Goal: Information Seeking & Learning: Learn about a topic

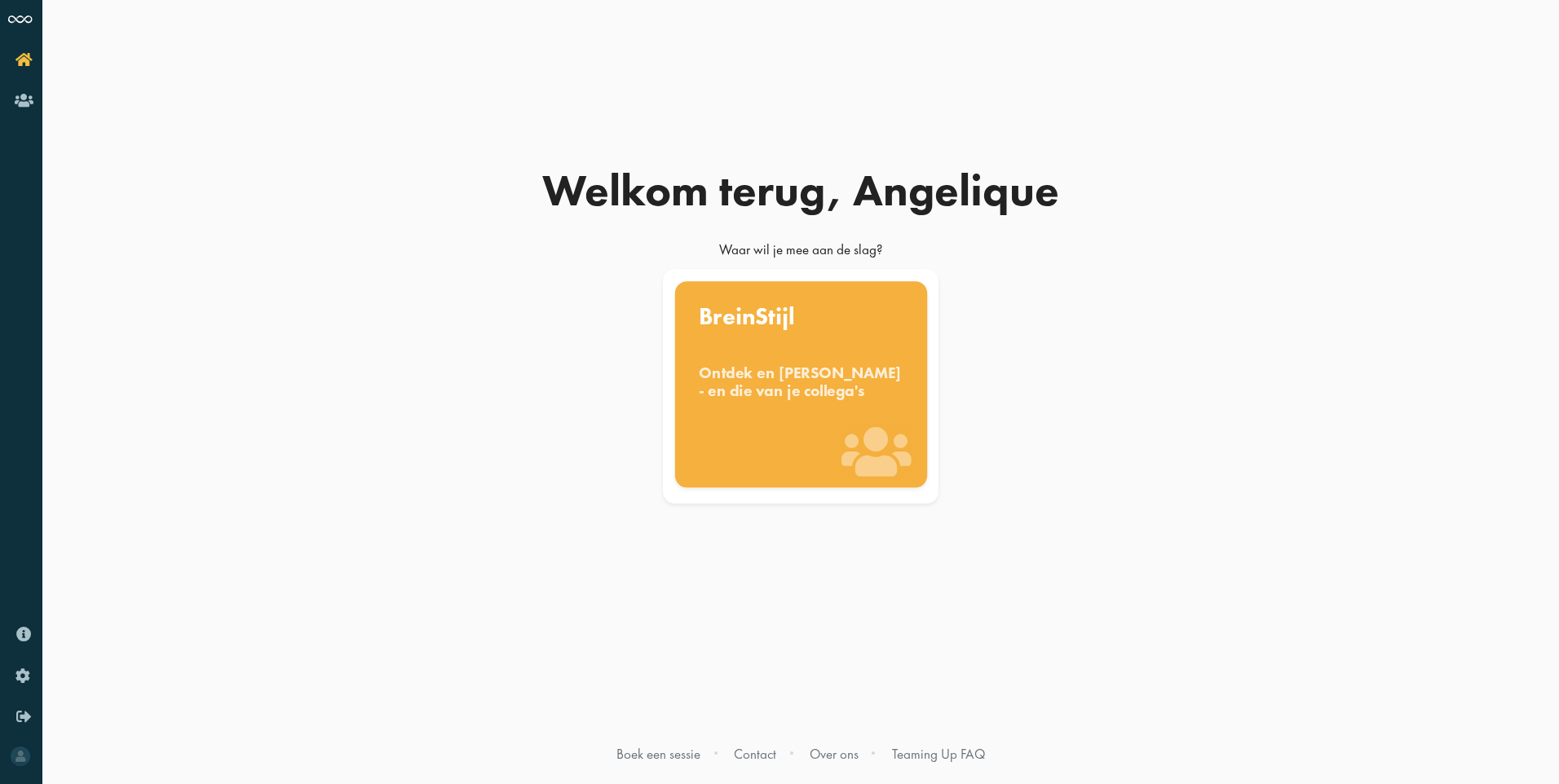
click at [817, 399] on div "Ontdek en benut jouw denkstijl - en die van je collega's" at bounding box center [801, 381] width 205 height 36
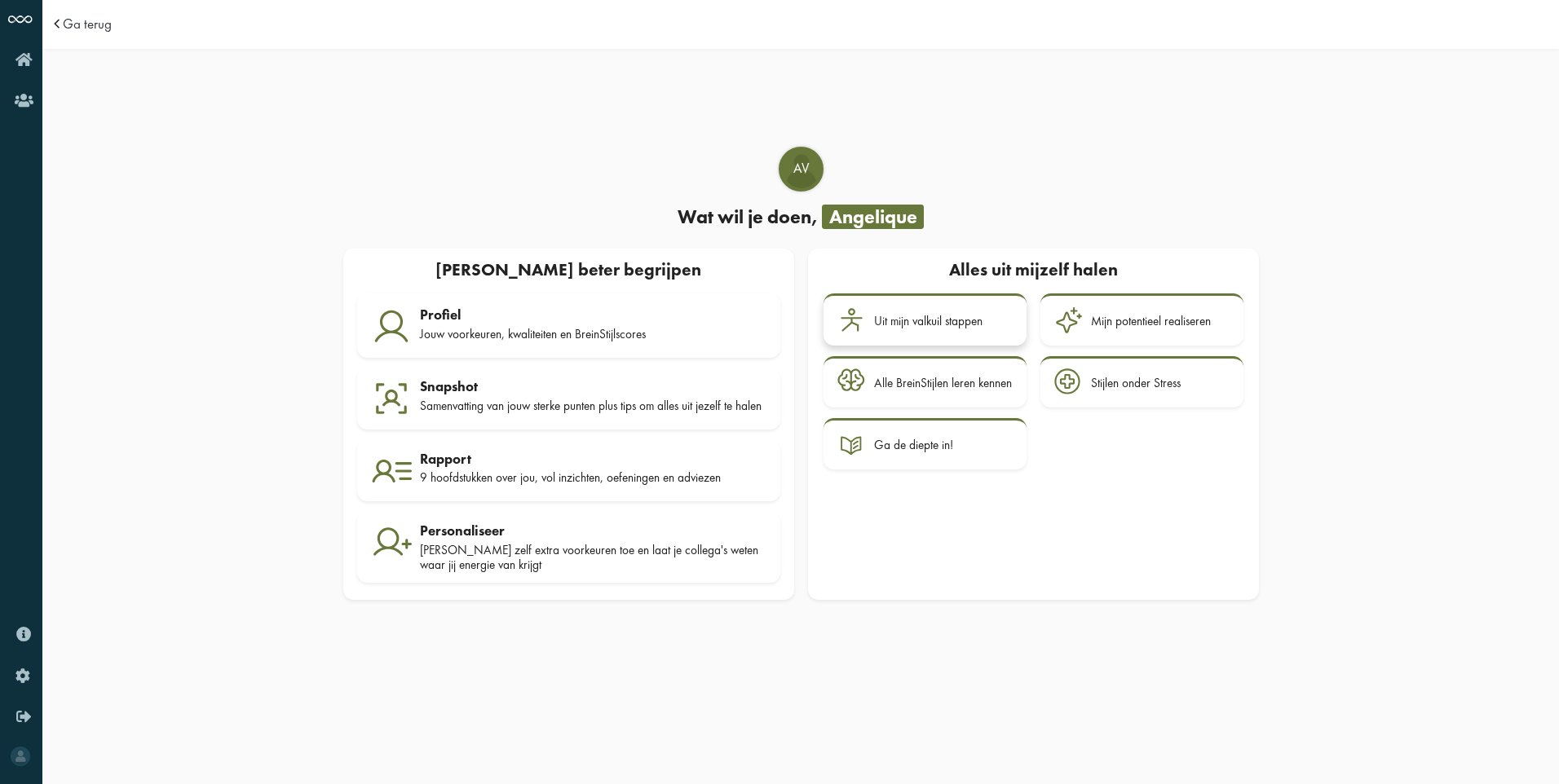
click at [957, 326] on div "Uit mijn valkuil stappen" at bounding box center [943, 320] width 139 height 29
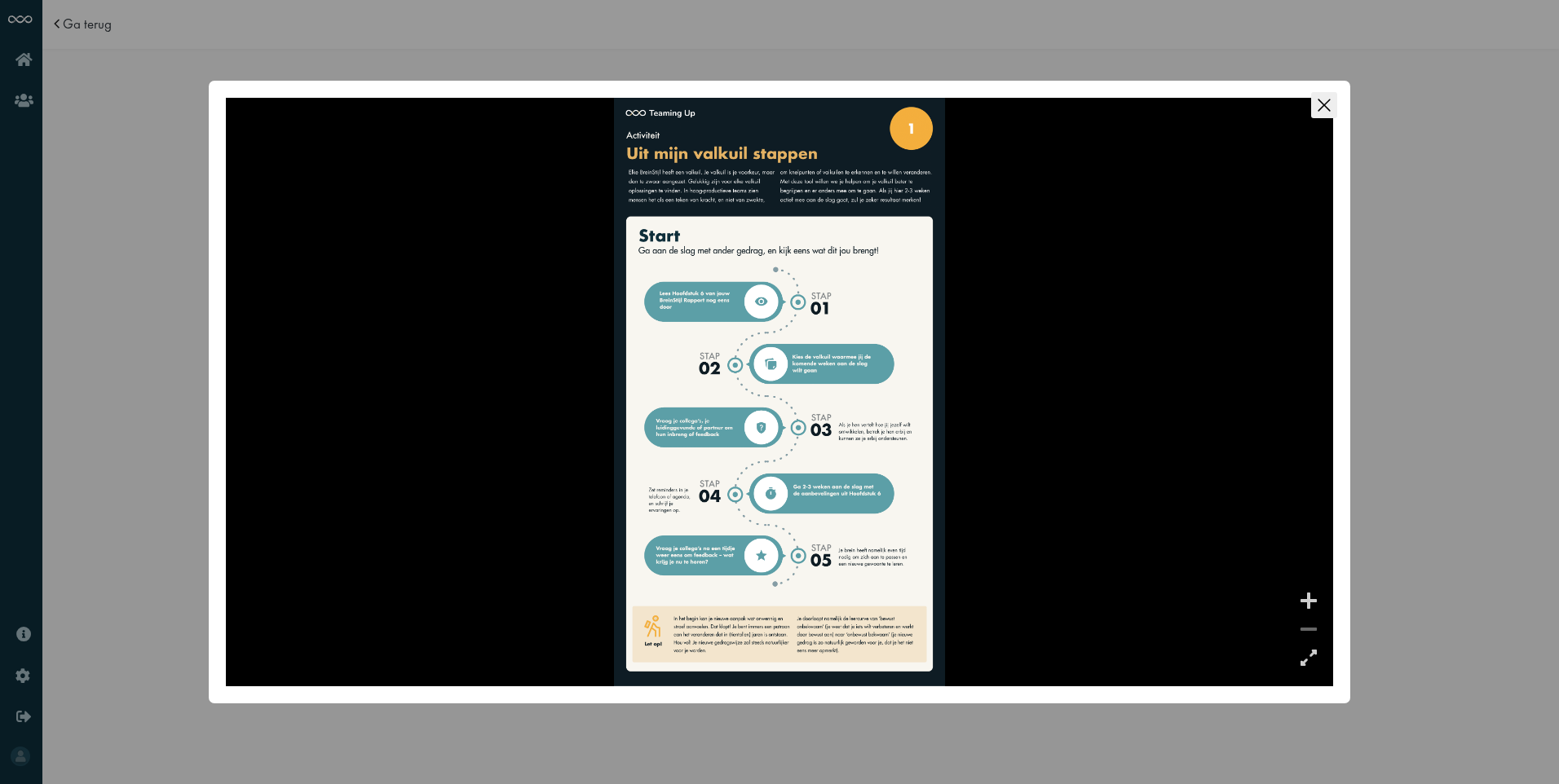
click at [1309, 601] on div at bounding box center [1309, 601] width 24 height 24
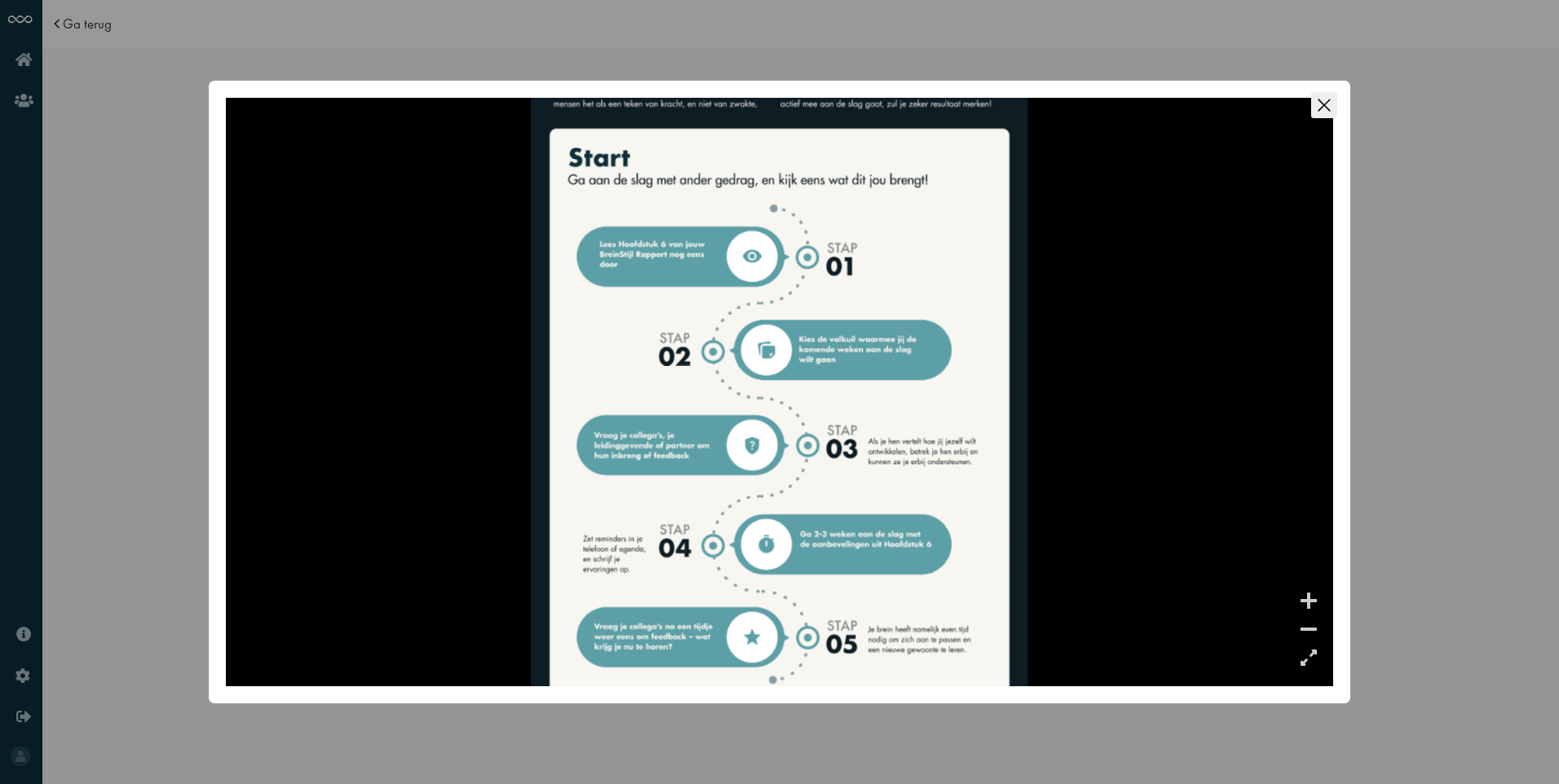
click at [1320, 103] on icon "Close this dialog" at bounding box center [1324, 105] width 26 height 26
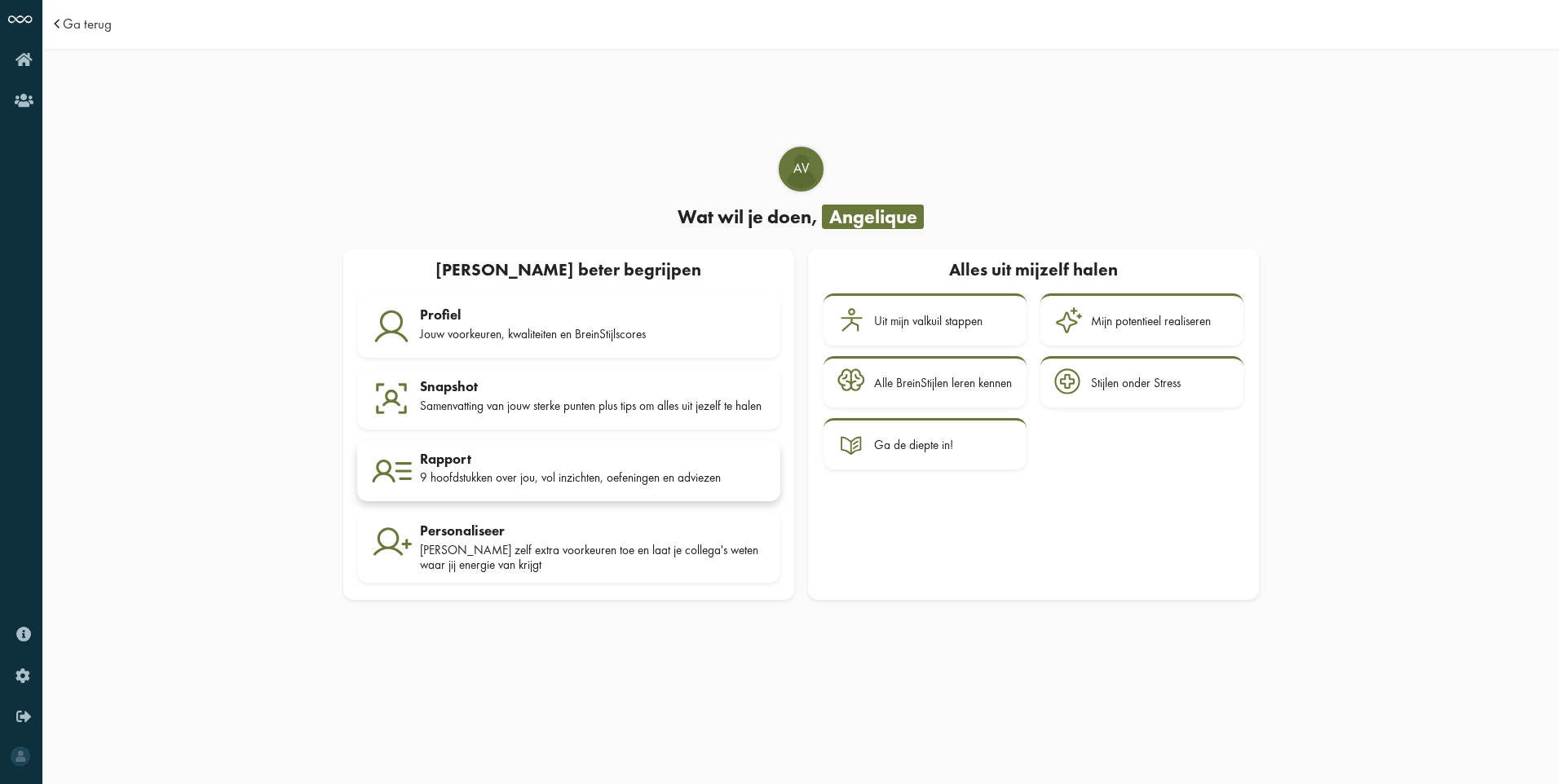
click at [506, 480] on div "9 hoofdstukken over jou, vol inzichten, oefeningen en adviezen" at bounding box center [593, 478] width 347 height 15
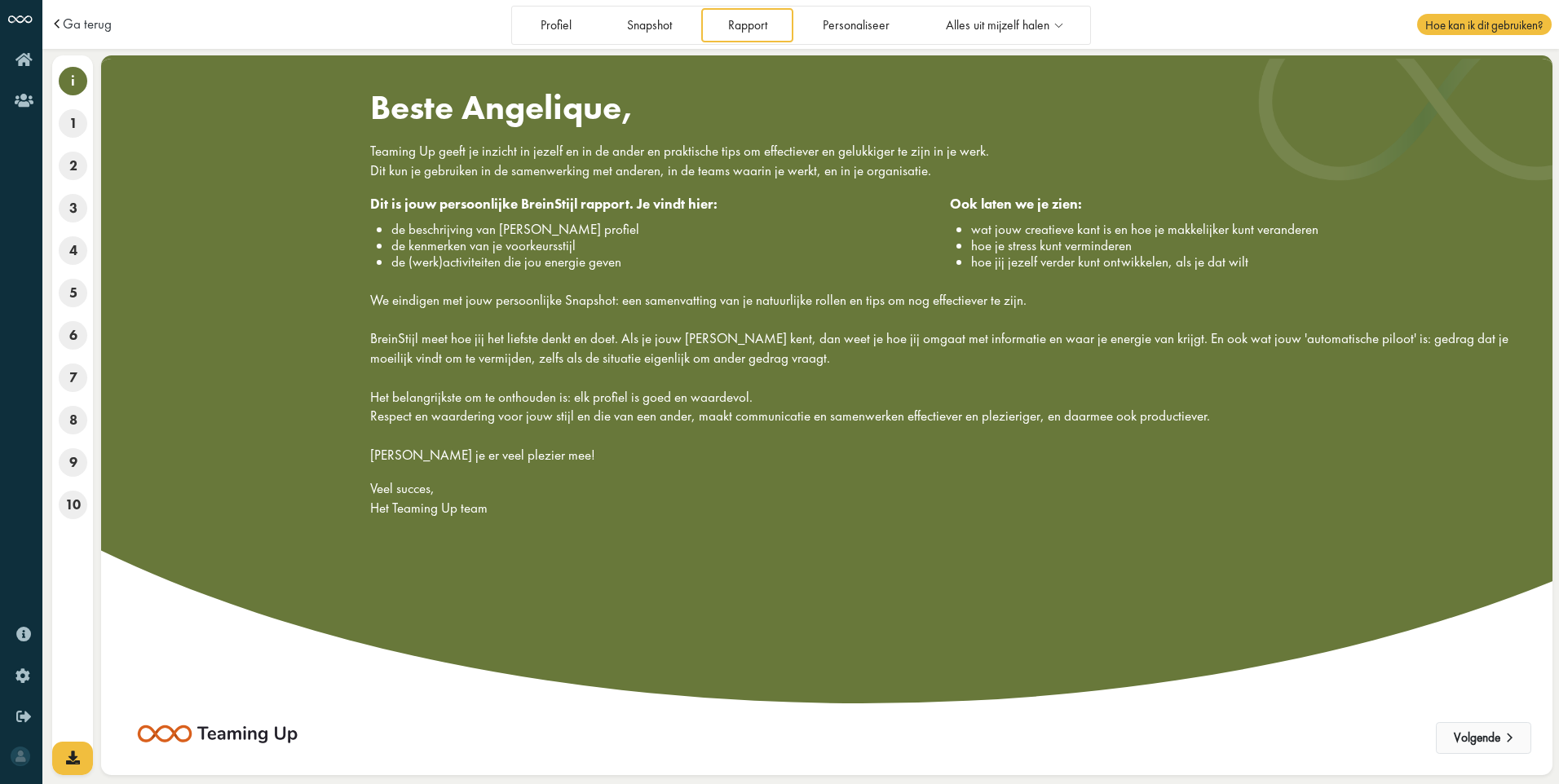
click at [1491, 737] on button "Volgende" at bounding box center [1483, 738] width 95 height 33
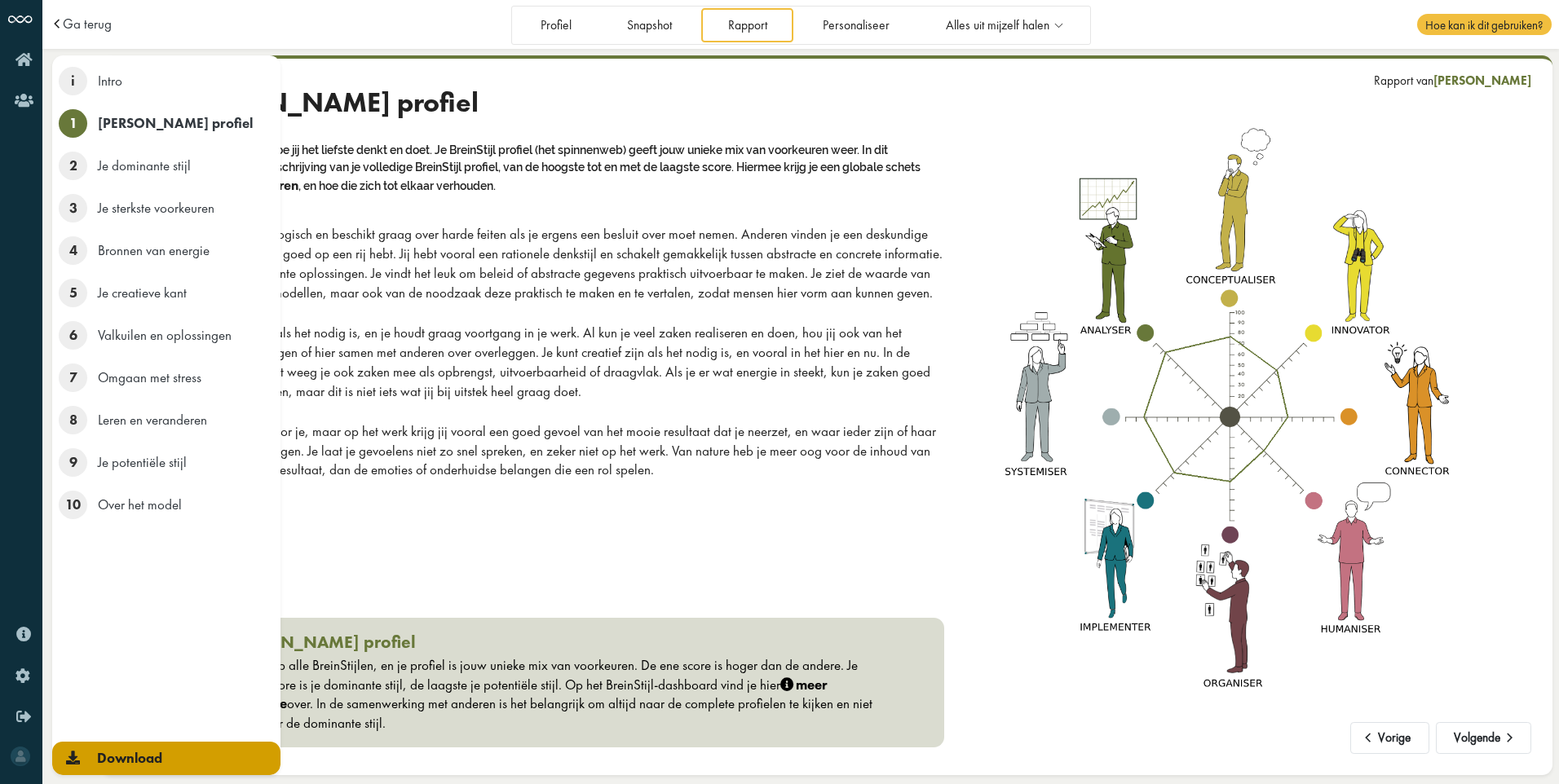
click at [69, 760] on icon at bounding box center [73, 757] width 14 height 14
click at [142, 764] on span "Download" at bounding box center [130, 758] width 65 height 18
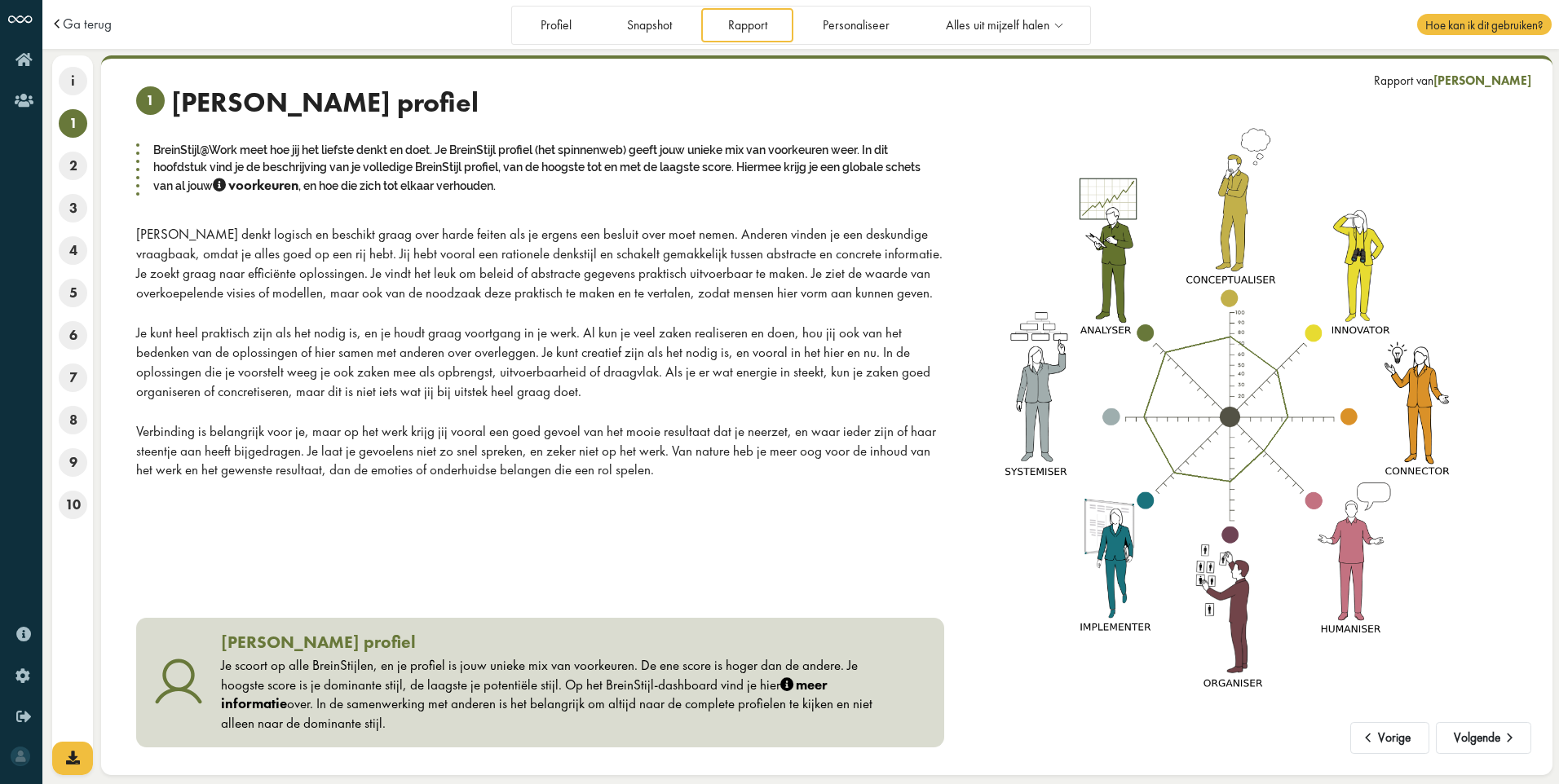
drag, startPoint x: 791, startPoint y: 210, endPoint x: 720, endPoint y: 209, distance: 71.0
click at [787, 210] on div "1 Je BreinStijl profiel BreinStijl@Work meet hoe jij het liefste denkt en doet.…" at bounding box center [540, 283] width 808 height 394
click at [1498, 741] on button "Volgende" at bounding box center [1483, 738] width 95 height 33
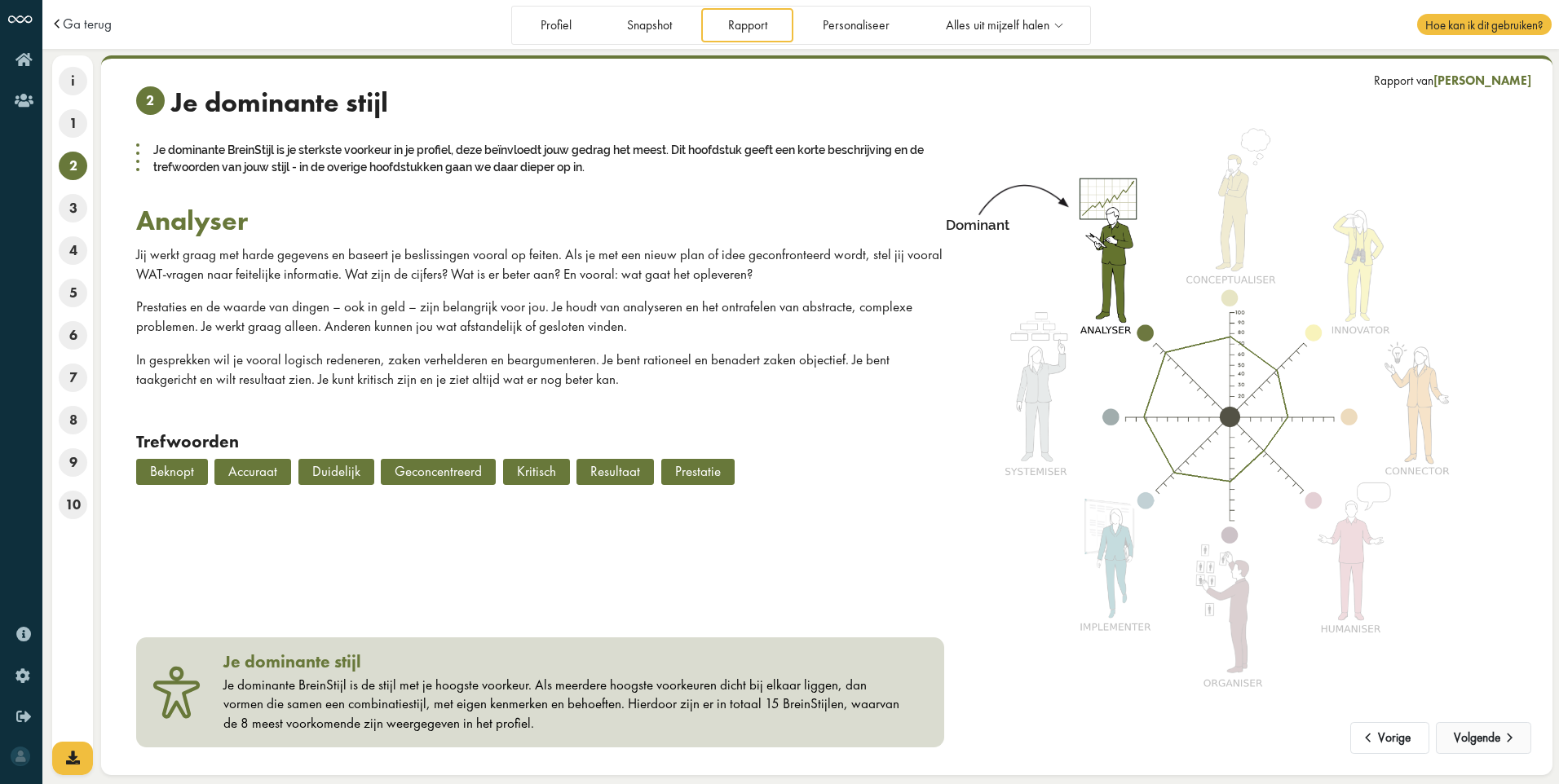
click at [1501, 738] on span at bounding box center [1510, 733] width 20 height 14
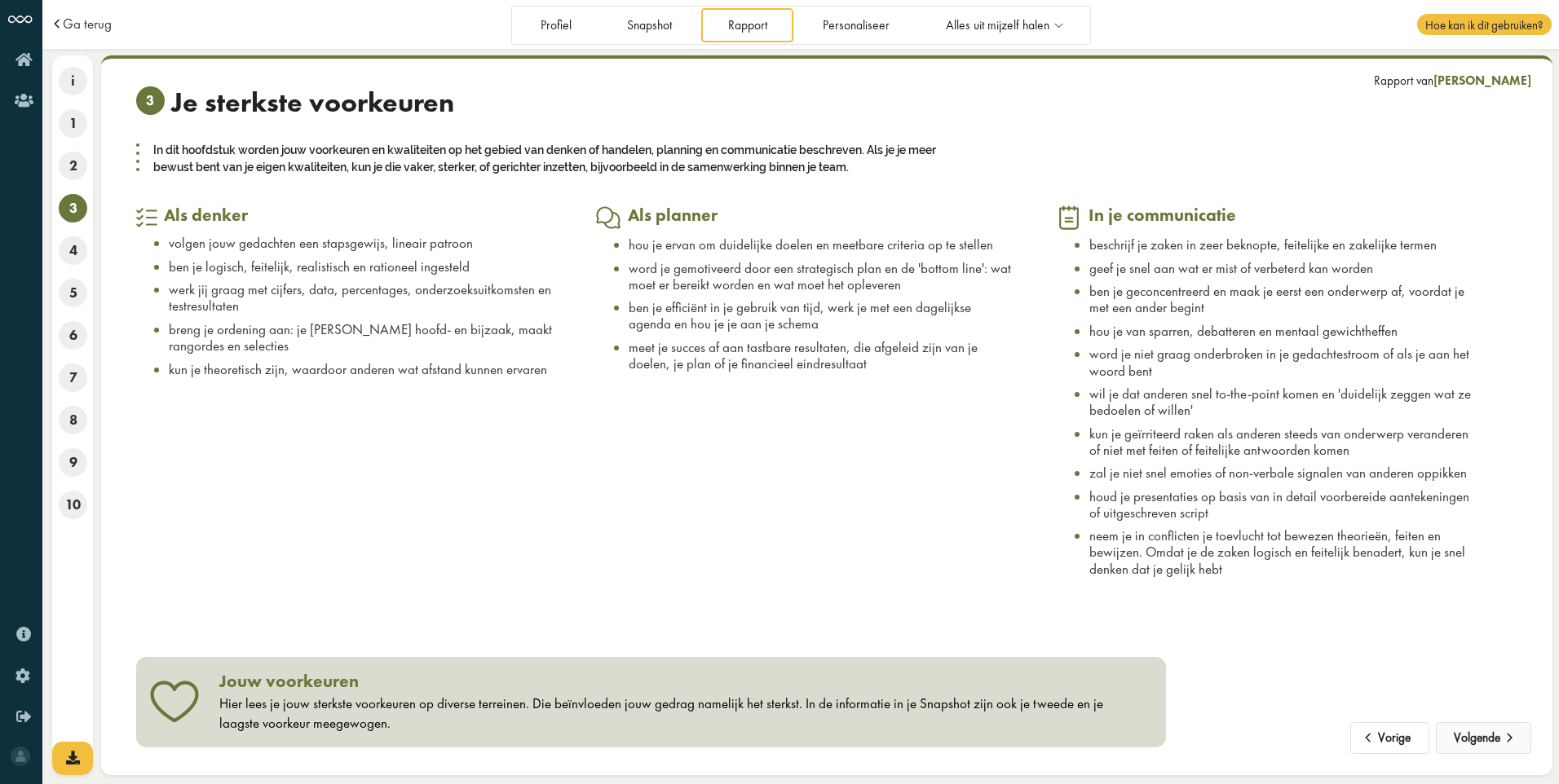
click at [1501, 738] on span at bounding box center [1510, 733] width 20 height 14
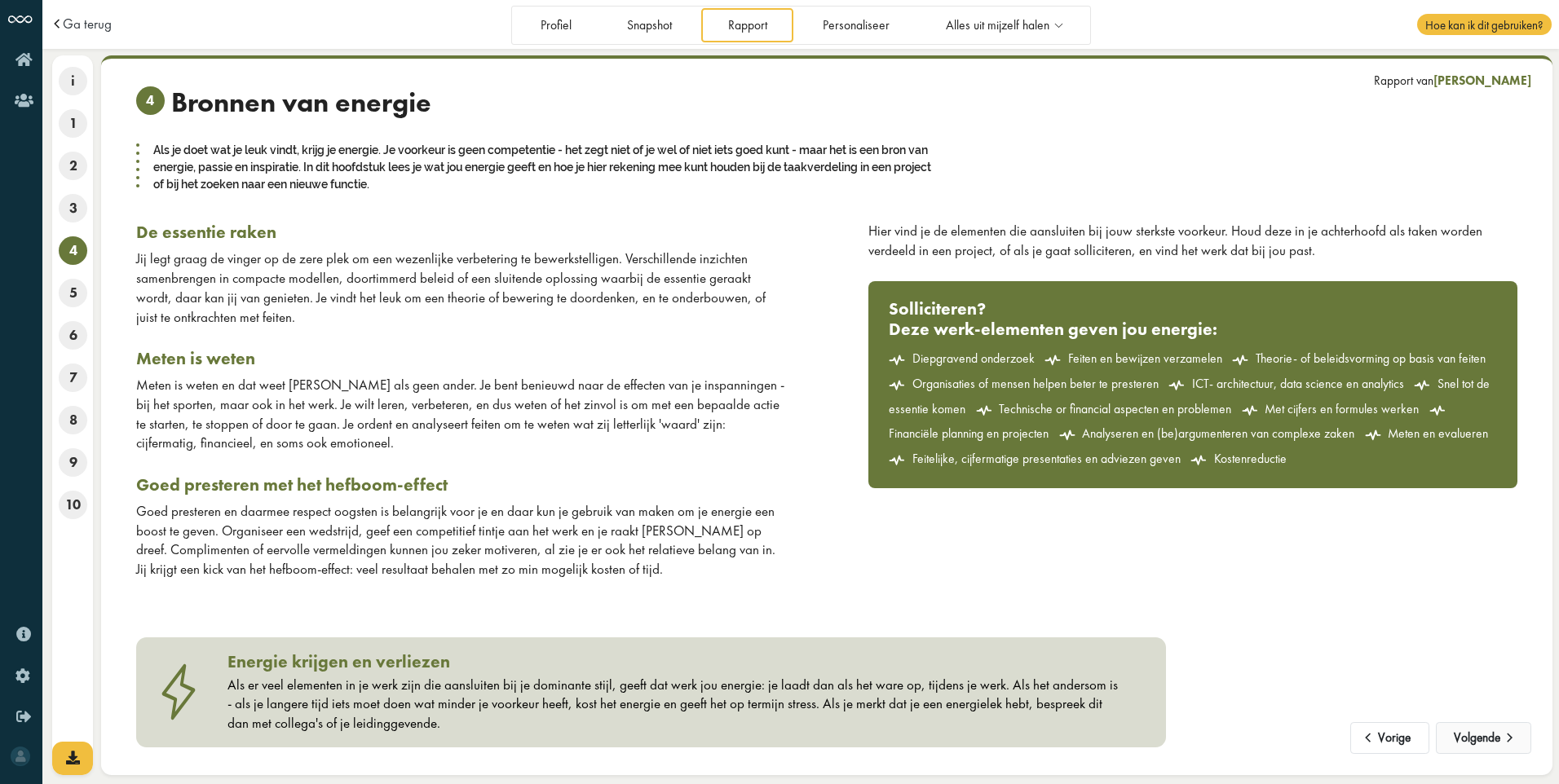
click at [1501, 738] on span at bounding box center [1510, 733] width 20 height 14
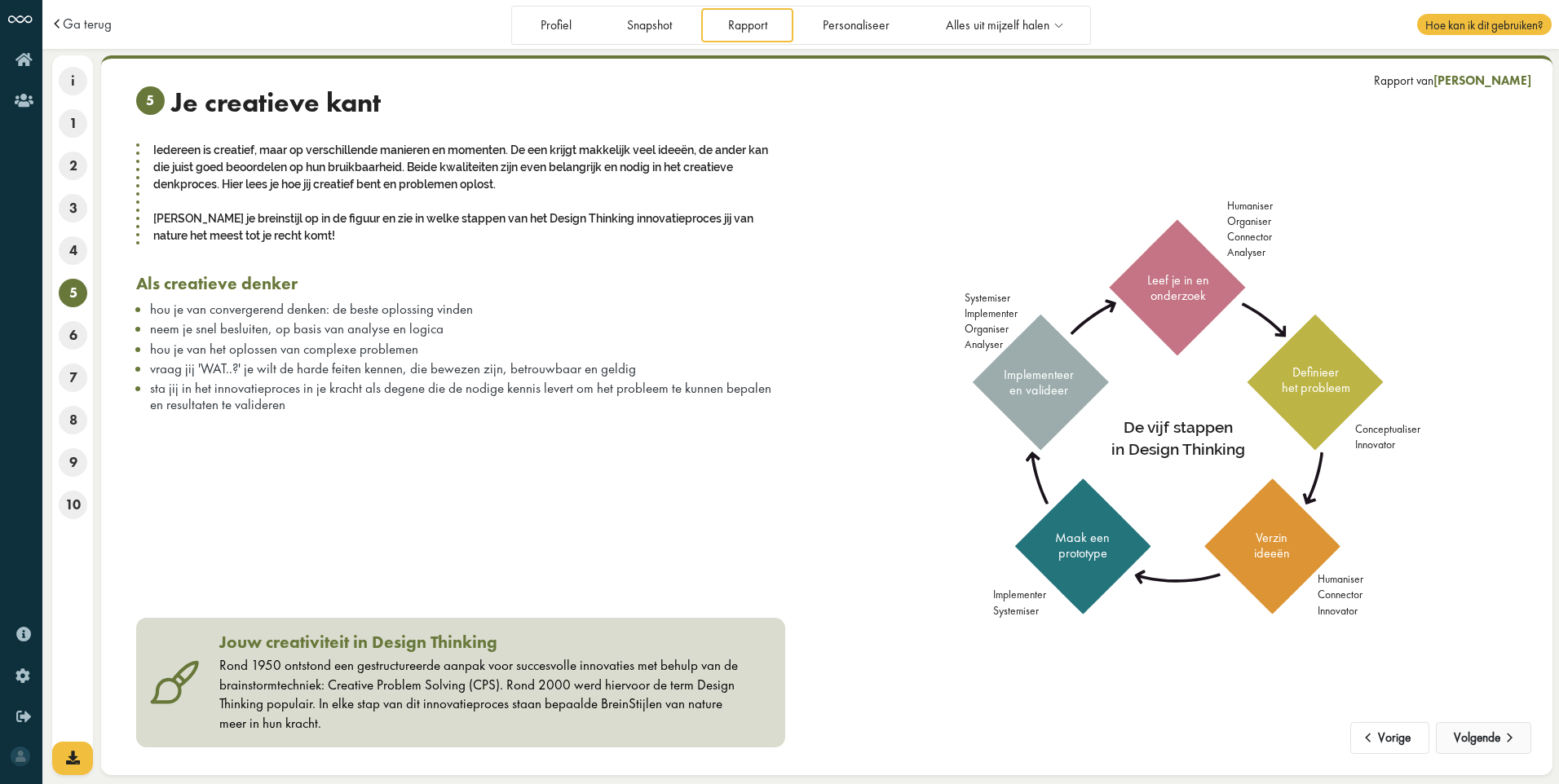
click at [1501, 738] on span at bounding box center [1510, 733] width 20 height 14
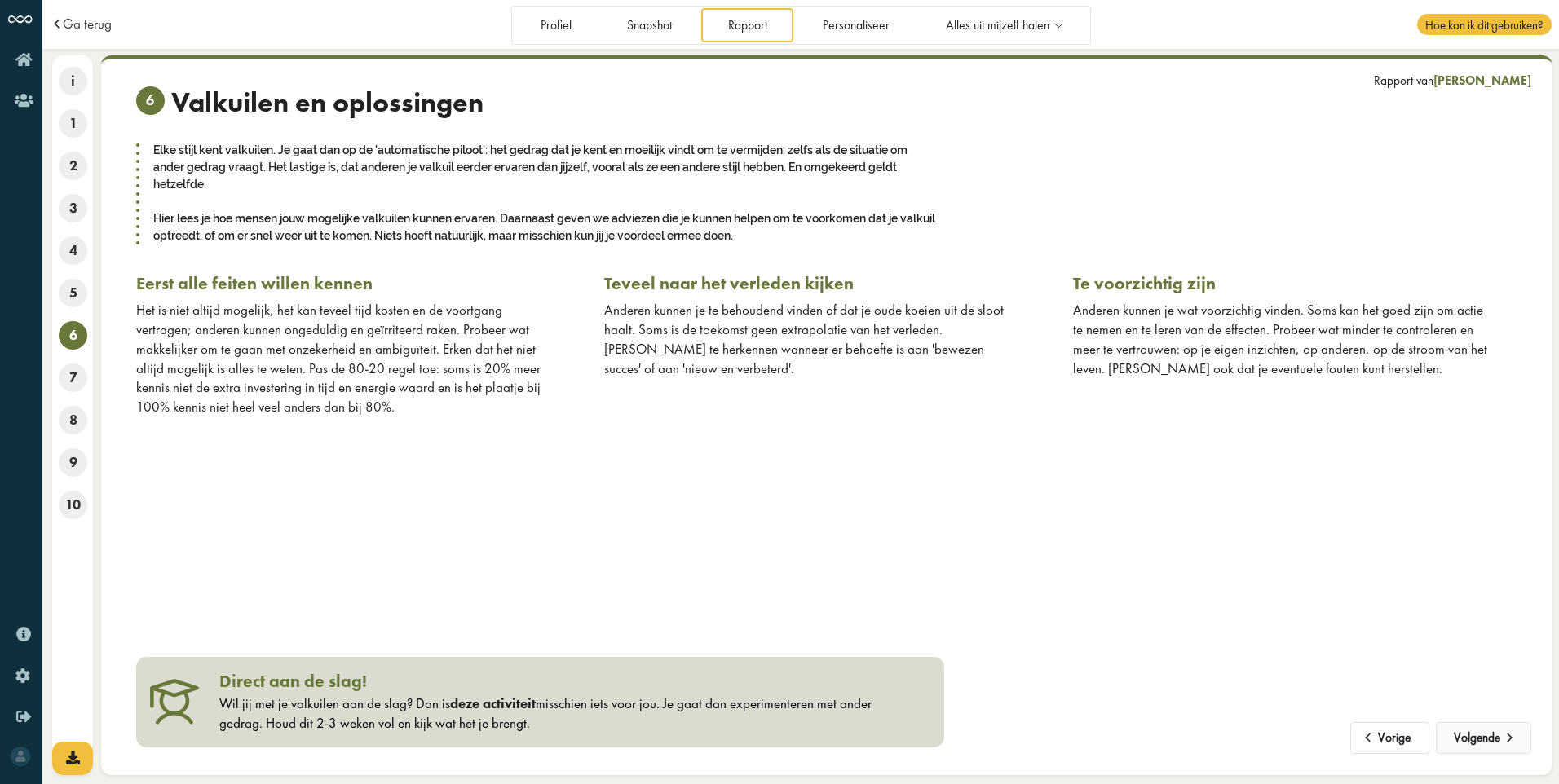
click at [1501, 738] on span at bounding box center [1510, 733] width 20 height 14
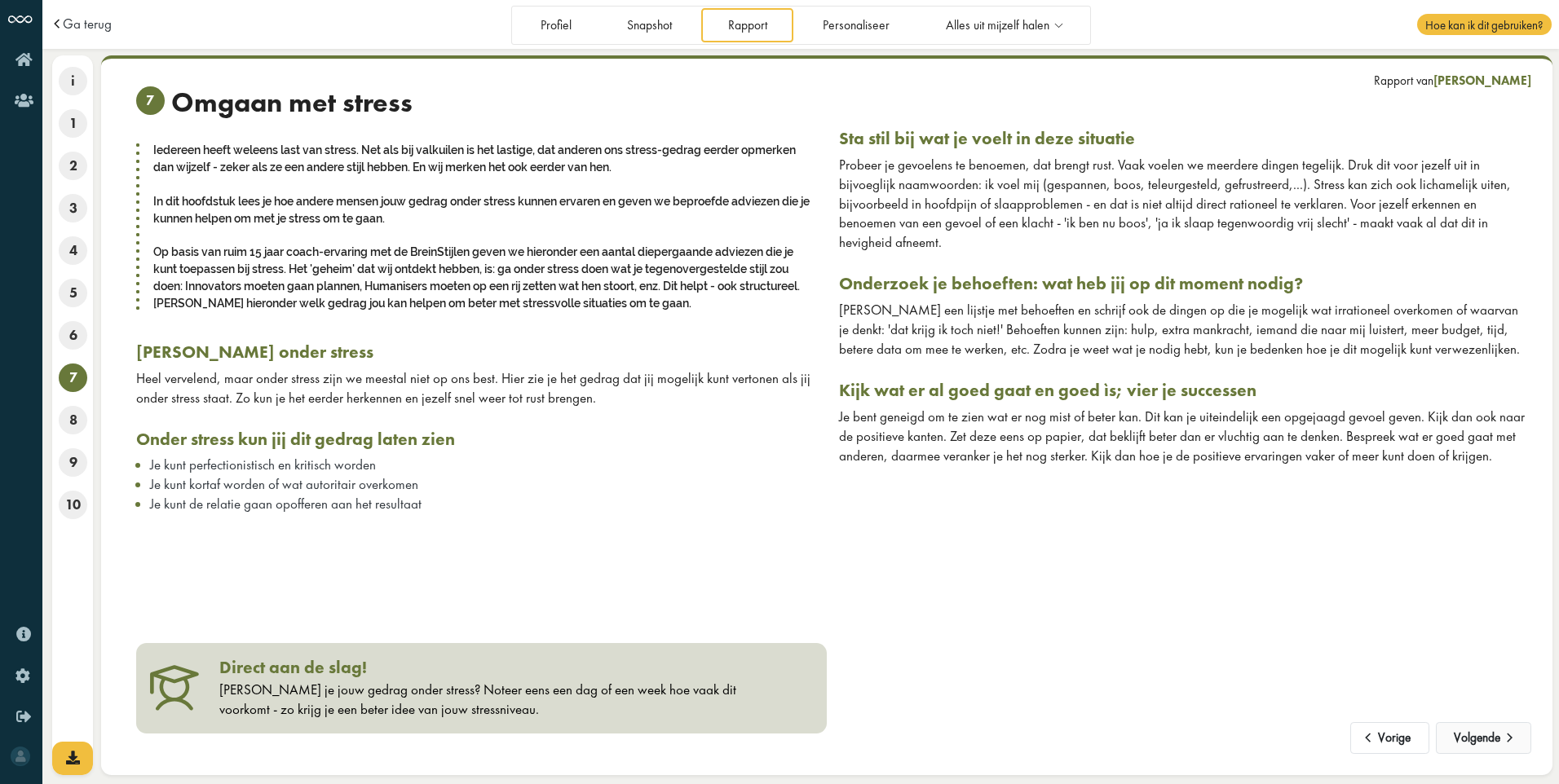
click at [1501, 738] on span at bounding box center [1510, 733] width 20 height 14
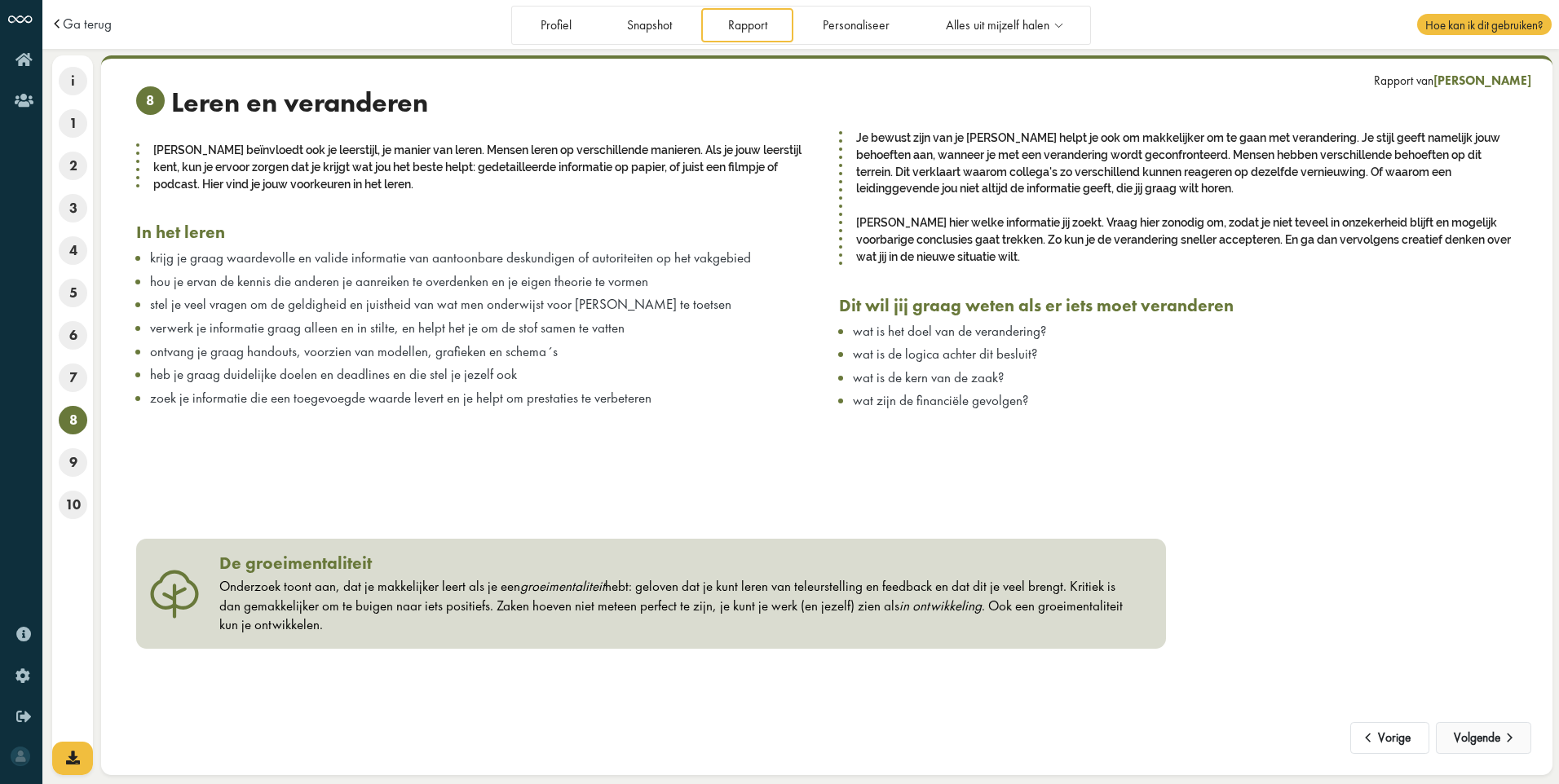
click at [1501, 738] on span at bounding box center [1510, 733] width 20 height 14
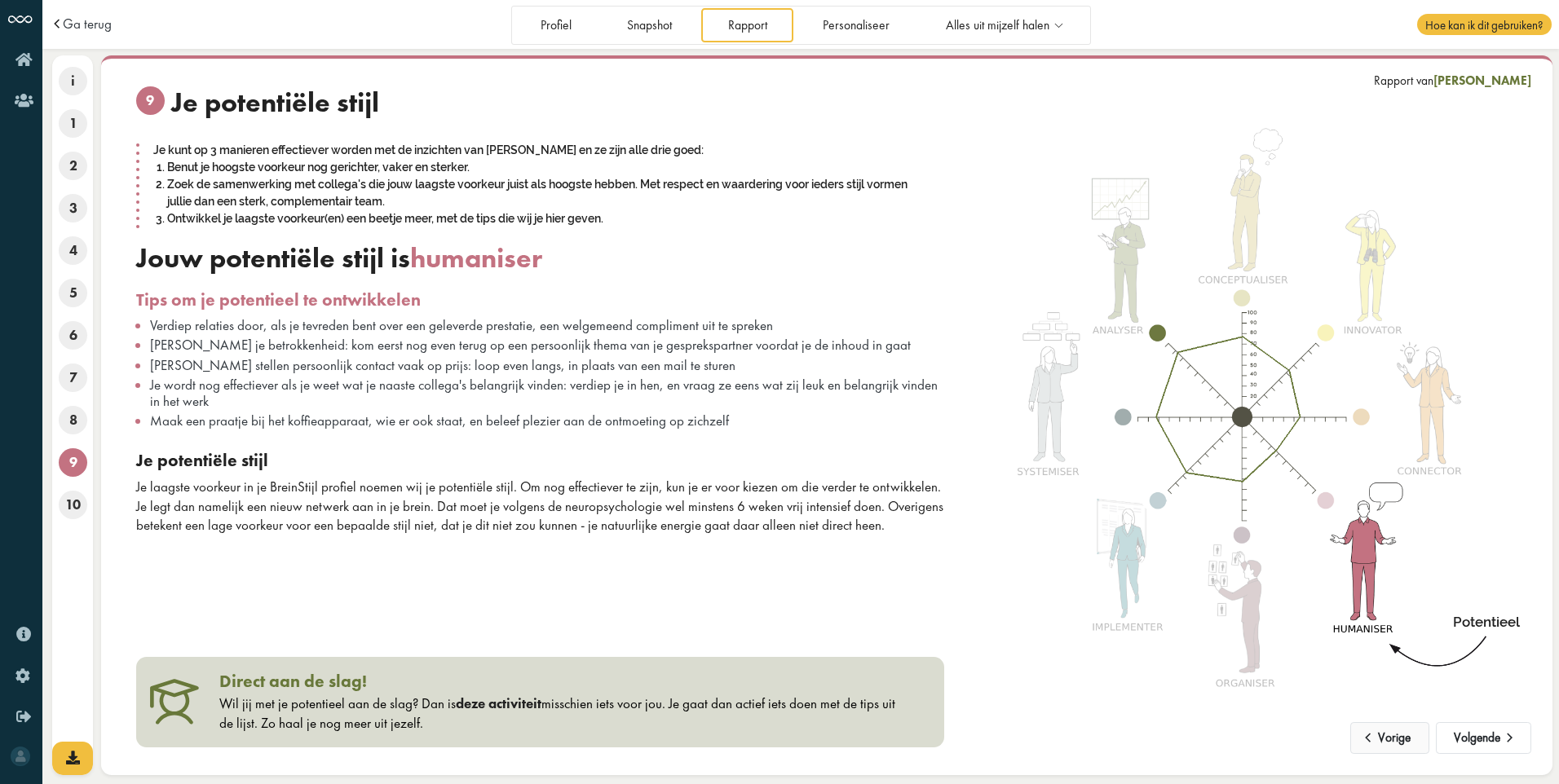
click at [1400, 738] on button "Vorige" at bounding box center [1389, 738] width 79 height 33
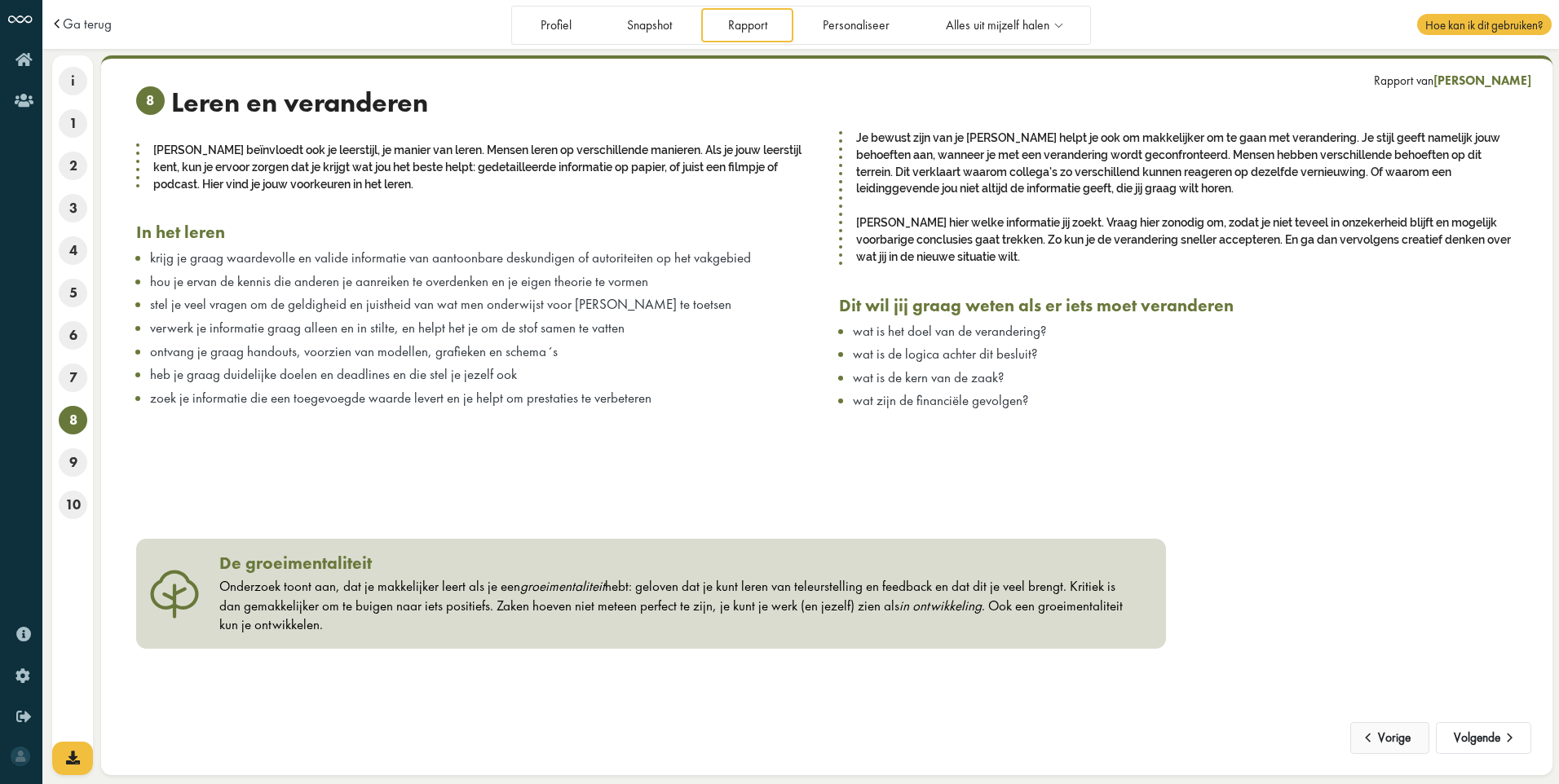
click at [1400, 738] on button "Vorige" at bounding box center [1389, 738] width 79 height 33
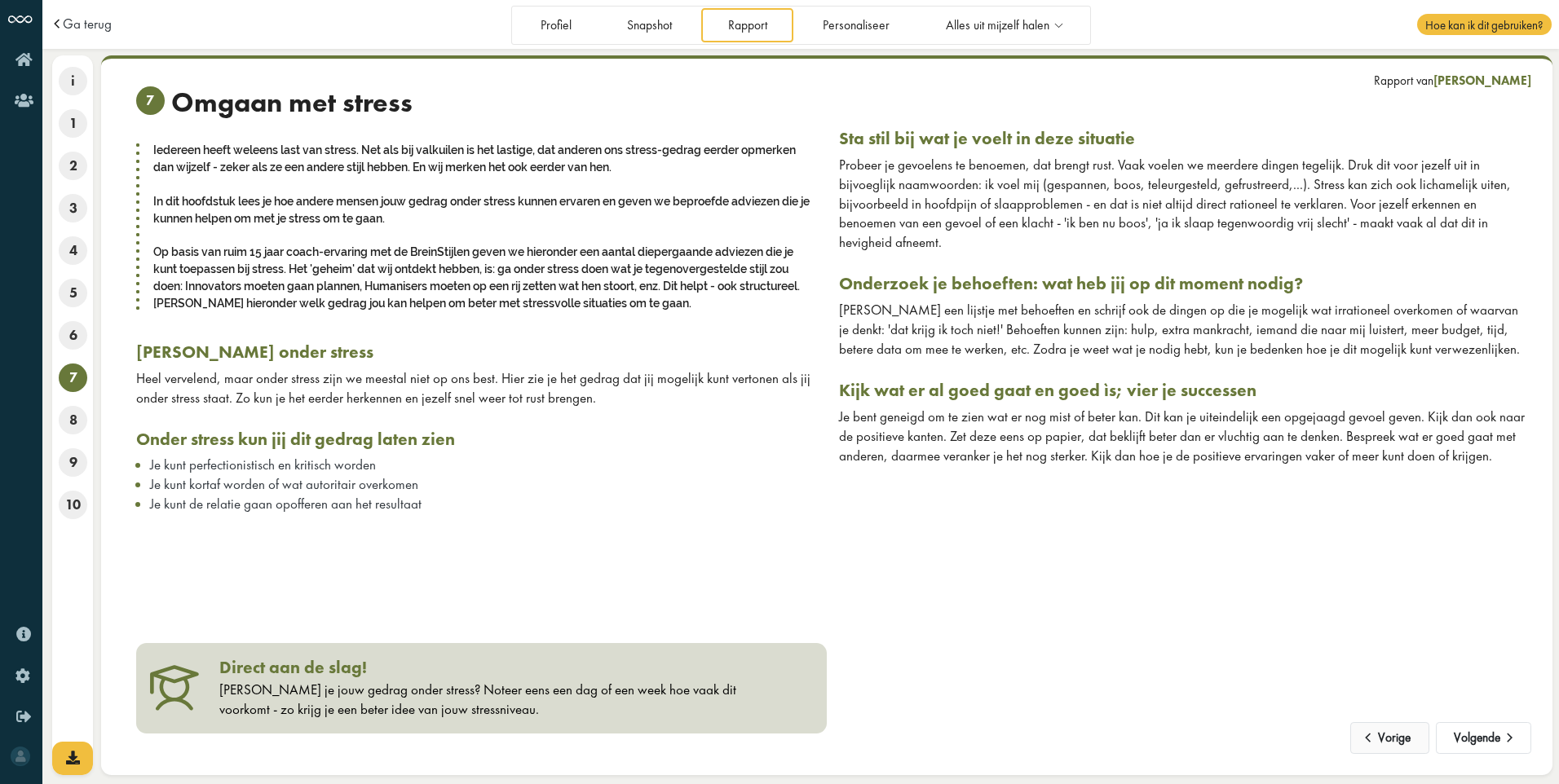
click at [1400, 738] on button "Vorige" at bounding box center [1389, 738] width 79 height 33
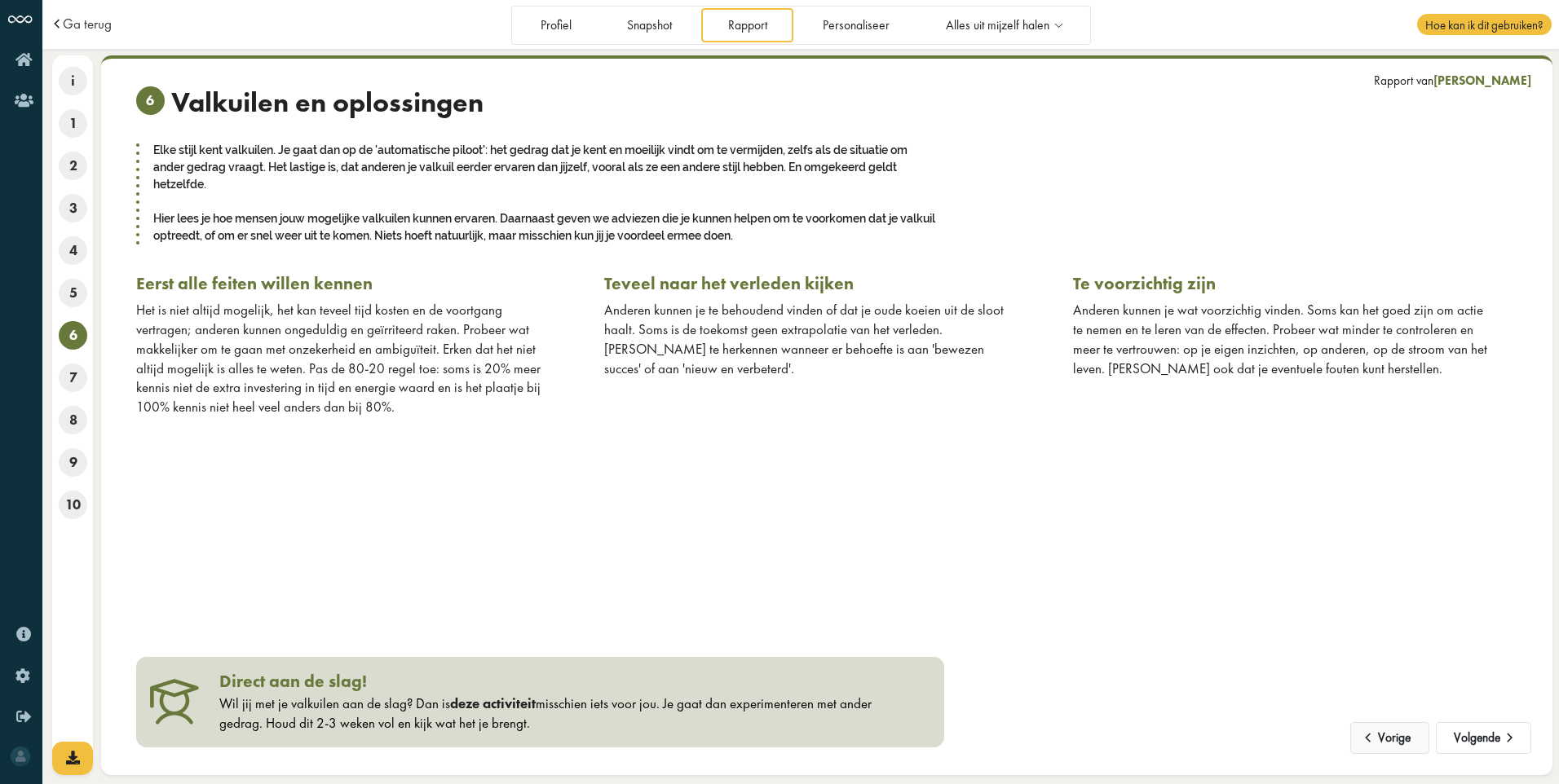
click at [1400, 738] on button "Vorige" at bounding box center [1389, 738] width 79 height 33
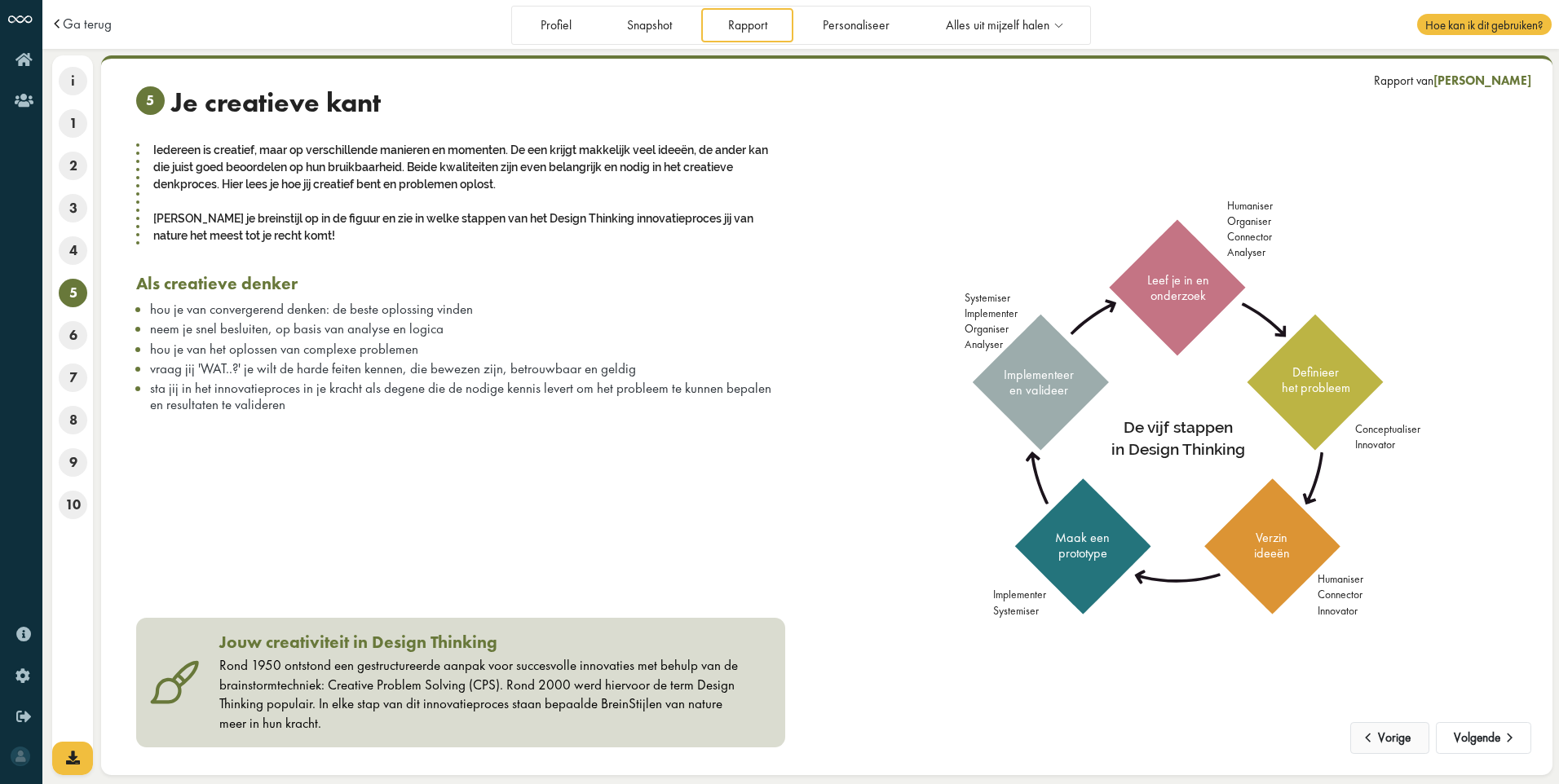
click at [1400, 738] on button "Vorige" at bounding box center [1389, 738] width 79 height 33
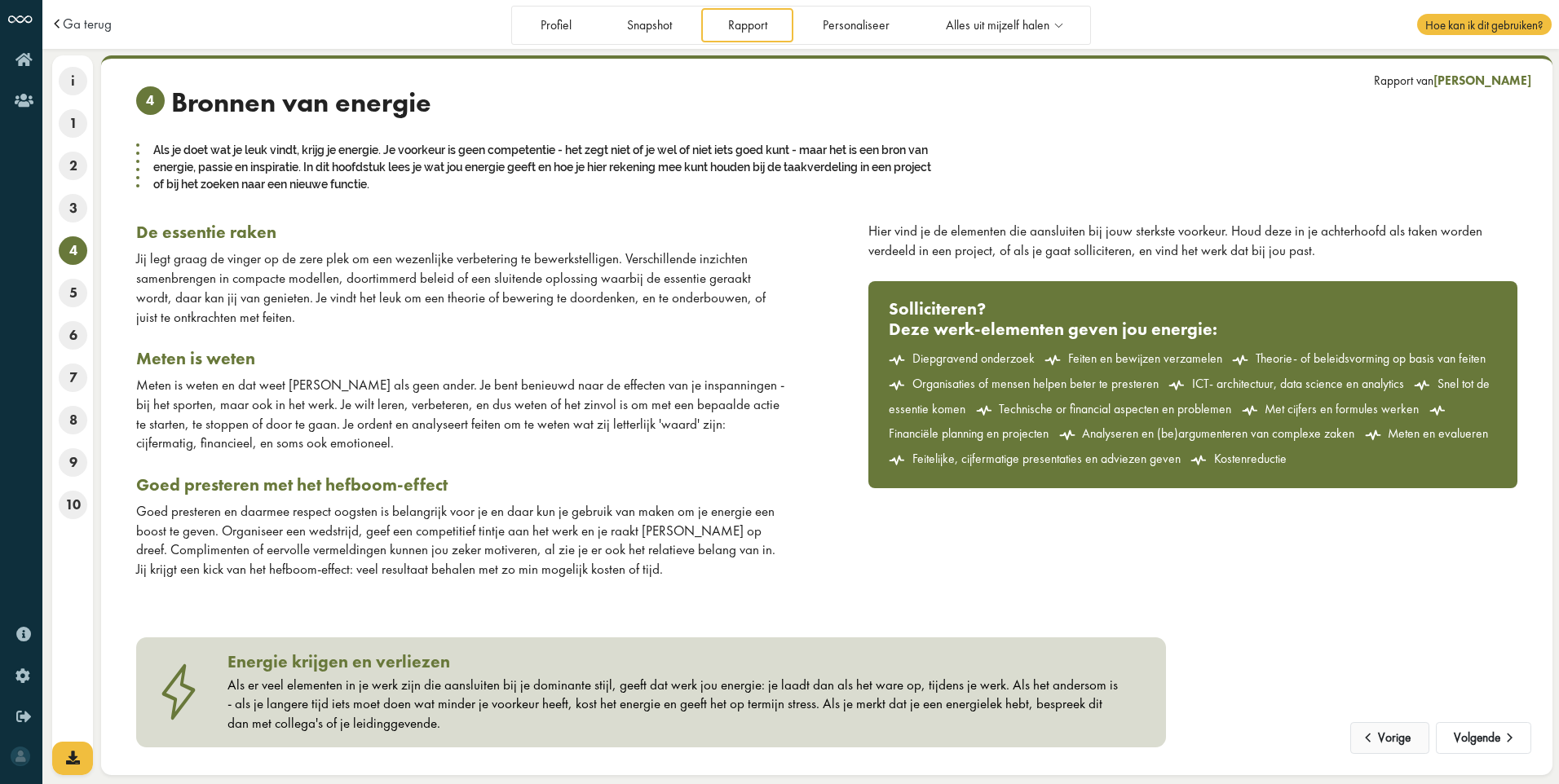
click at [1400, 738] on button "Vorige" at bounding box center [1389, 738] width 79 height 33
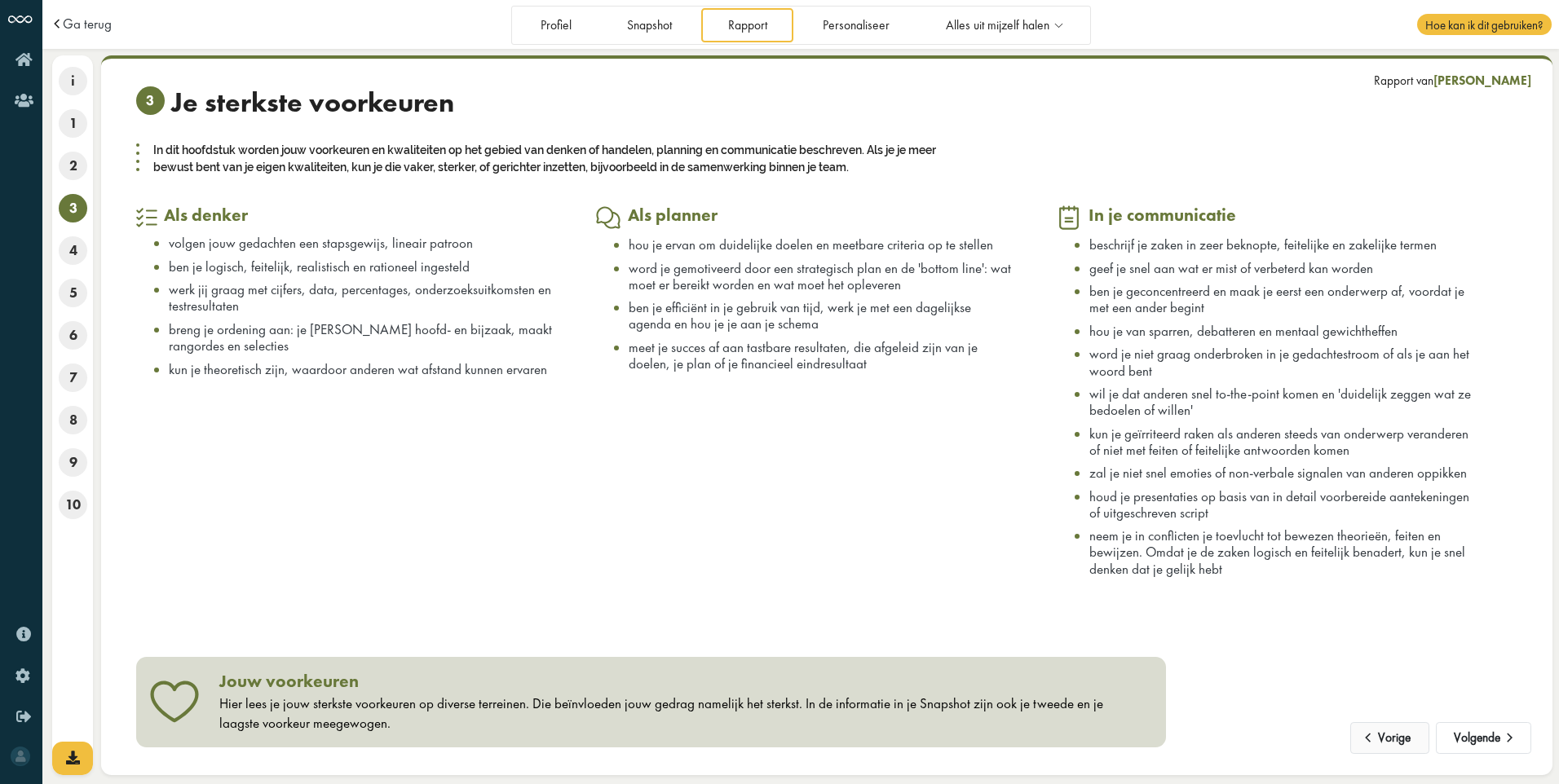
click at [1400, 738] on button "Vorige" at bounding box center [1389, 738] width 79 height 33
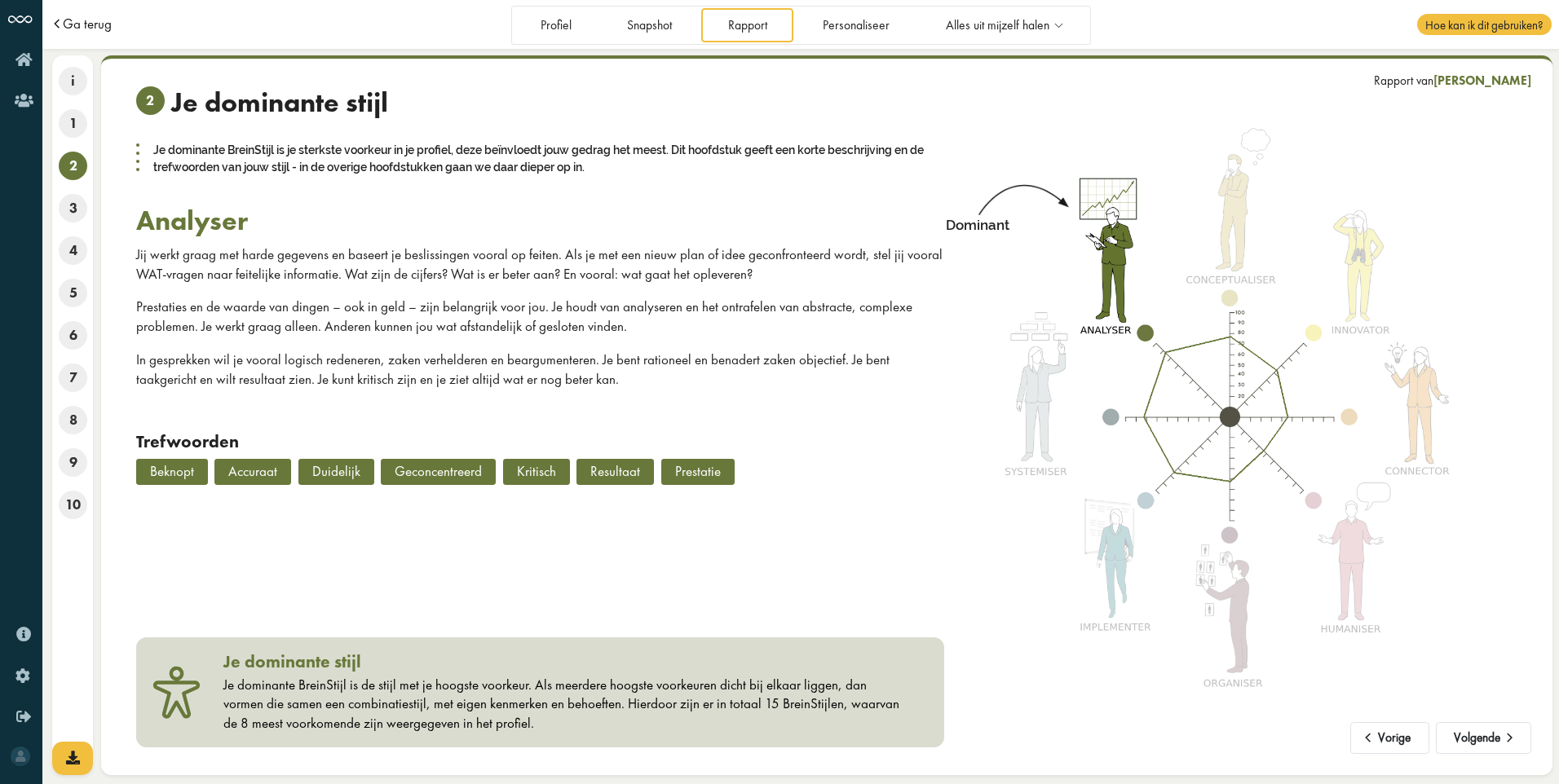
click at [84, 19] on span "Ga terug" at bounding box center [87, 24] width 49 height 14
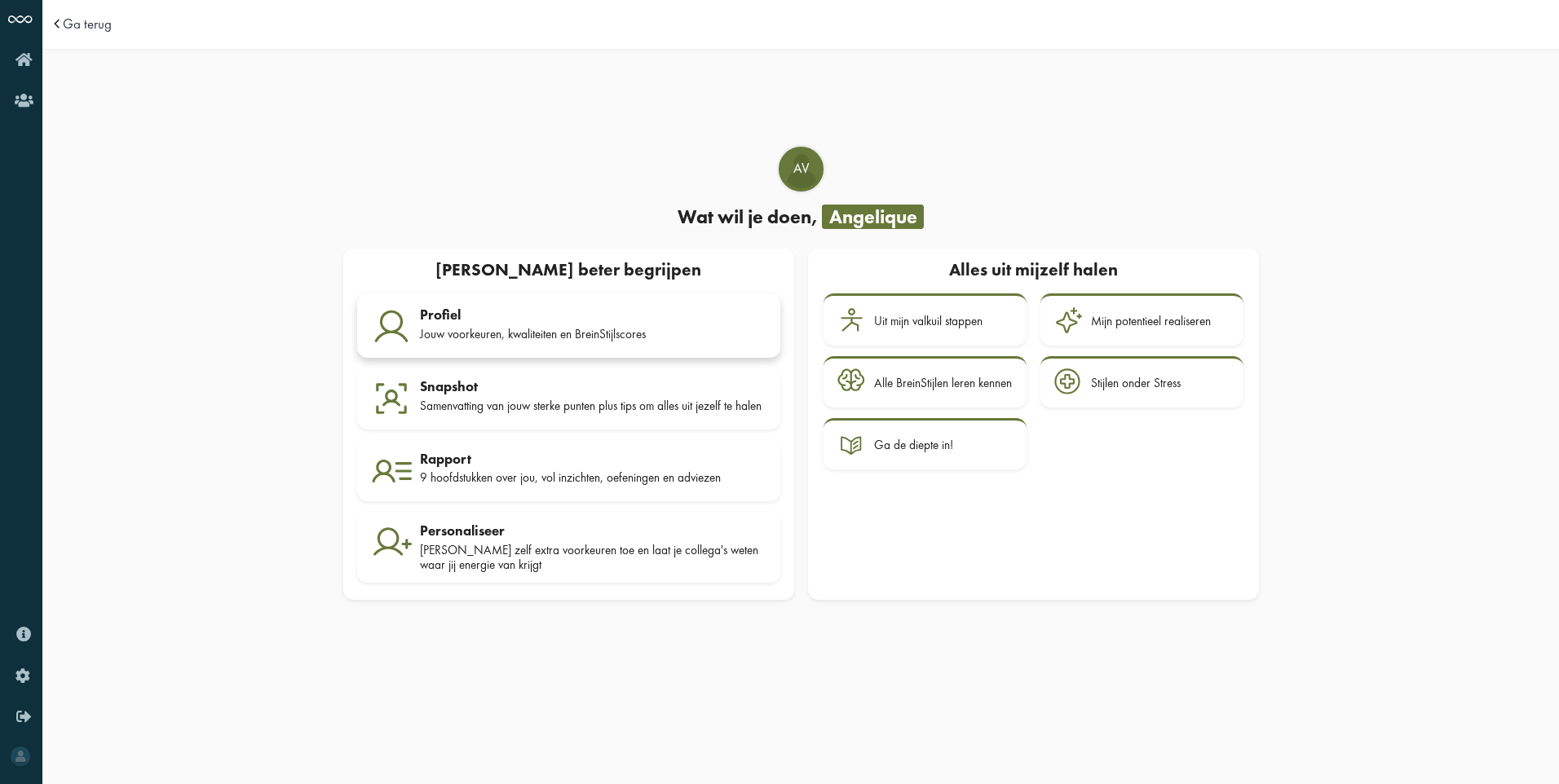
click at [507, 319] on div "Profiel" at bounding box center [593, 315] width 347 height 16
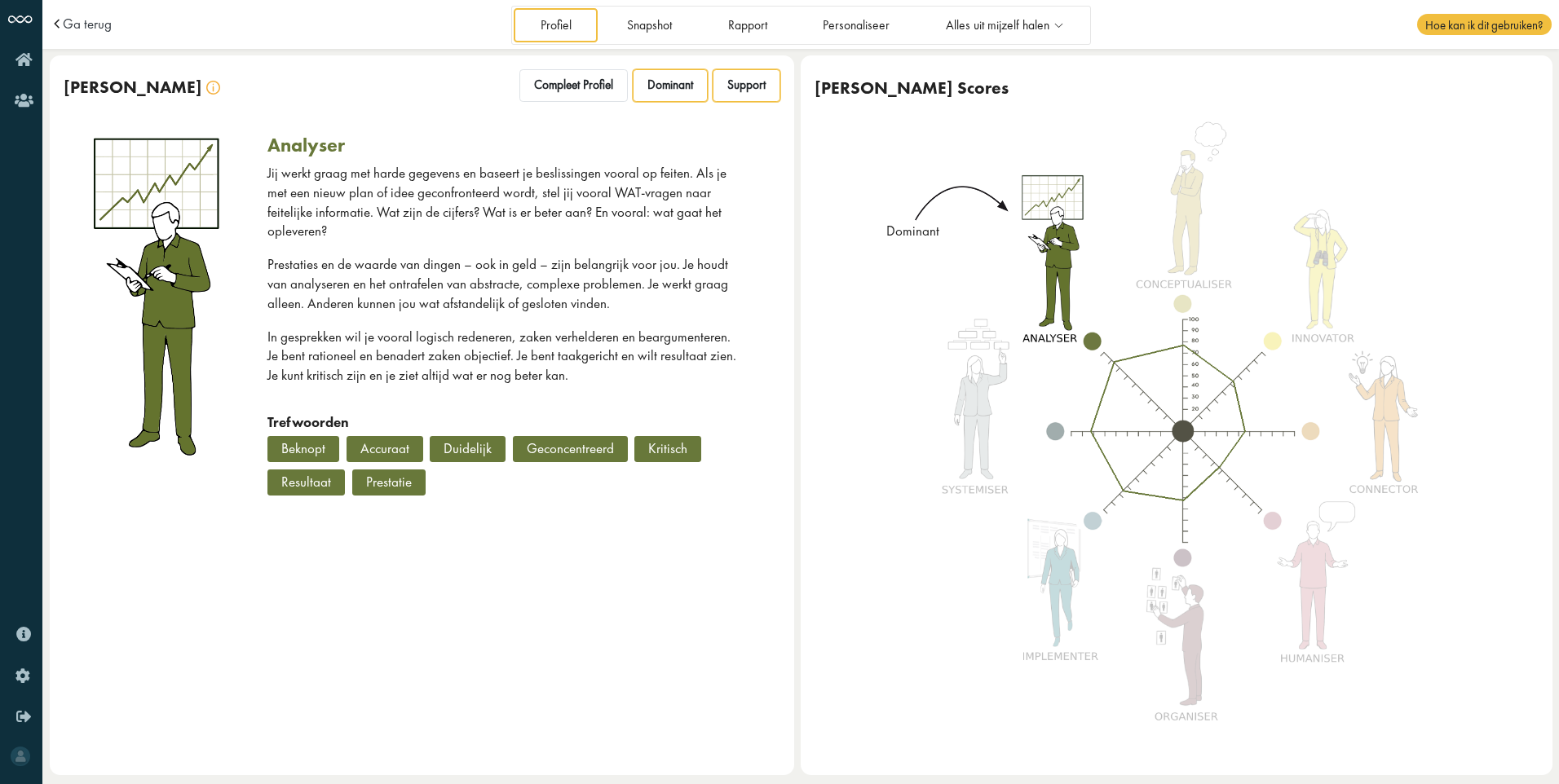
click at [744, 86] on span "Support" at bounding box center [746, 85] width 38 height 15
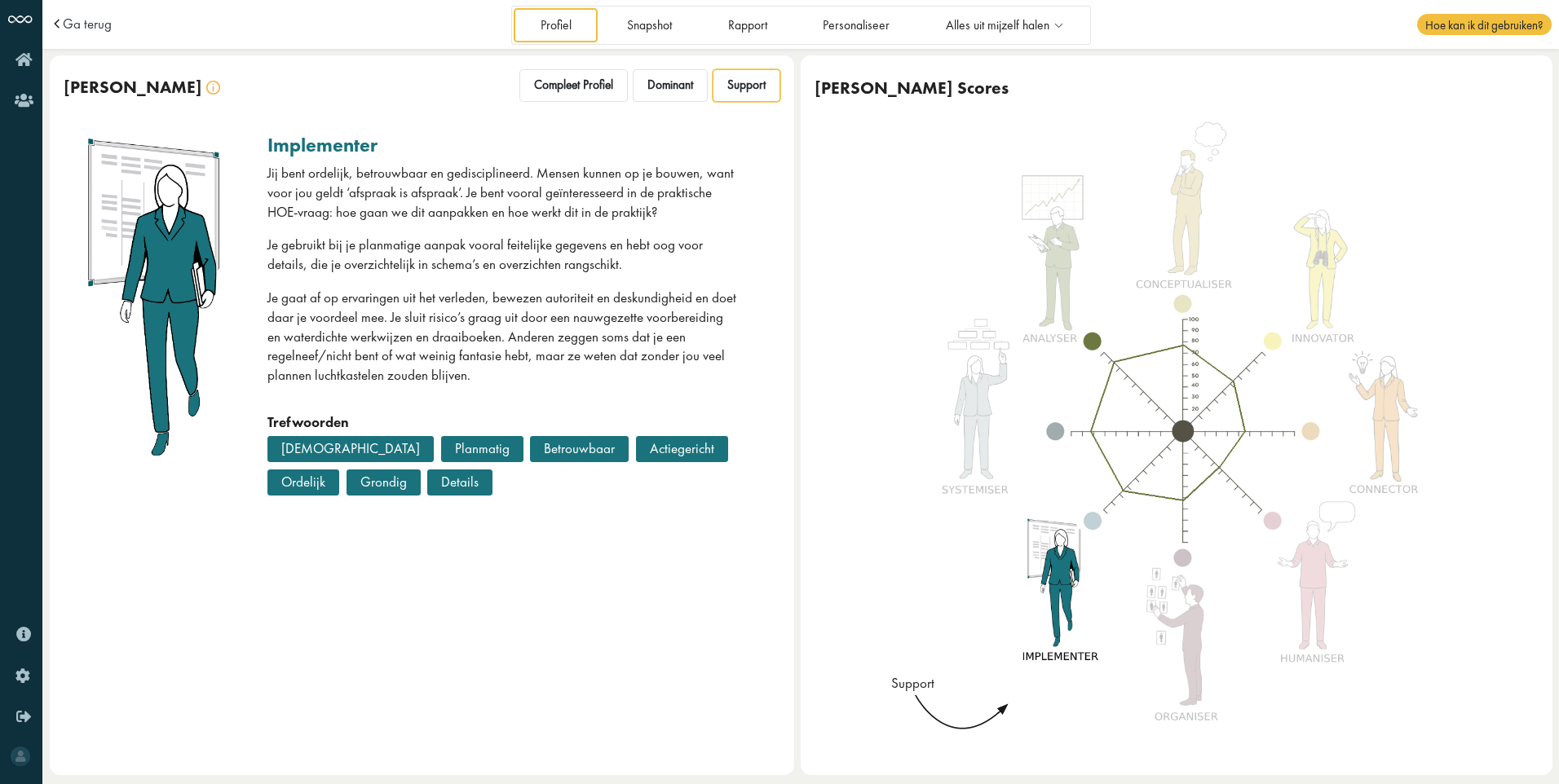
click at [1052, 271] on div at bounding box center [1170, 441] width 563 height 576
click at [1043, 597] on div at bounding box center [1170, 441] width 563 height 576
click at [1045, 227] on div at bounding box center [1170, 441] width 563 height 576
click at [1048, 271] on div at bounding box center [1170, 441] width 563 height 576
click at [554, 24] on link "Profiel" at bounding box center [555, 24] width 84 height 33
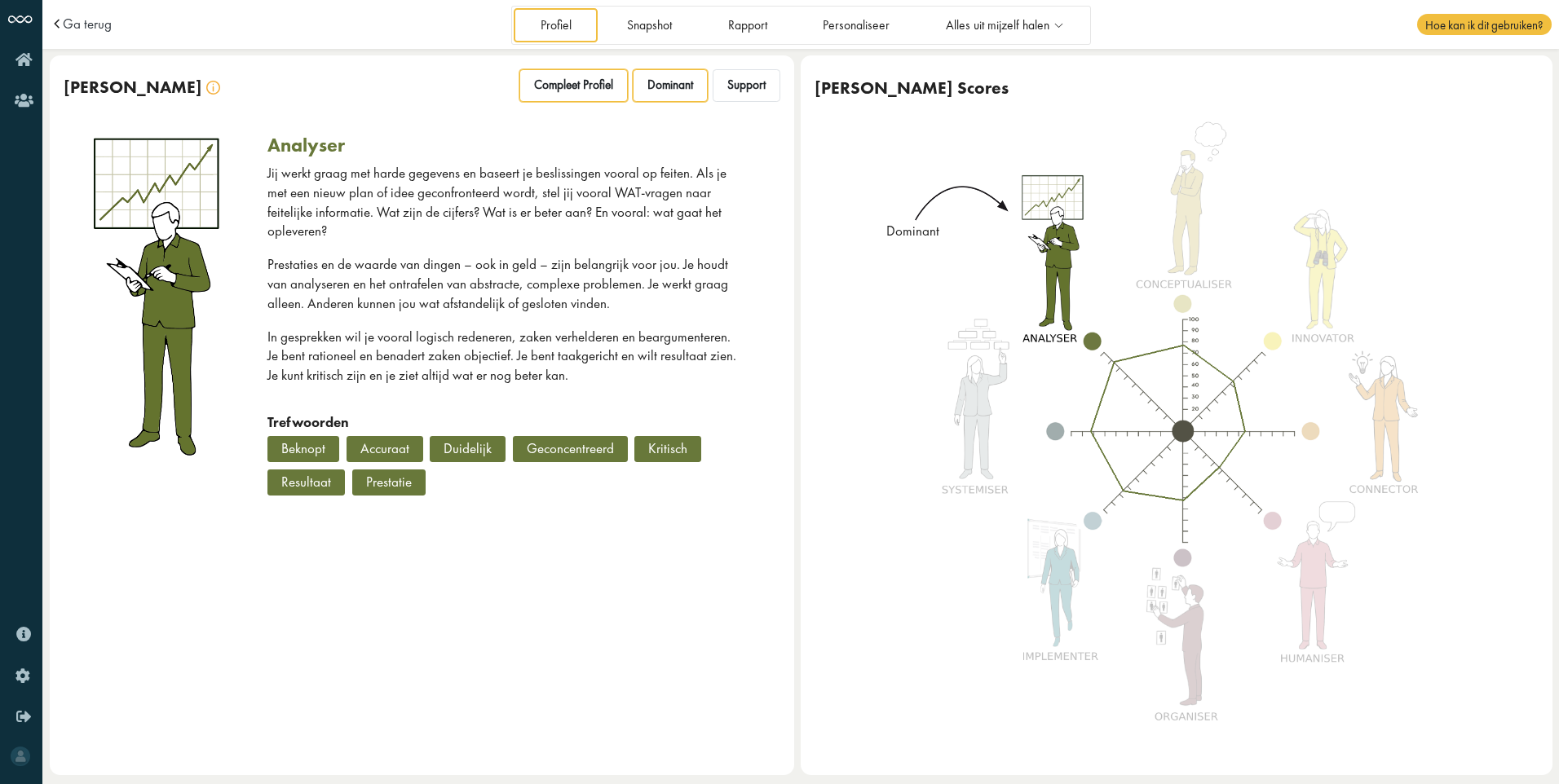
click at [559, 89] on span "Compleet Profiel" at bounding box center [573, 85] width 79 height 15
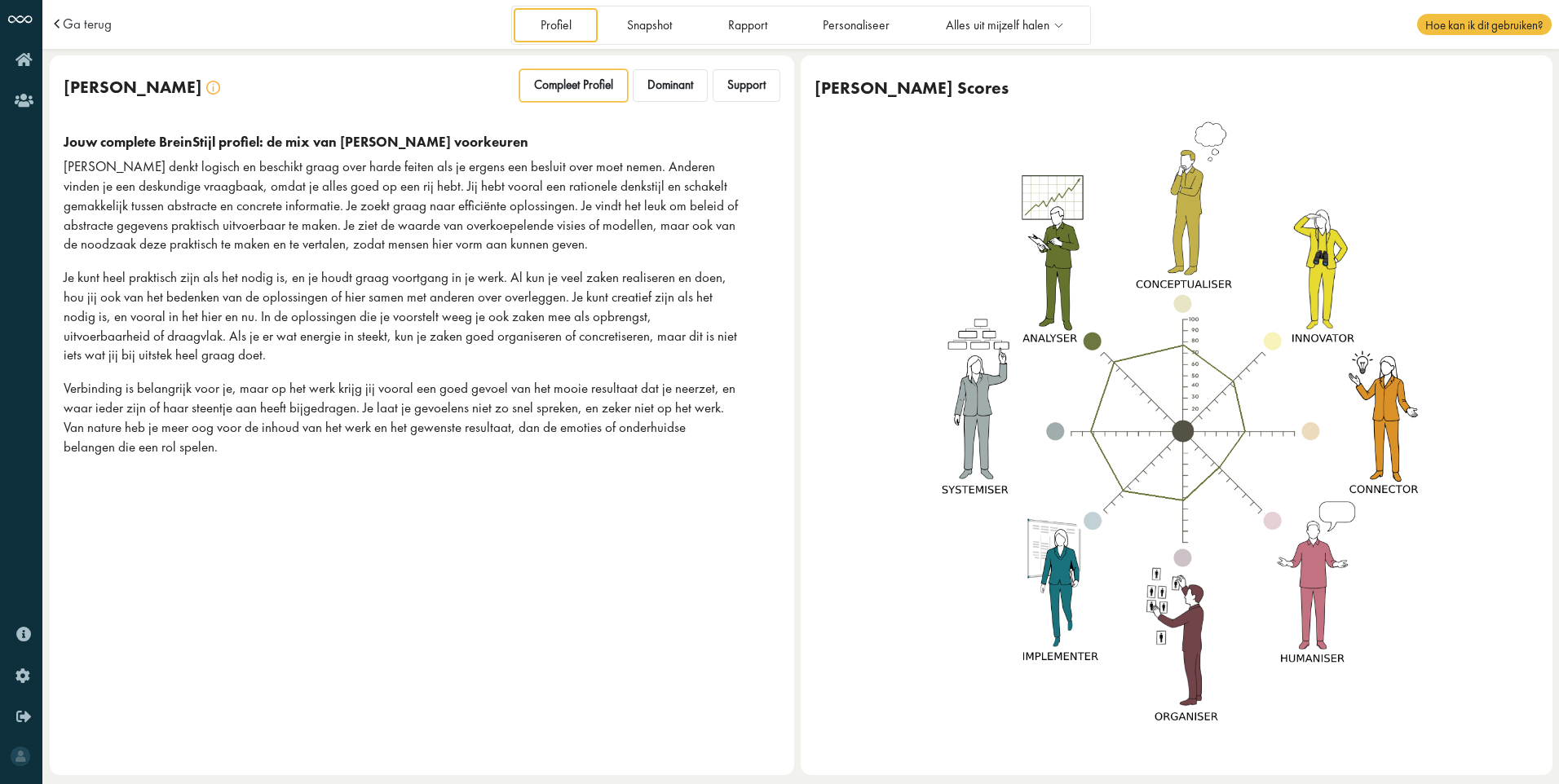
click at [521, 297] on p "Je kunt heel praktisch zijn als het nodig is, en je houdt graag voortgang in je…" at bounding box center [401, 316] width 675 height 97
click at [677, 90] on span "Dominant" at bounding box center [670, 85] width 46 height 15
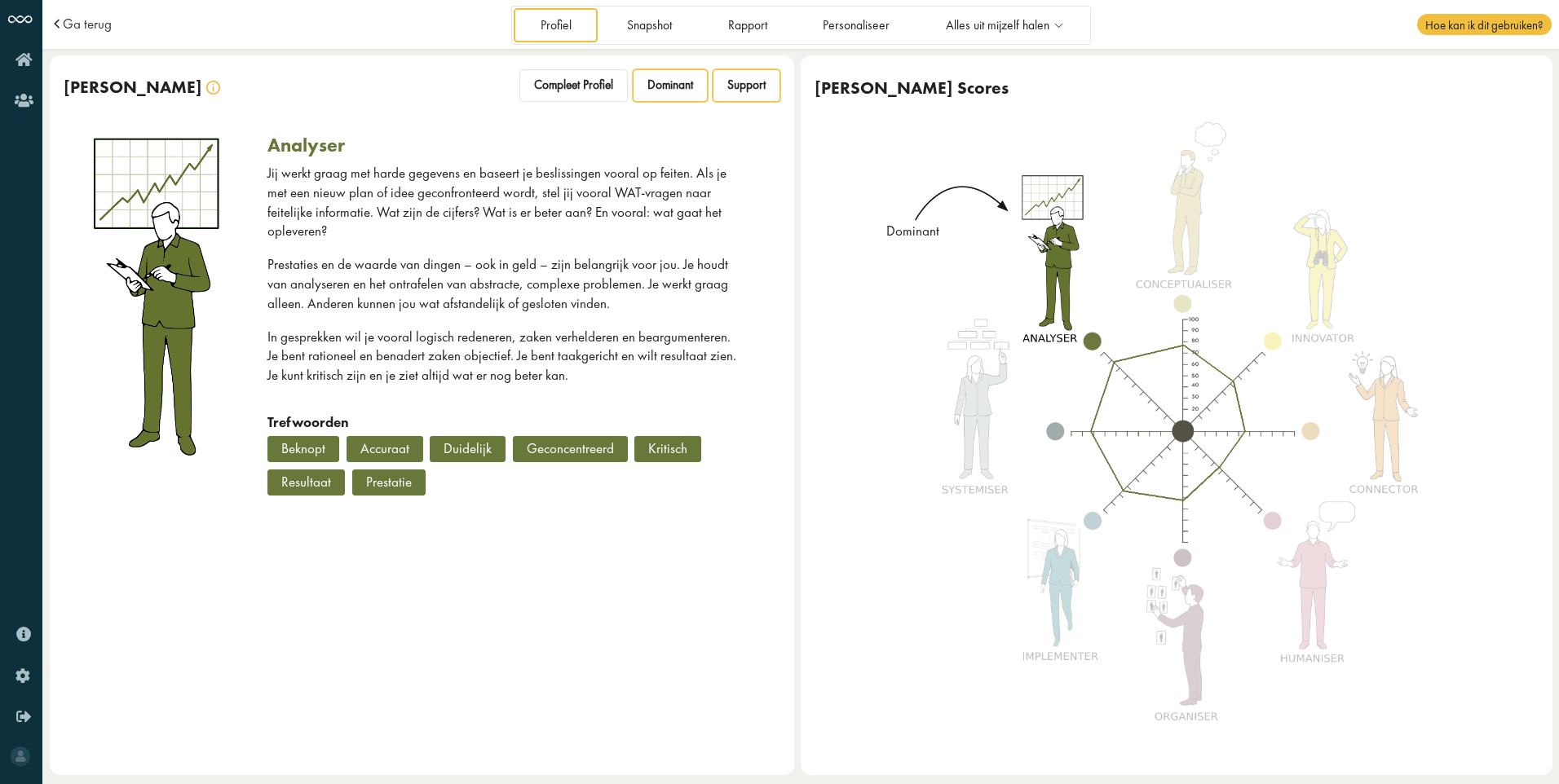
click at [731, 87] on span "Support" at bounding box center [746, 85] width 38 height 15
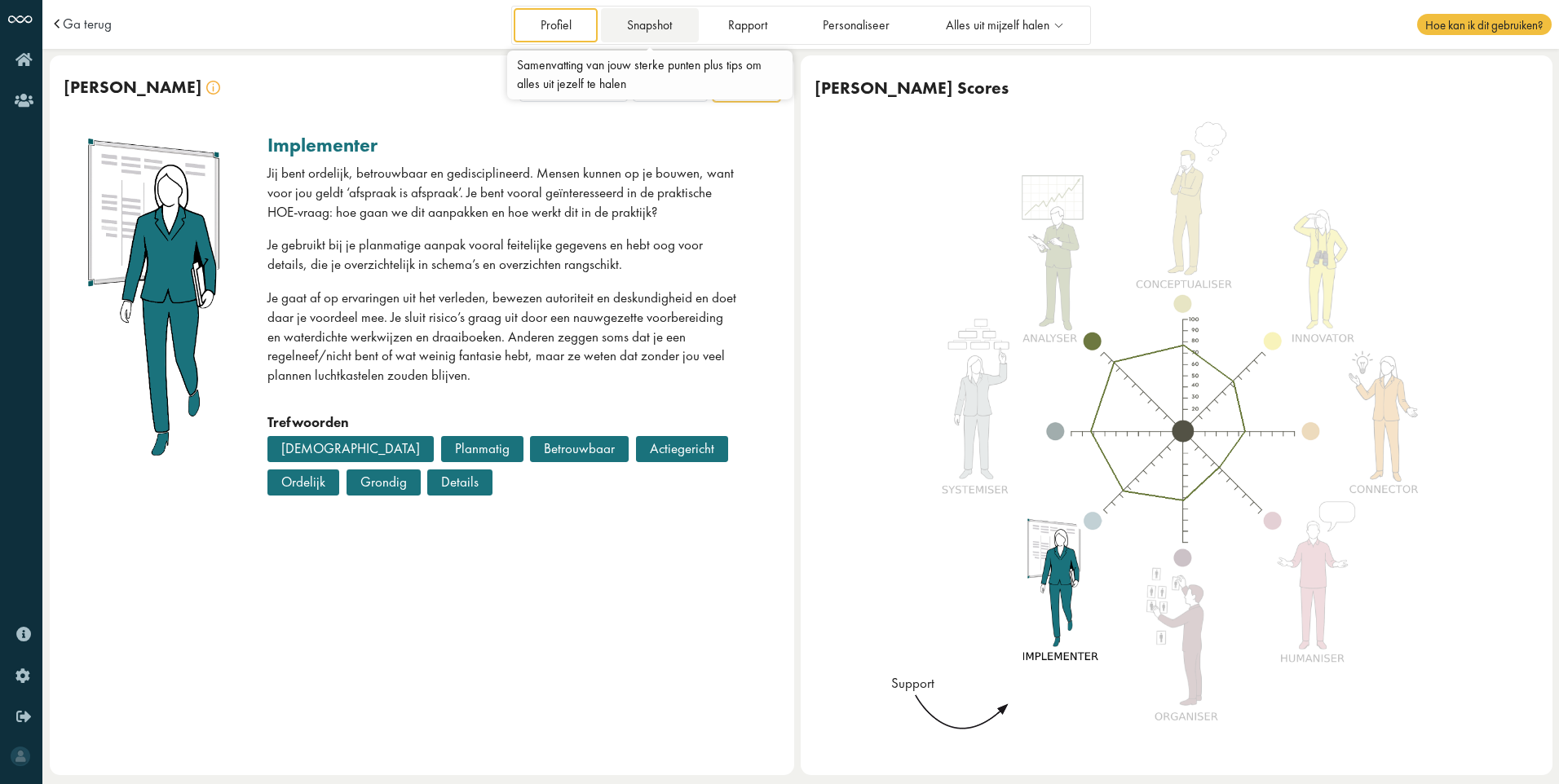
click at [642, 24] on link "Snapshot" at bounding box center [650, 24] width 98 height 33
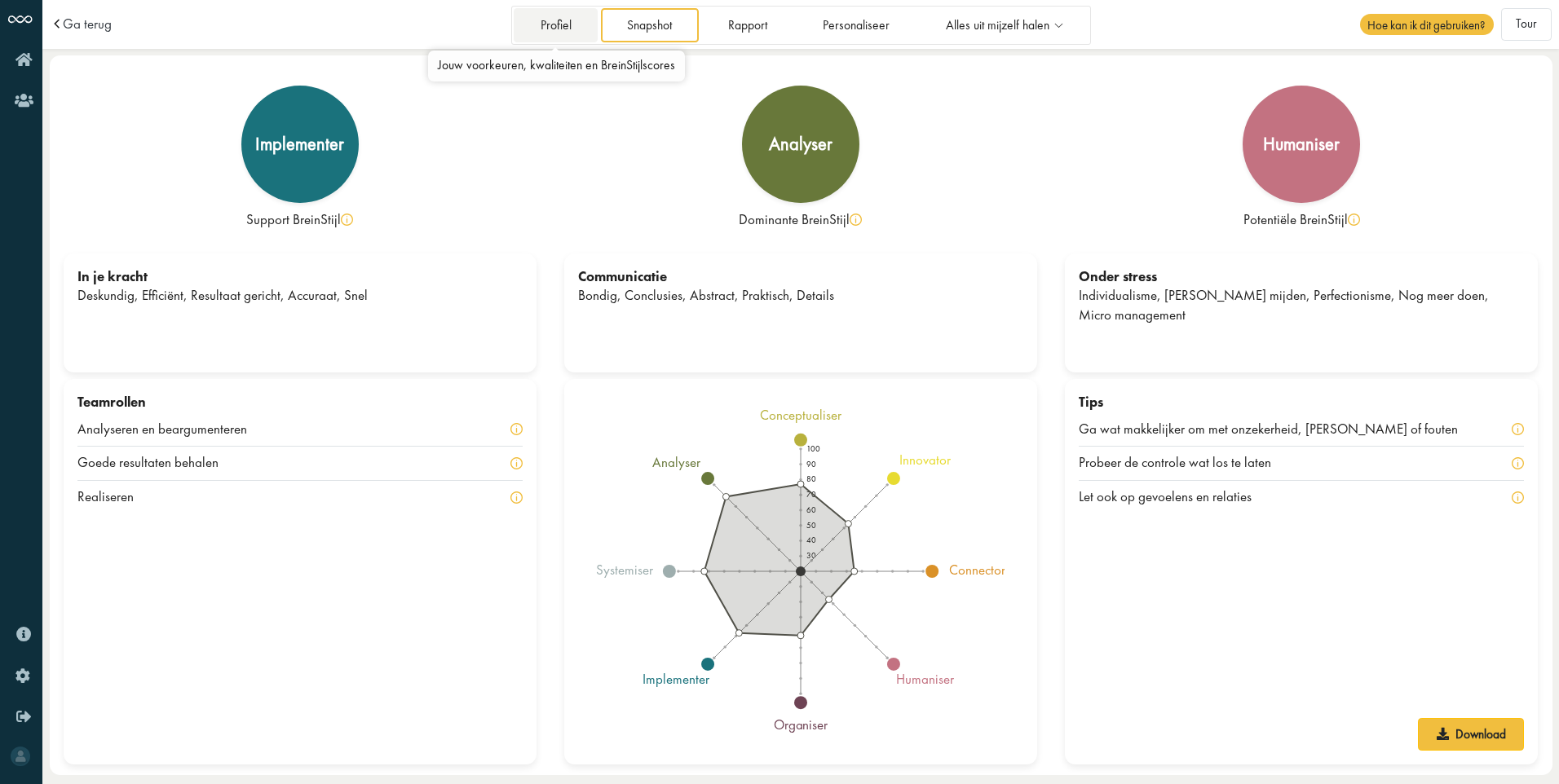
click at [563, 29] on link "Profiel" at bounding box center [555, 24] width 84 height 33
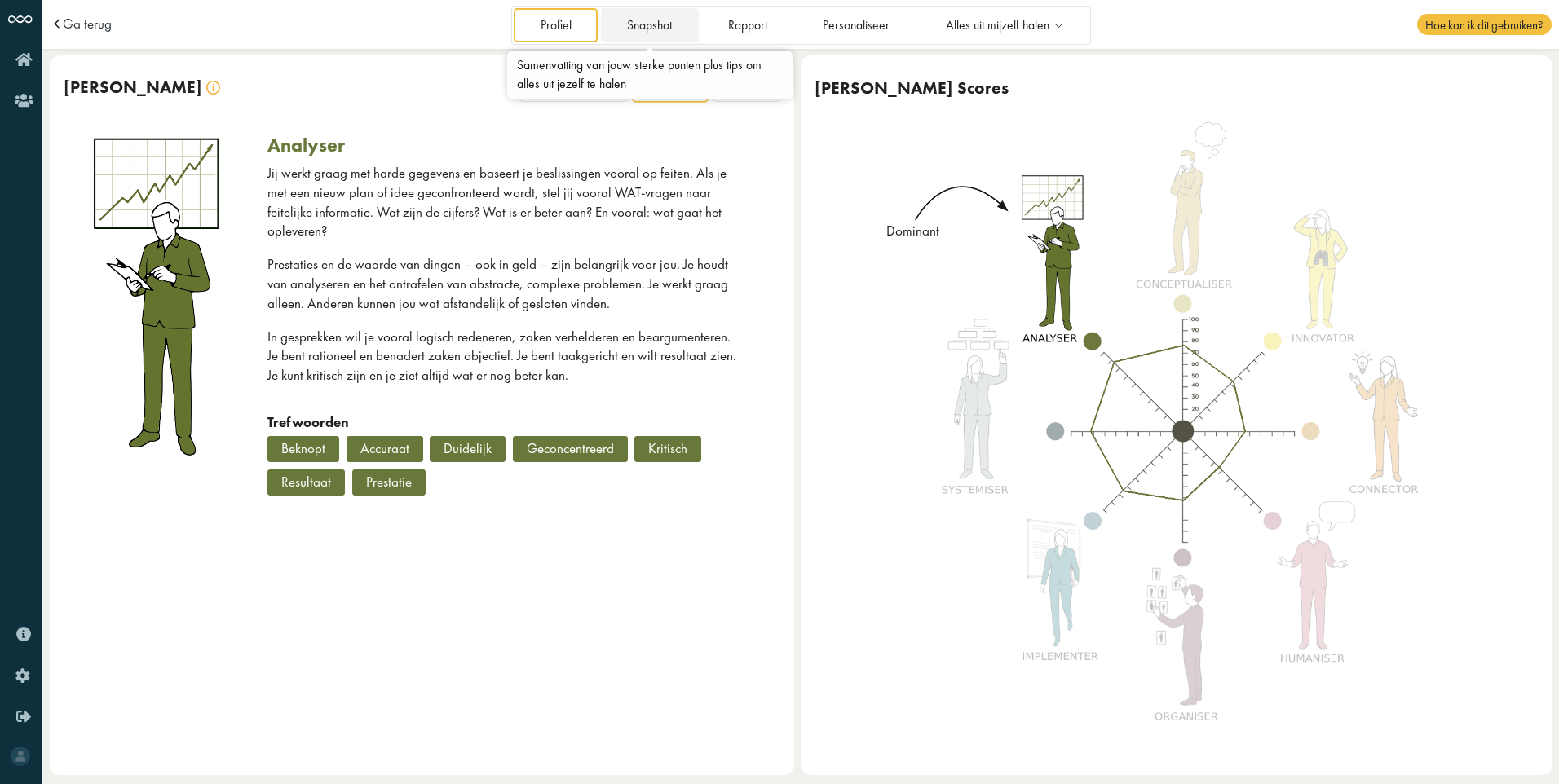
click at [621, 16] on link "Snapshot" at bounding box center [650, 24] width 98 height 33
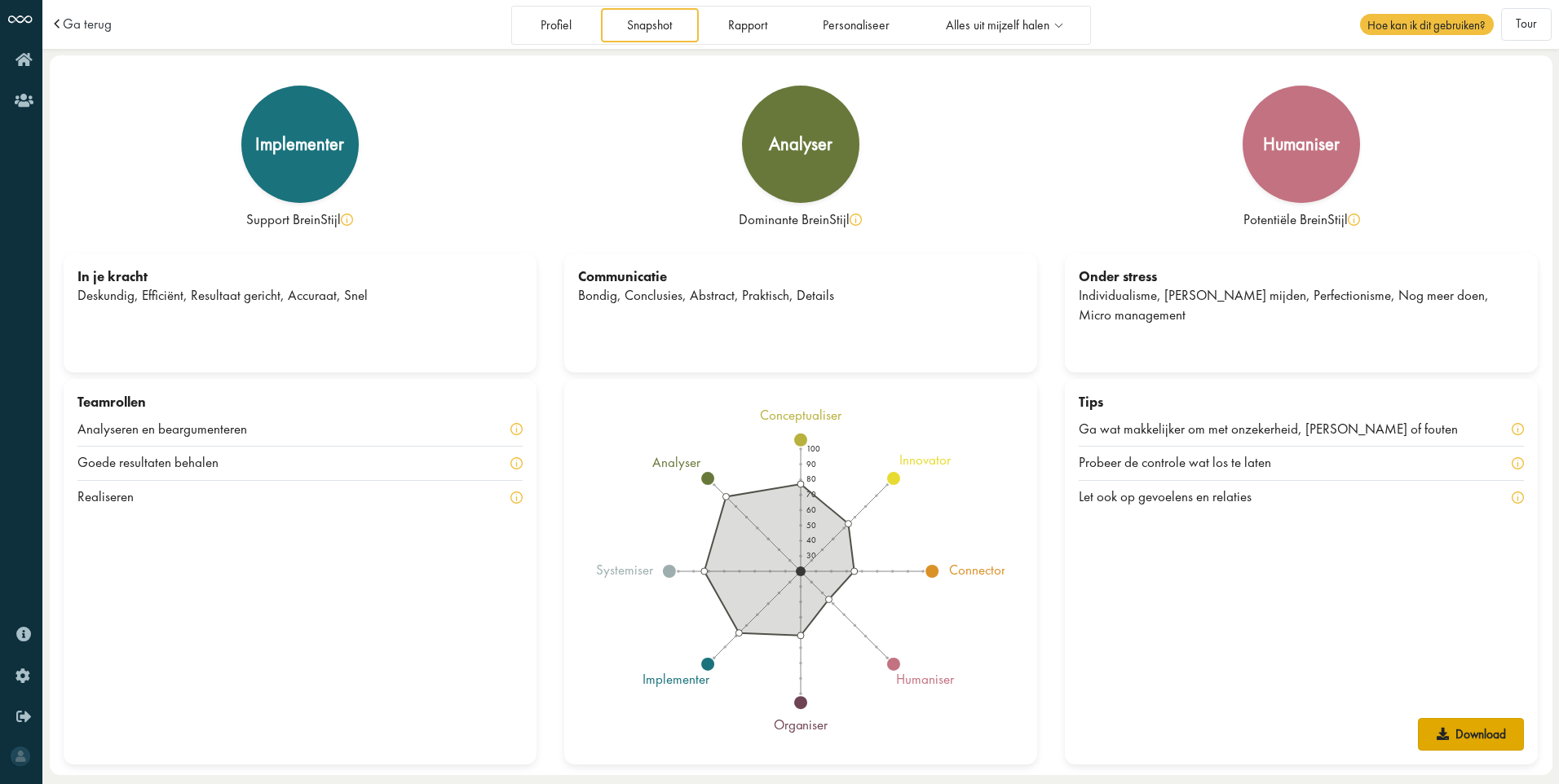
click at [1473, 721] on link "Download" at bounding box center [1471, 734] width 106 height 33
click at [1327, 684] on div "Tips Ga wat makkelijker om met onzekerheid, risico's of fouten Probeer de contr…" at bounding box center [1301, 571] width 473 height 385
click at [740, 29] on link "Rapport" at bounding box center [747, 24] width 92 height 33
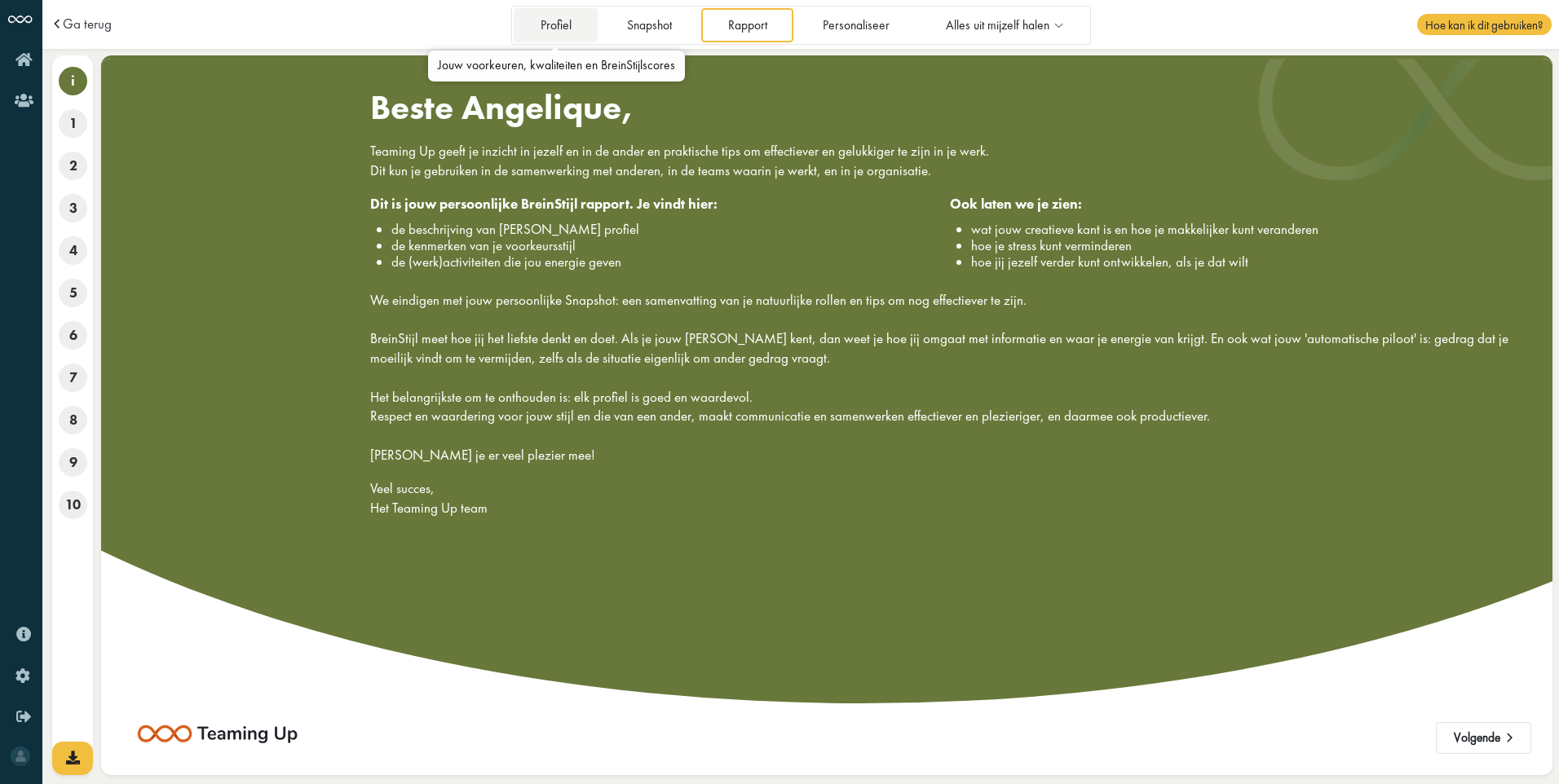
click at [563, 16] on link "Profiel" at bounding box center [555, 24] width 84 height 33
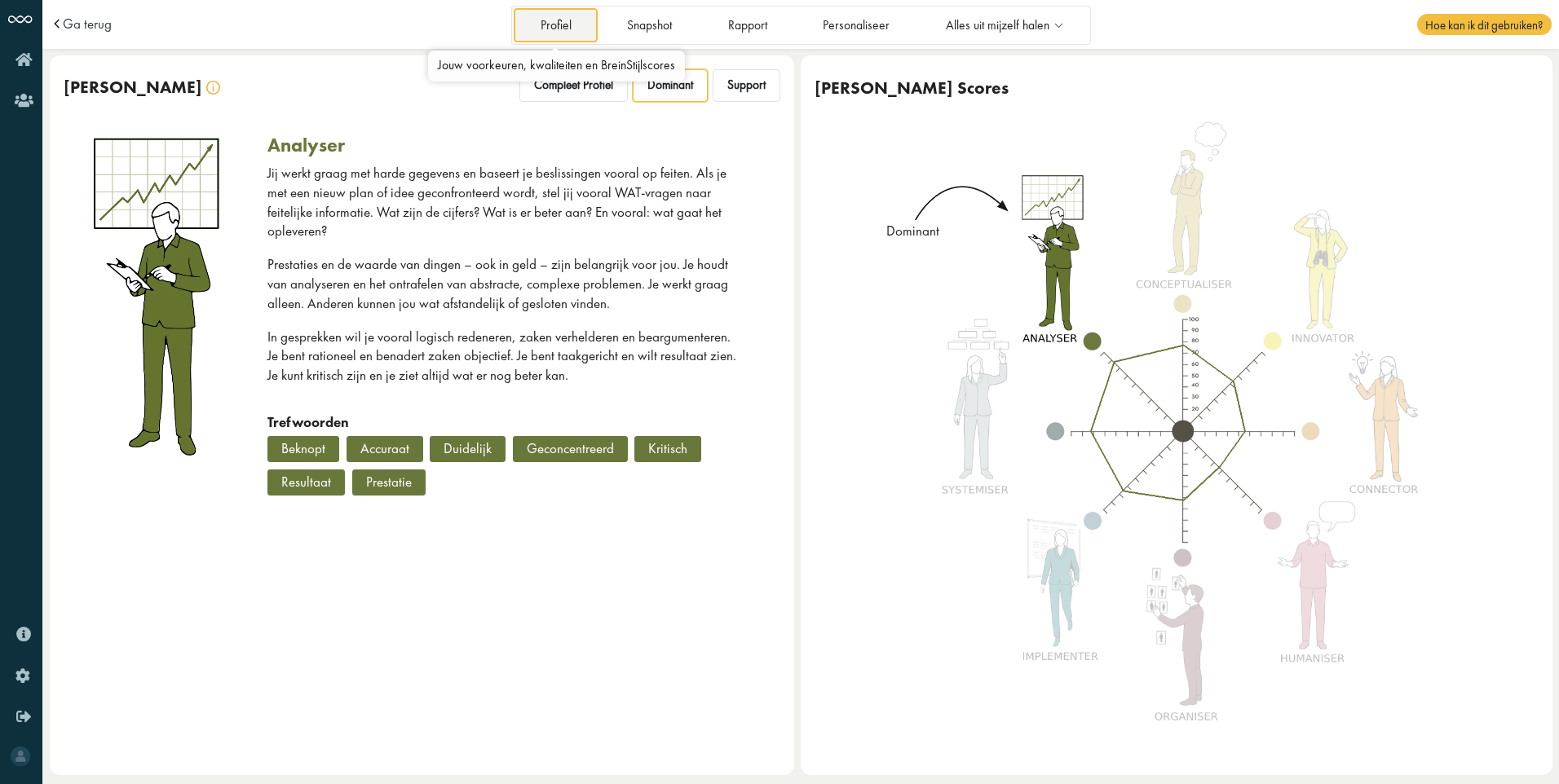
click at [563, 16] on link "Profiel" at bounding box center [555, 24] width 84 height 33
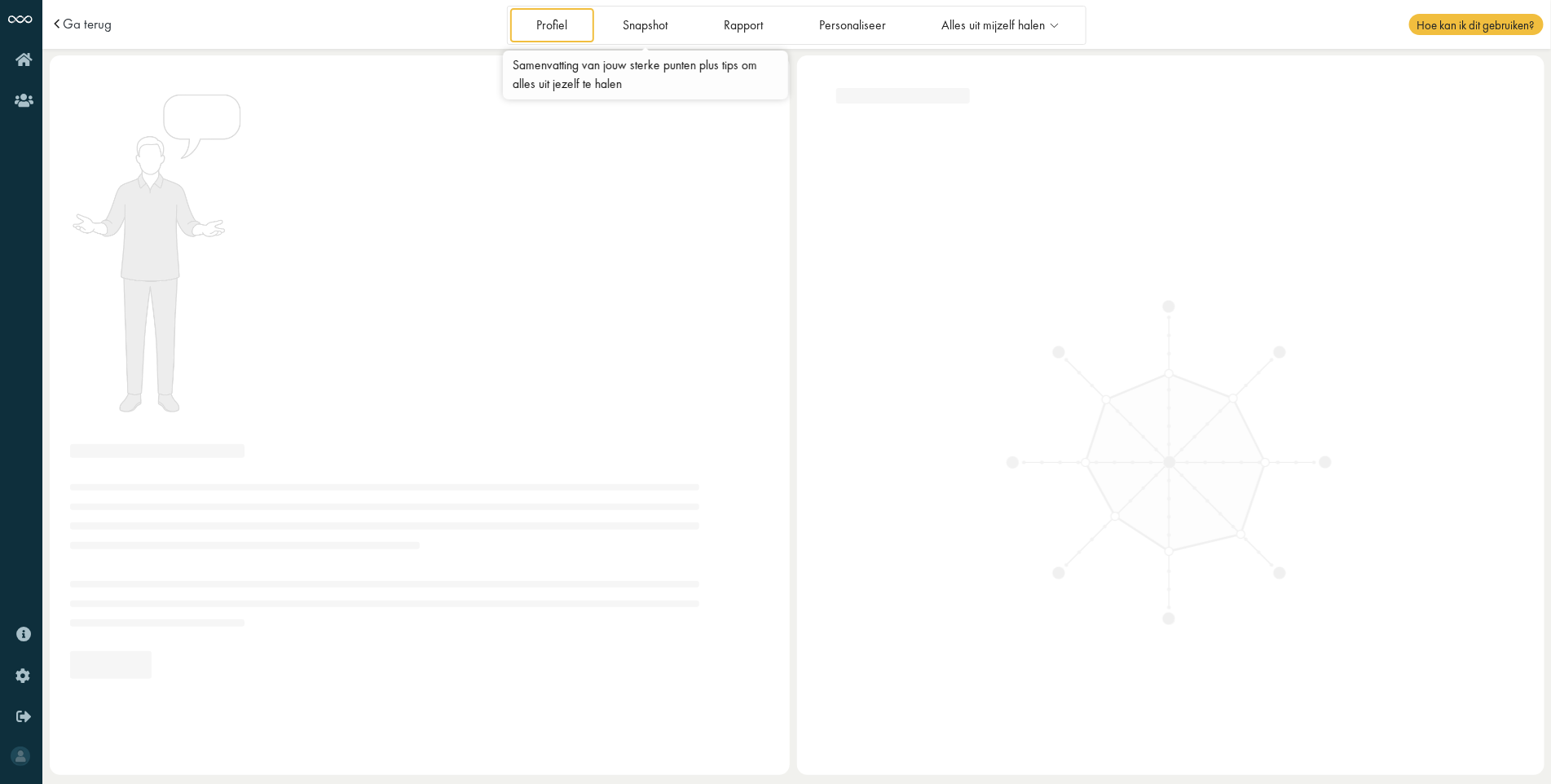
click at [643, 20] on link "Snapshot" at bounding box center [646, 24] width 98 height 33
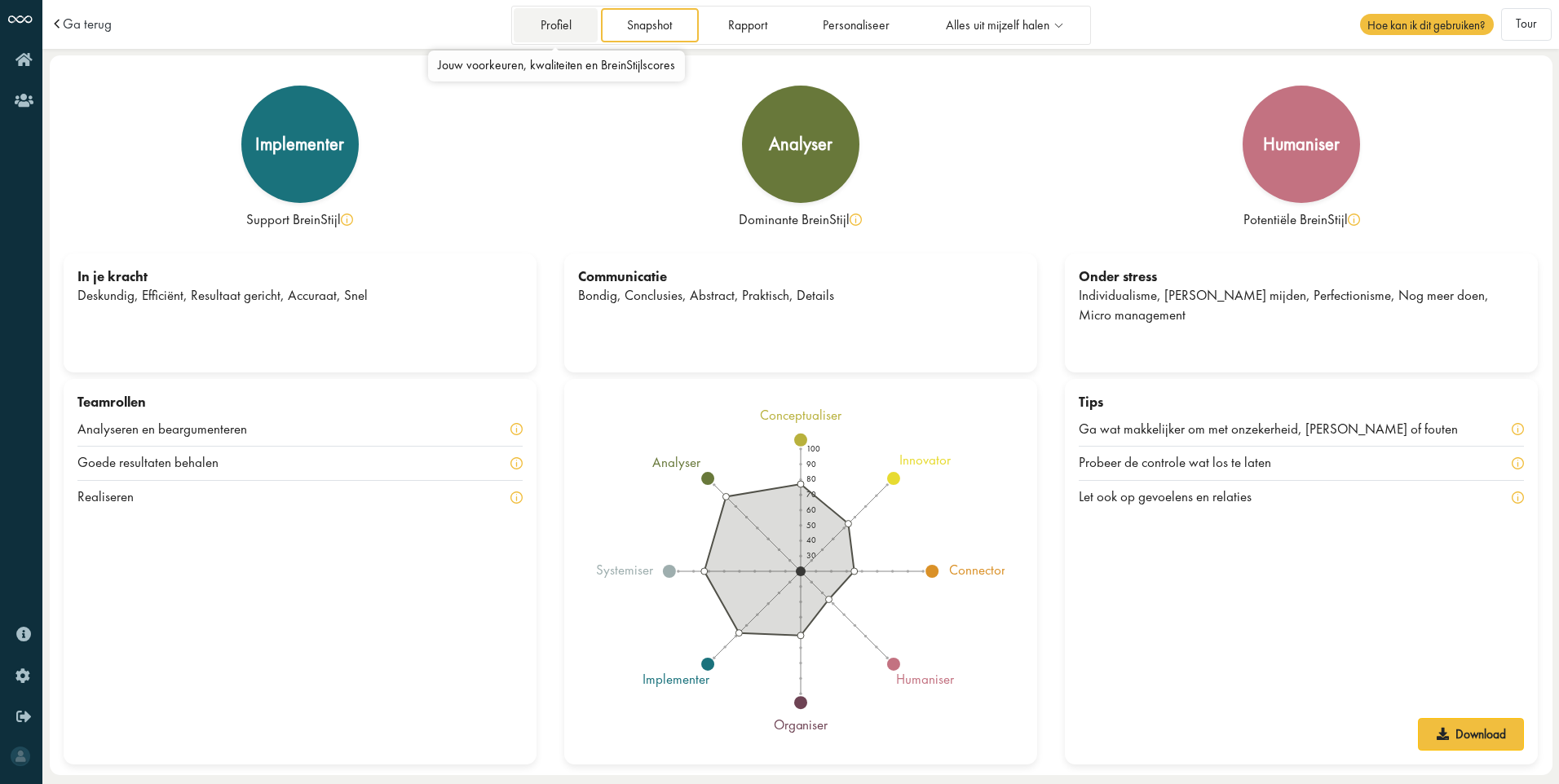
click at [568, 30] on link "Profiel" at bounding box center [555, 24] width 84 height 33
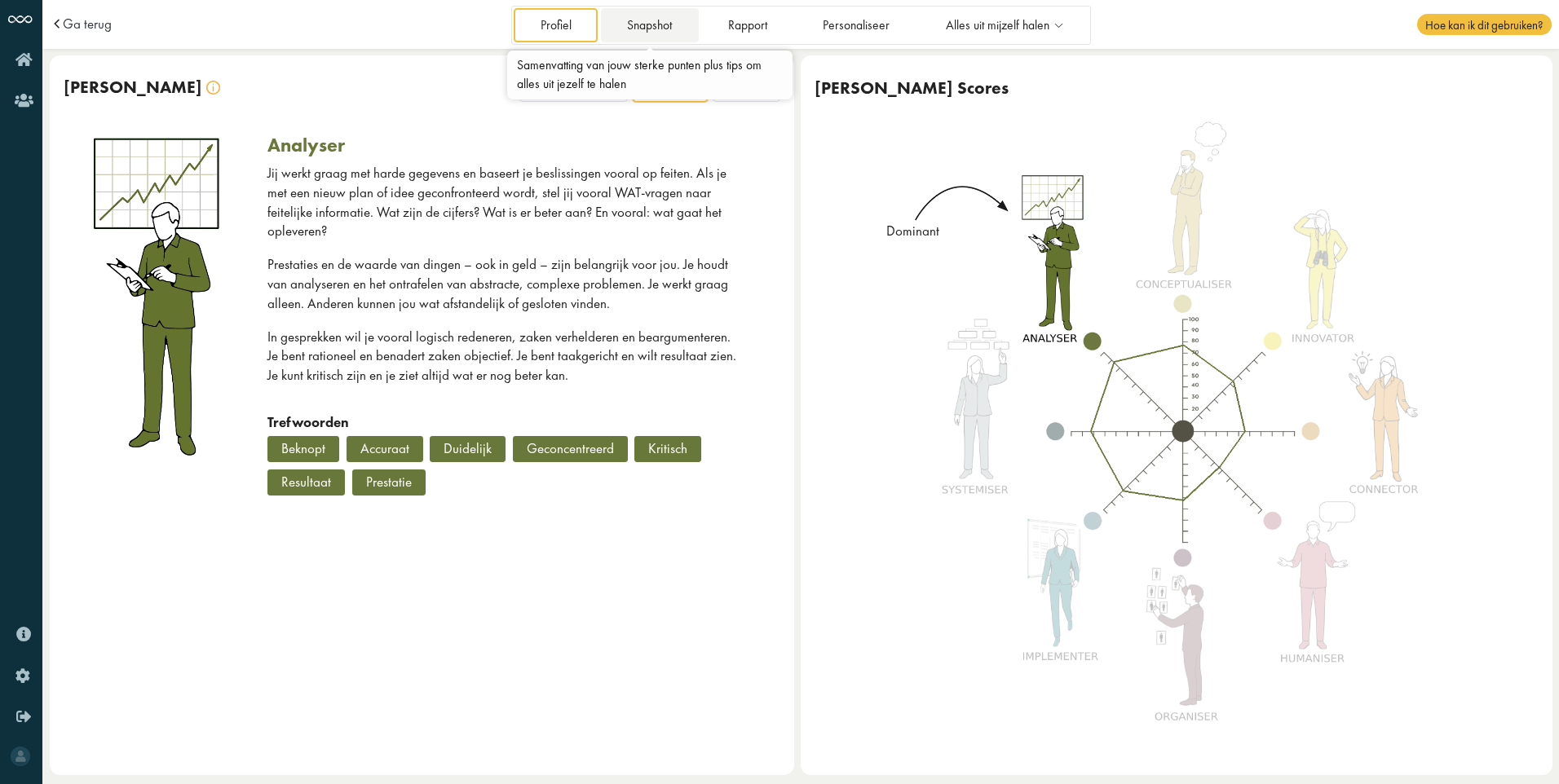
click at [634, 27] on link "Snapshot" at bounding box center [650, 24] width 98 height 33
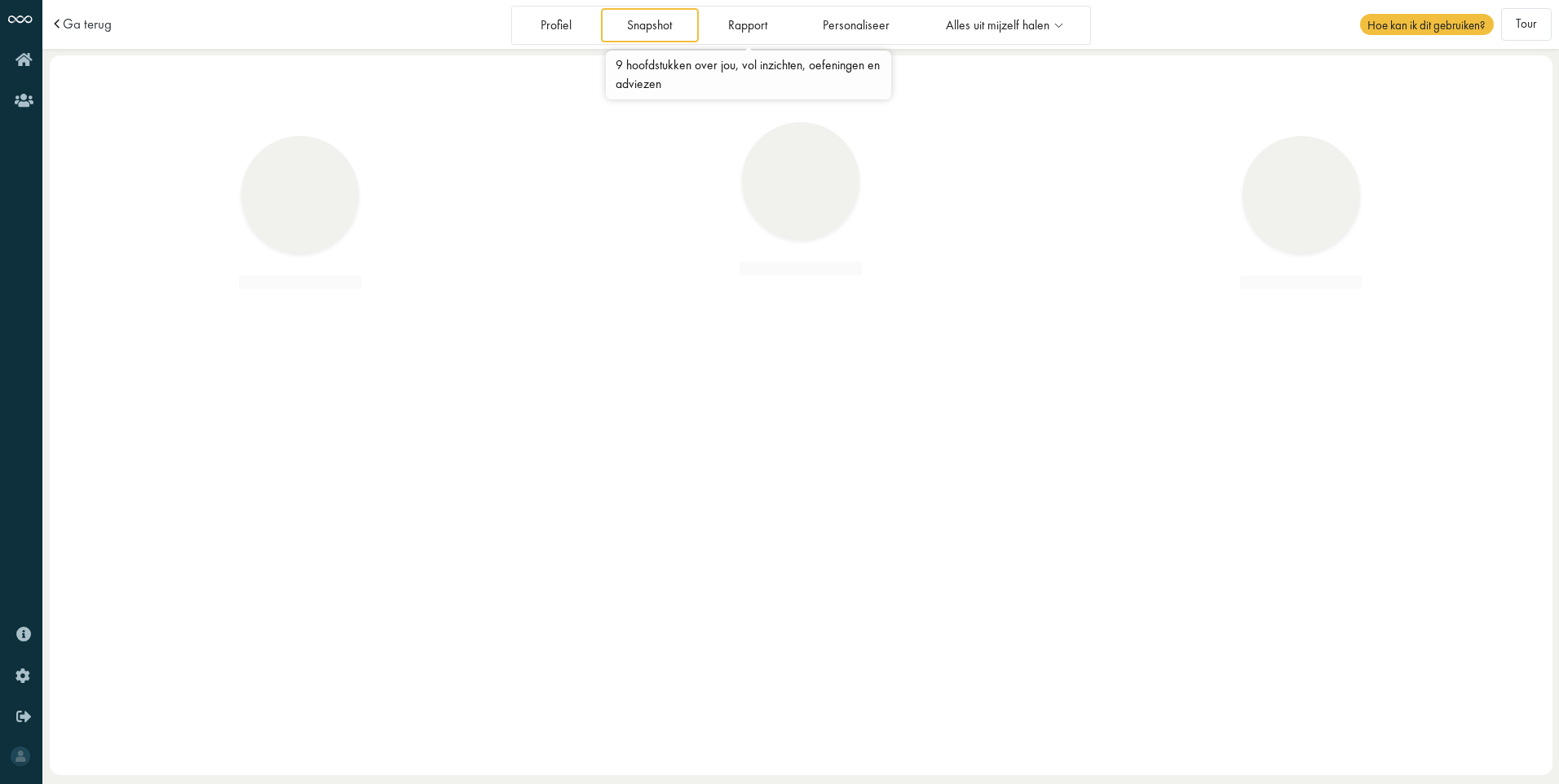
click at [733, 23] on link "Rapport" at bounding box center [747, 24] width 92 height 33
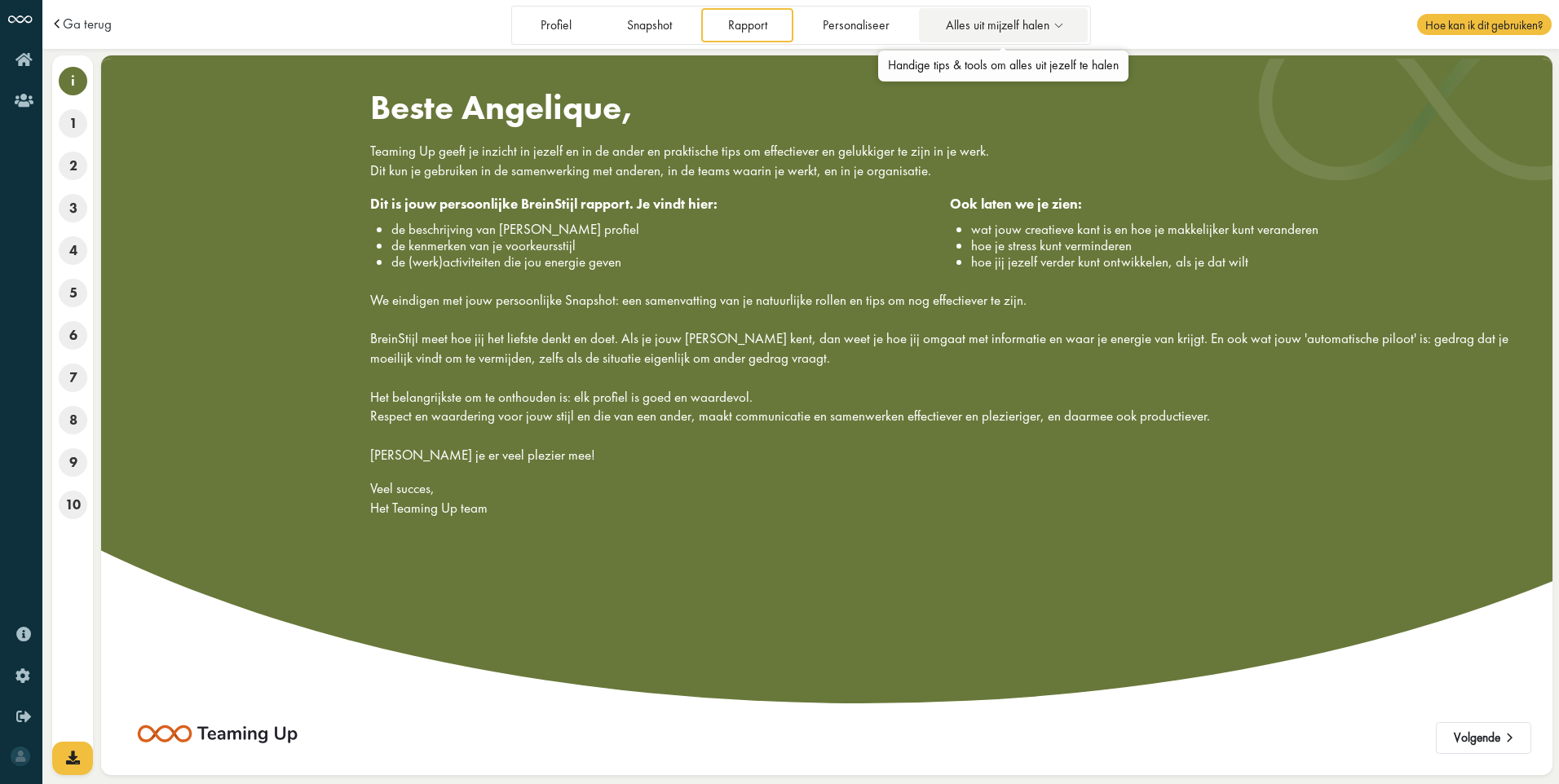
click at [982, 24] on span "Alles uit mijzelf halen" at bounding box center [997, 25] width 104 height 14
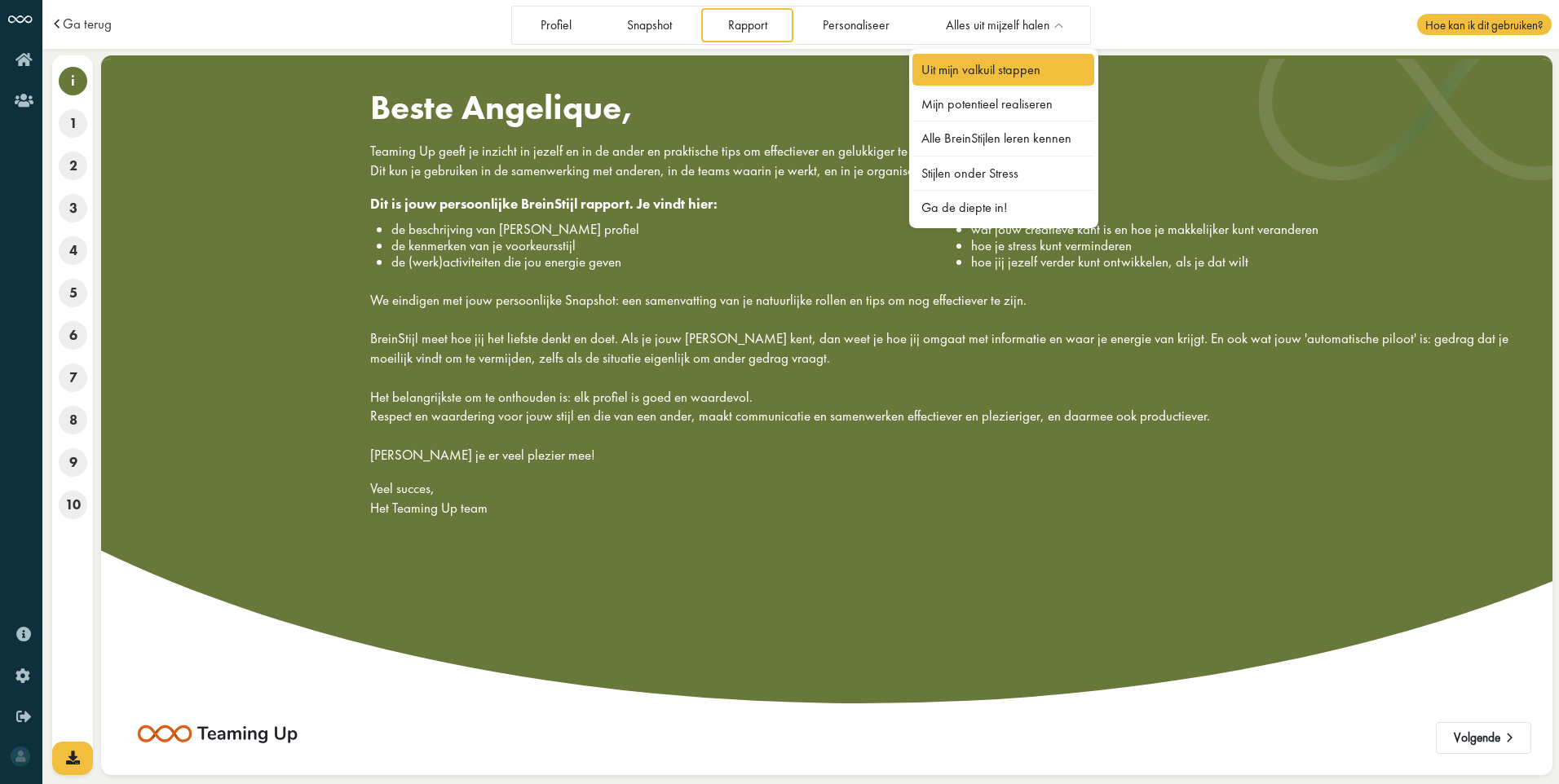
click at [999, 63] on link "Uit mijn valkuil stappen" at bounding box center [1004, 69] width 183 height 32
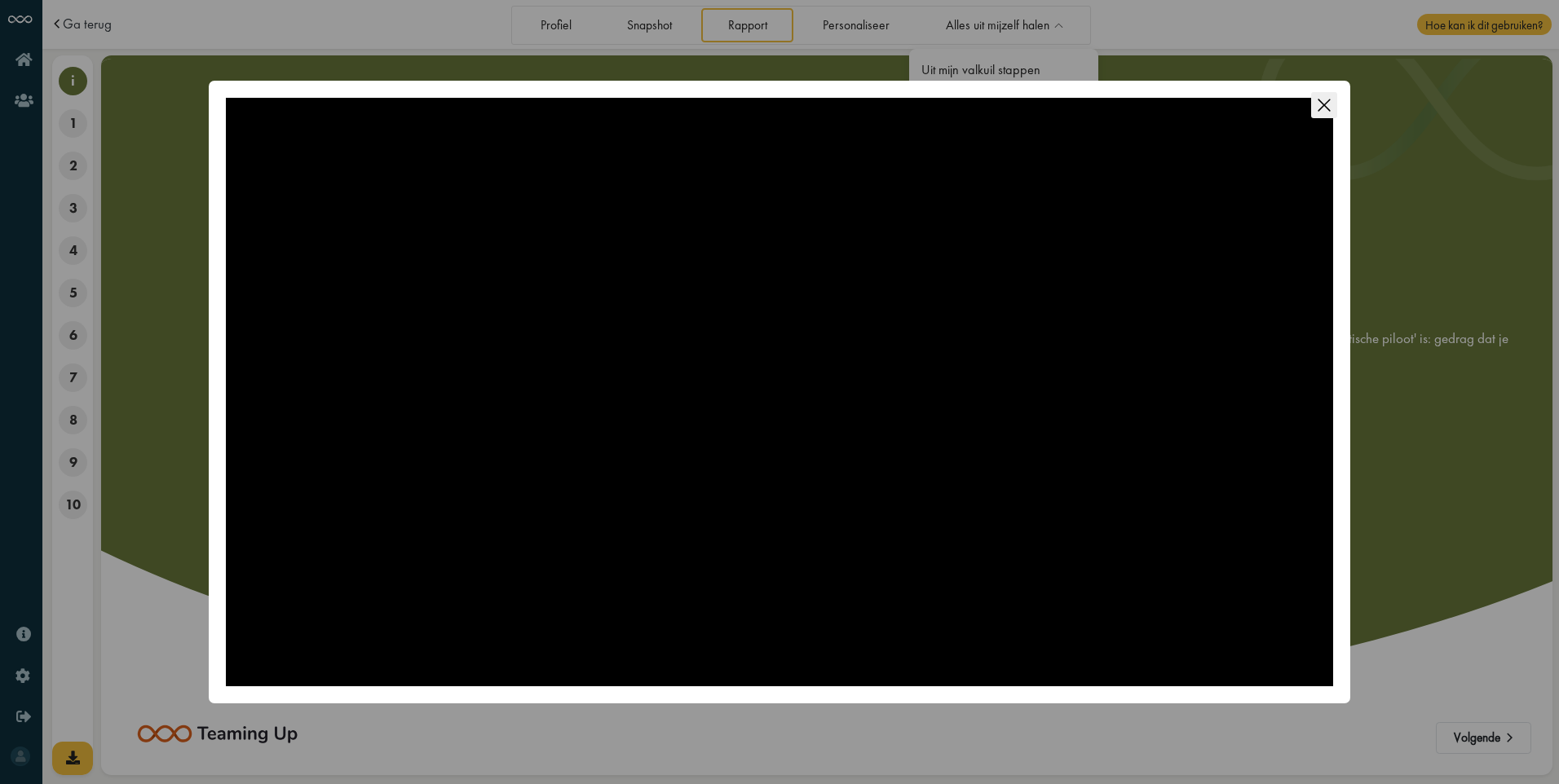
click at [762, 253] on div at bounding box center [780, 392] width 1107 height 588
click at [1322, 106] on icon "Close this dialog" at bounding box center [1324, 105] width 26 height 26
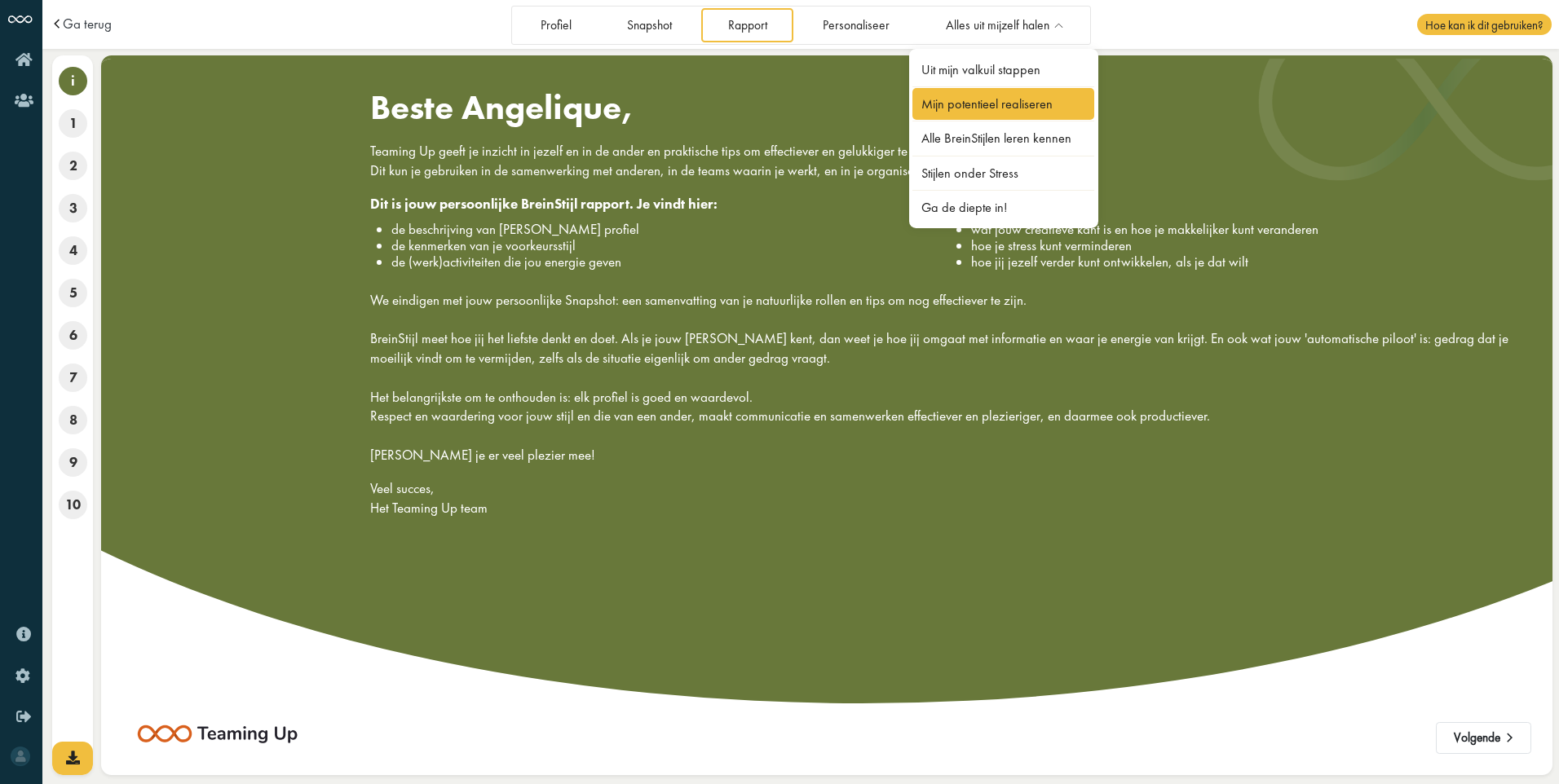
click at [1005, 105] on link "Mijn potentieel realiseren" at bounding box center [1004, 104] width 183 height 32
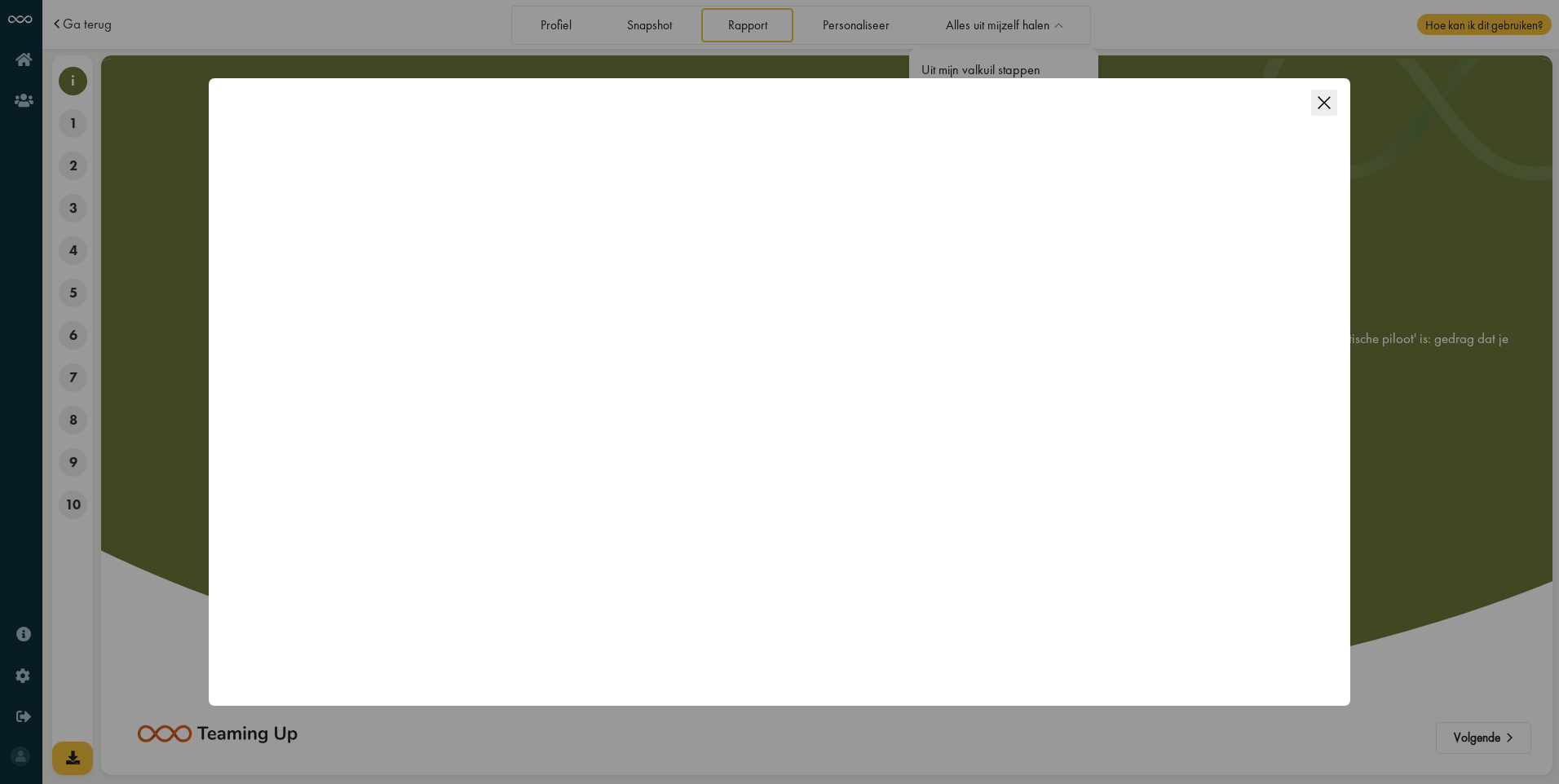
click at [1318, 97] on icon "Close this dialog" at bounding box center [1323, 102] width 12 height 12
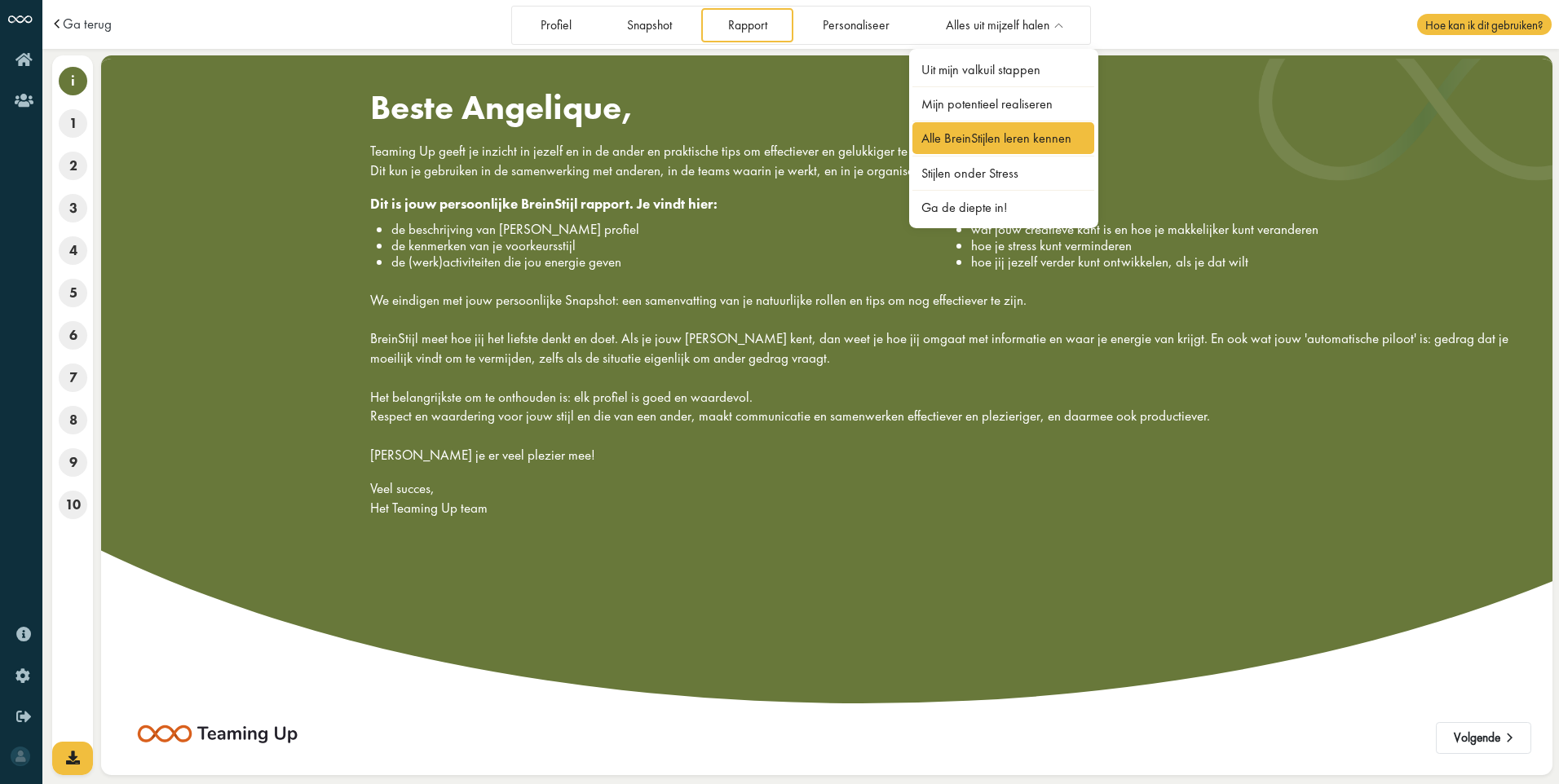
click at [1027, 144] on link "Alle BreinStijlen leren kennen" at bounding box center [1004, 138] width 183 height 32
click at [920, 384] on p "Het belangrijkste om te onthouden is: elk profiel is goed en waardevol. Respect…" at bounding box center [950, 416] width 1159 height 97
click at [966, 174] on link "Stijlen onder Stress" at bounding box center [1004, 173] width 183 height 32
click at [910, 409] on p "Het belangrijkste om te onthouden is: elk profiel is goed en waardevol. Respect…" at bounding box center [950, 416] width 1159 height 97
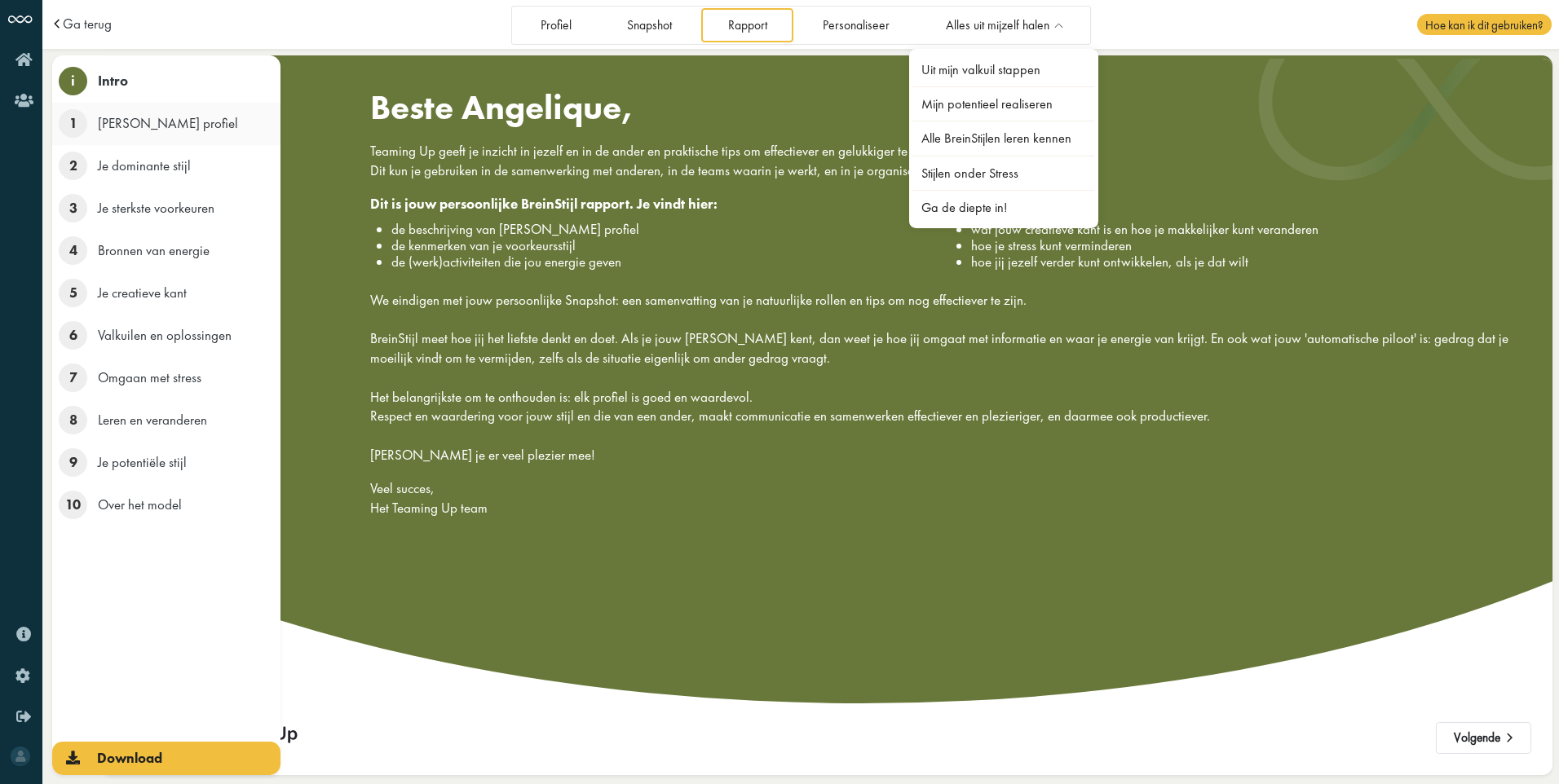
click at [75, 128] on span "1" at bounding box center [73, 123] width 29 height 29
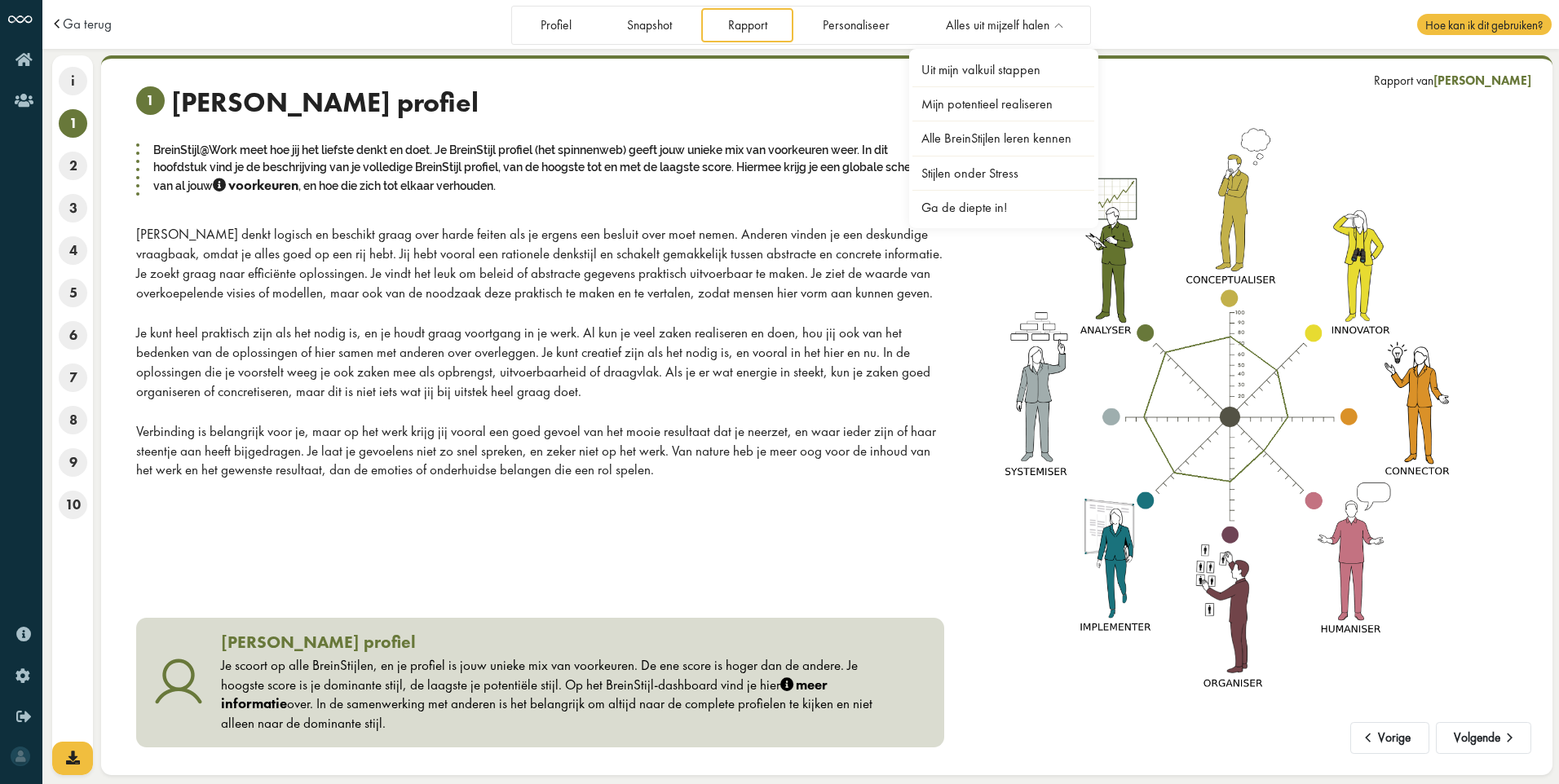
click at [509, 220] on div "1 Je BreinStijl profiel BreinStijl@Work meet hoe jij het liefste denkt en doet.…" at bounding box center [540, 283] width 808 height 394
click at [691, 191] on div "BreinStijl@Work meet hoe jij het liefste denkt en doet. Je BreinStijl profiel (…" at bounding box center [540, 169] width 808 height 57
click at [574, 21] on link "Profiel" at bounding box center [555, 24] width 84 height 33
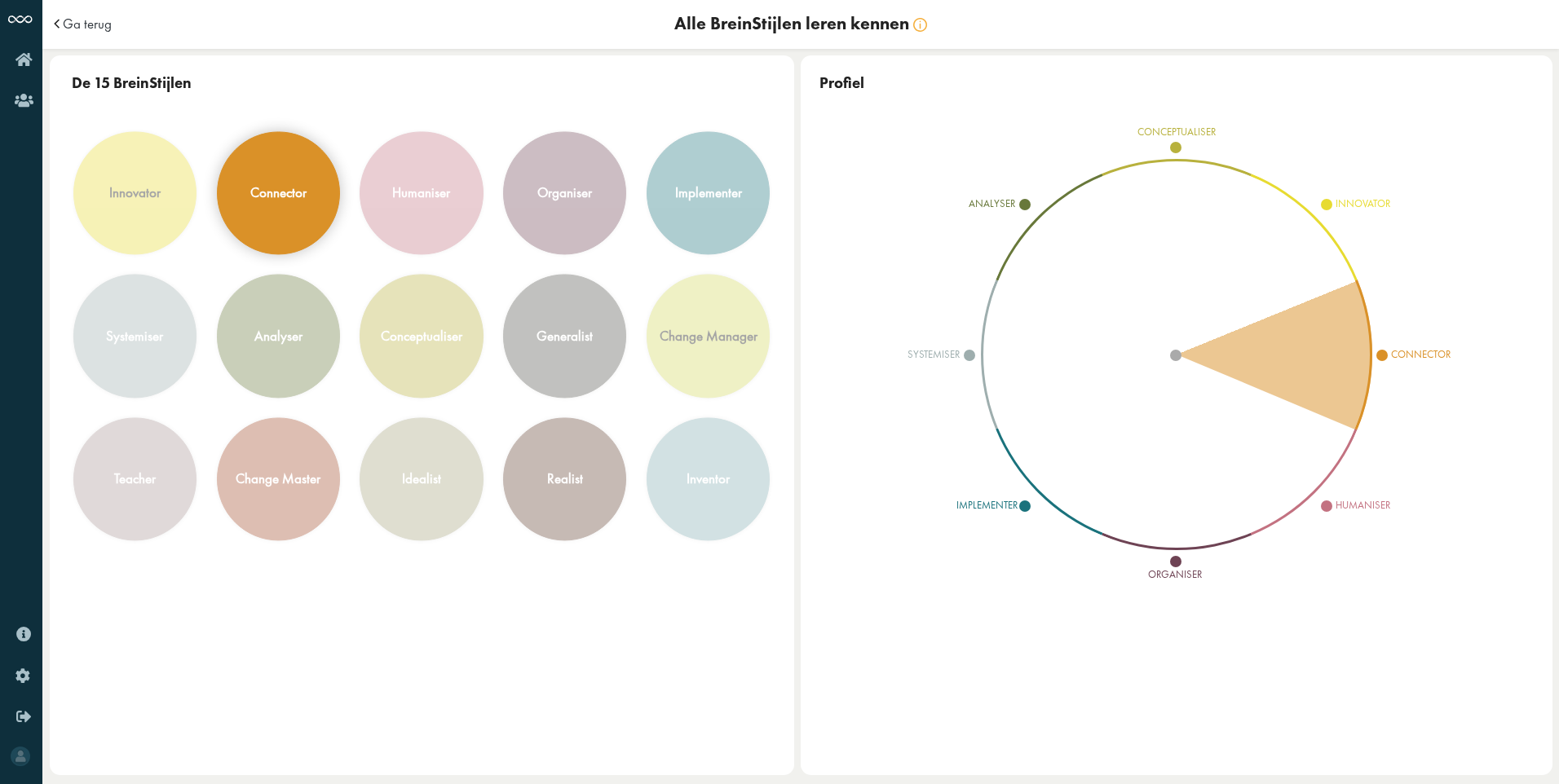
click at [307, 192] on div "connector" at bounding box center [278, 192] width 121 height 121
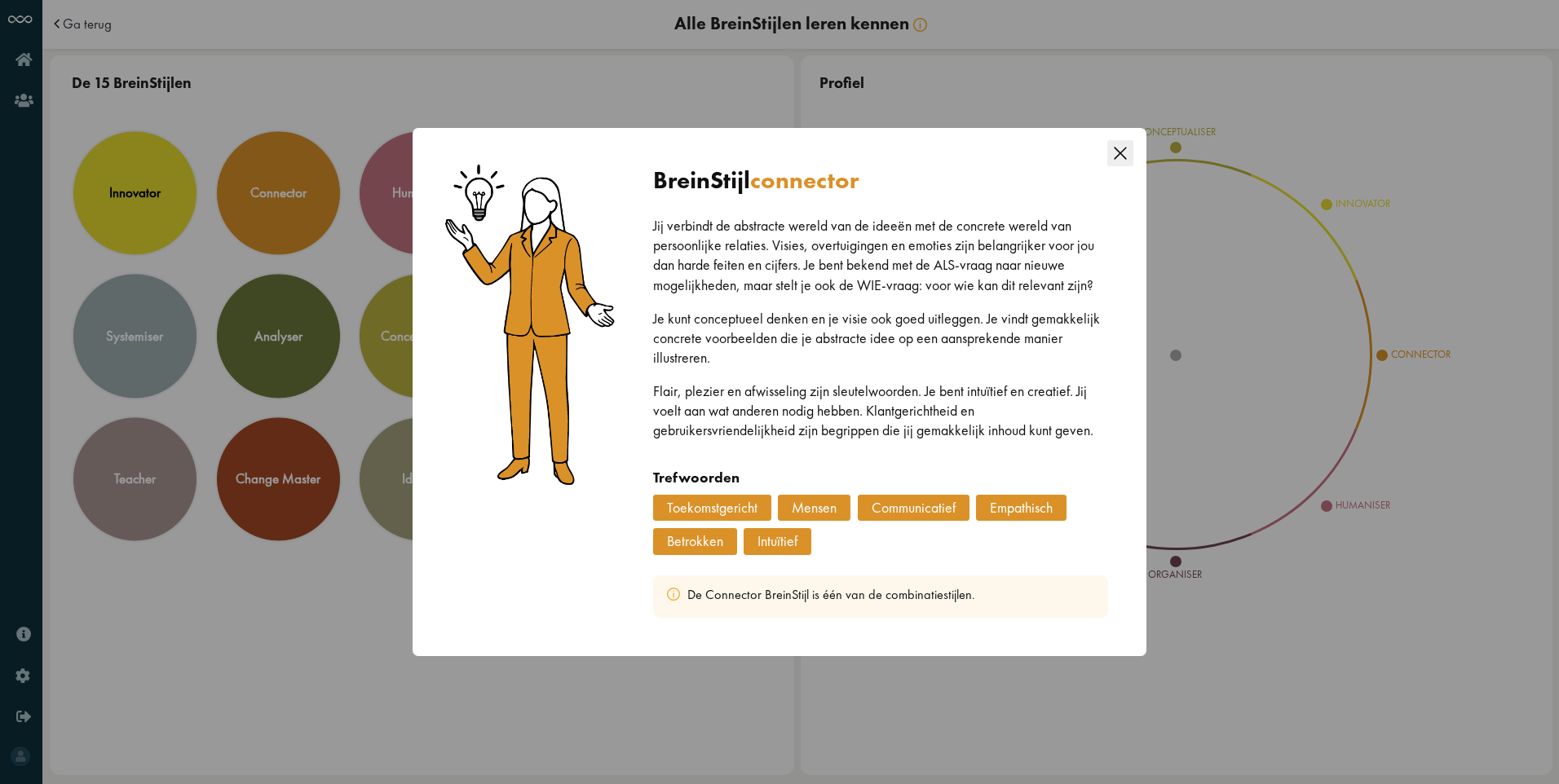
click at [1123, 155] on icon "Close this dialog" at bounding box center [1120, 153] width 26 height 26
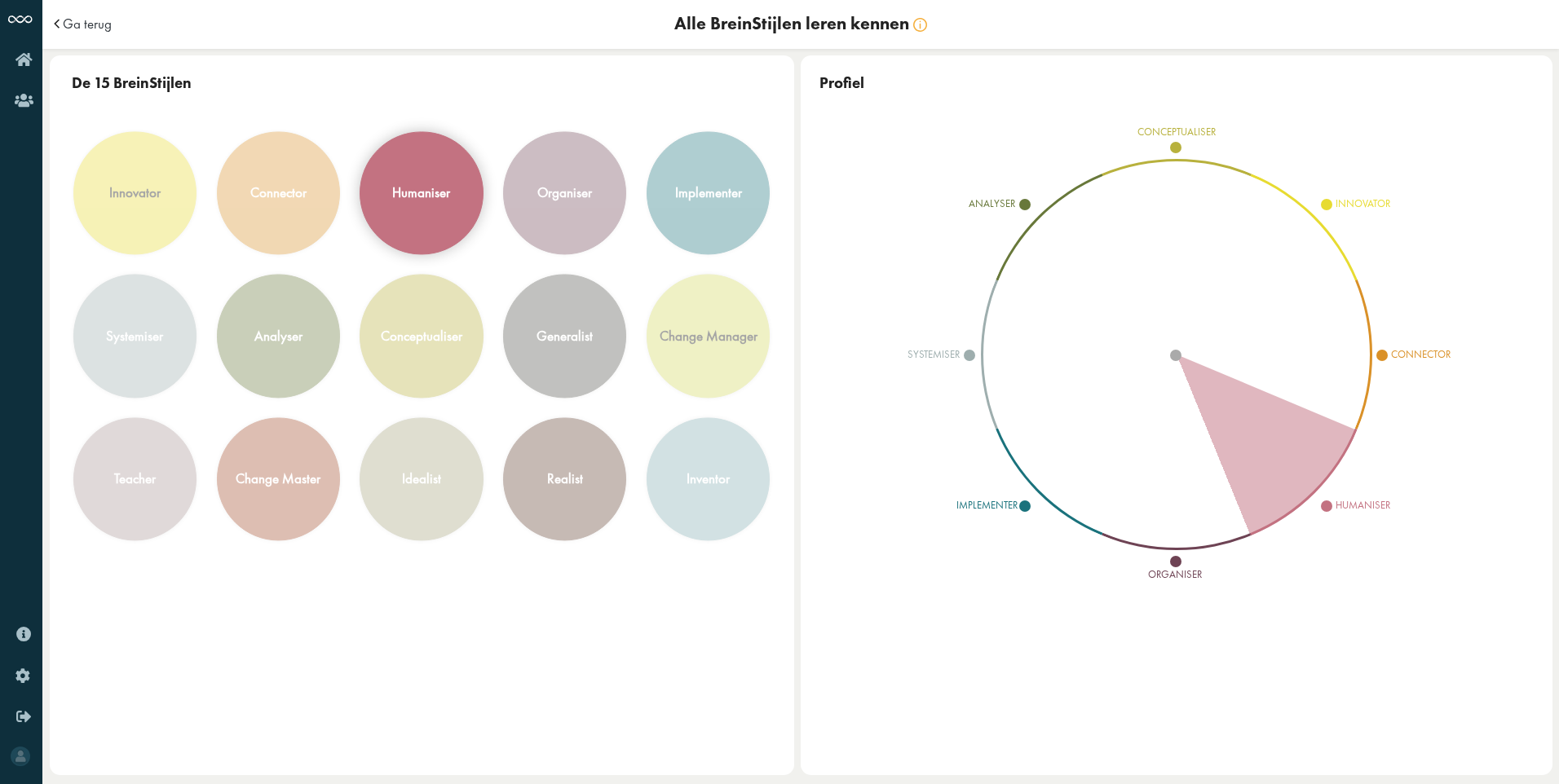
click at [431, 221] on div "humaniser" at bounding box center [421, 192] width 121 height 121
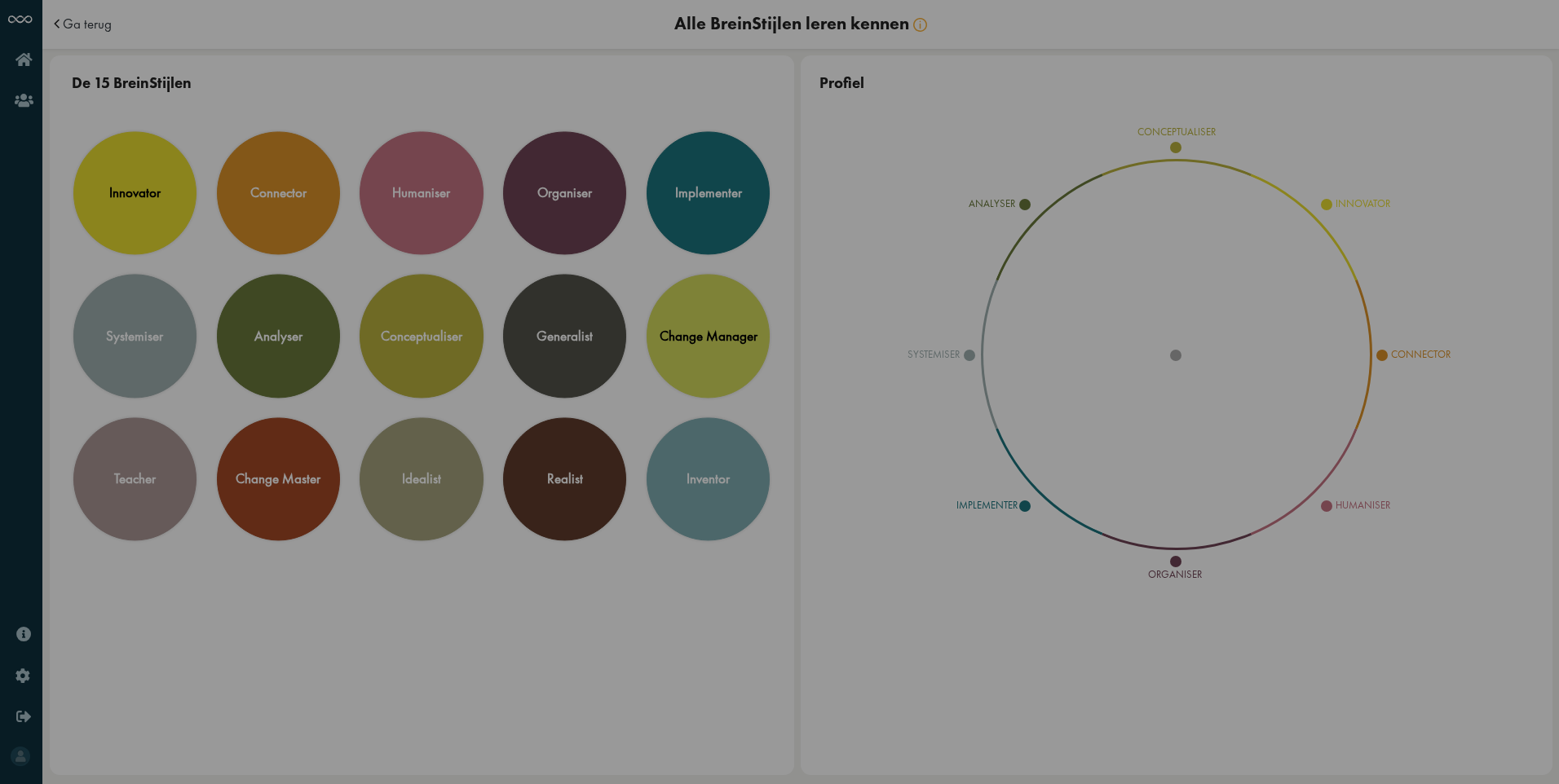
click at [1125, 135] on icon "Close this dialog" at bounding box center [1120, 134] width 26 height 26
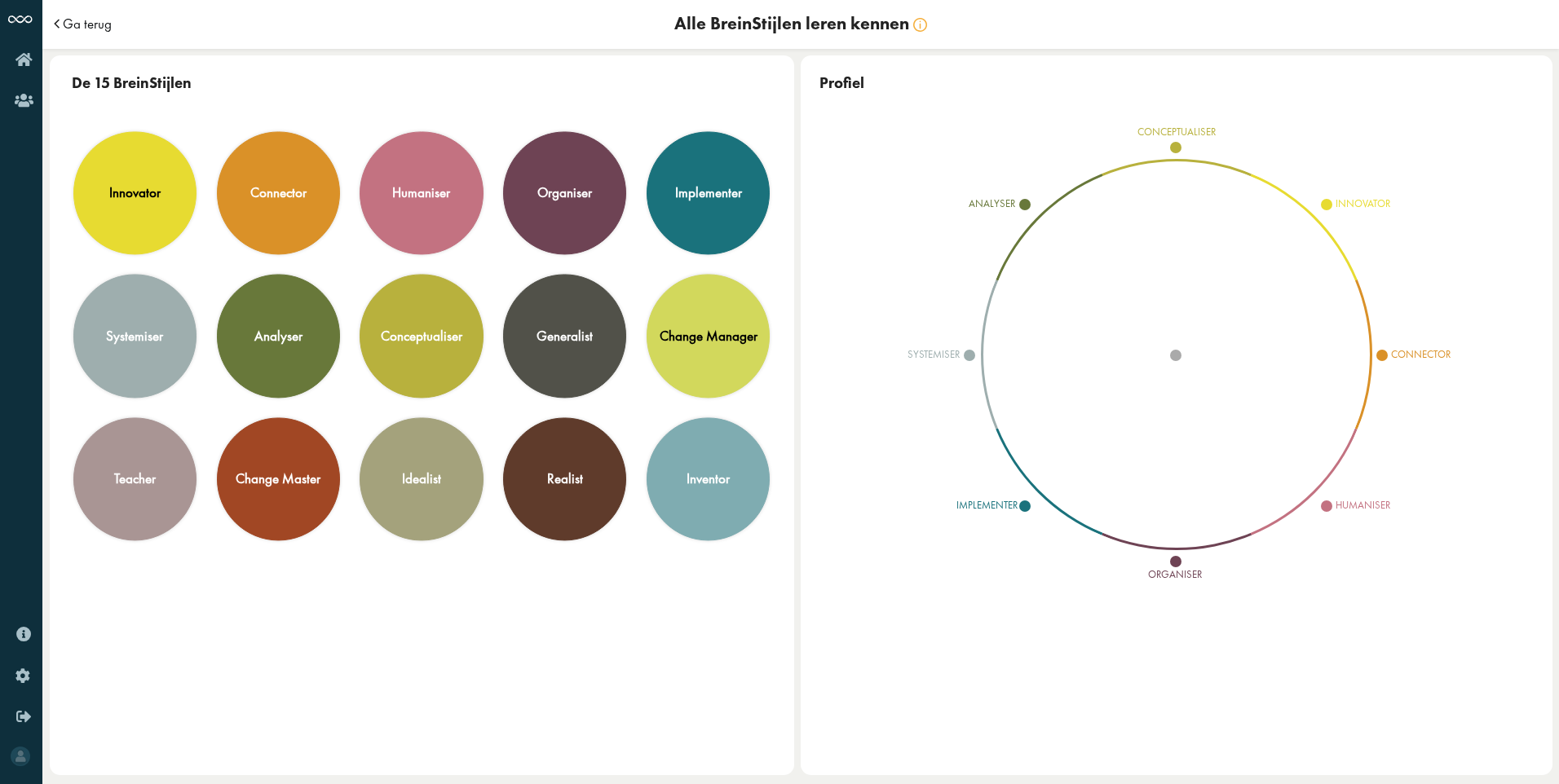
click at [79, 24] on span "Ga terug" at bounding box center [87, 24] width 49 height 14
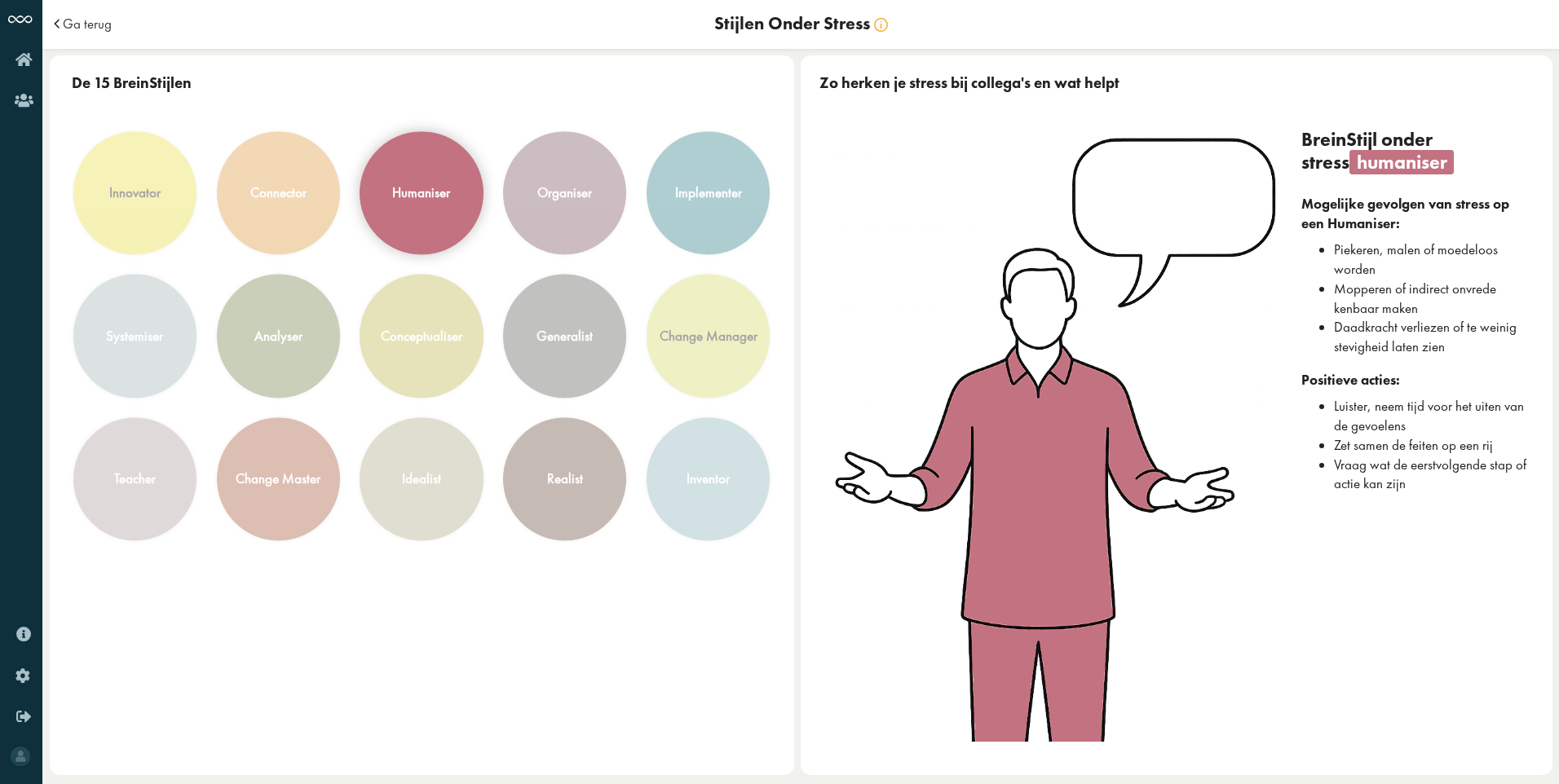
click at [430, 209] on div "humaniser" at bounding box center [421, 192] width 121 height 121
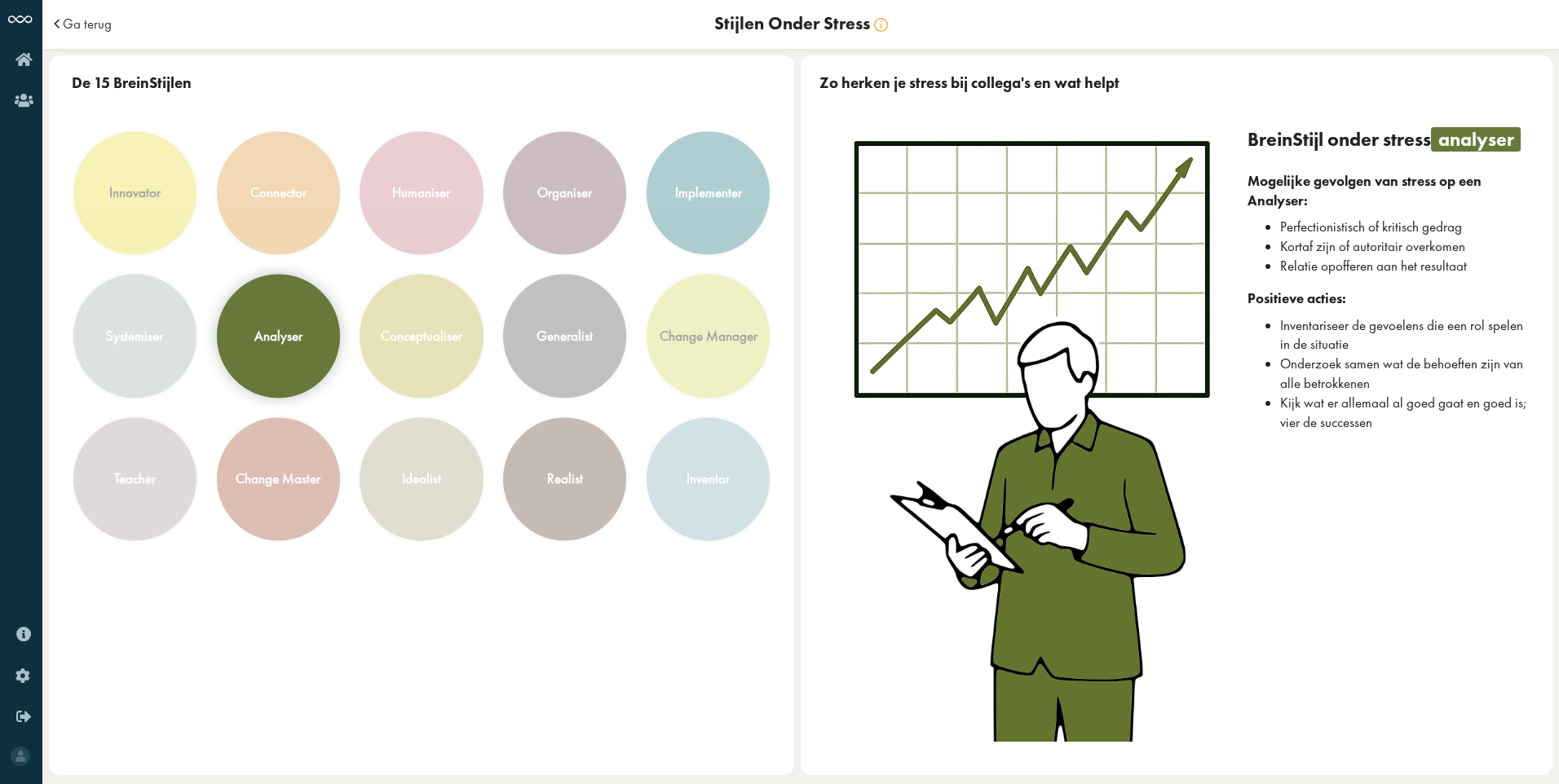
click at [308, 307] on div "analyser" at bounding box center [278, 336] width 121 height 121
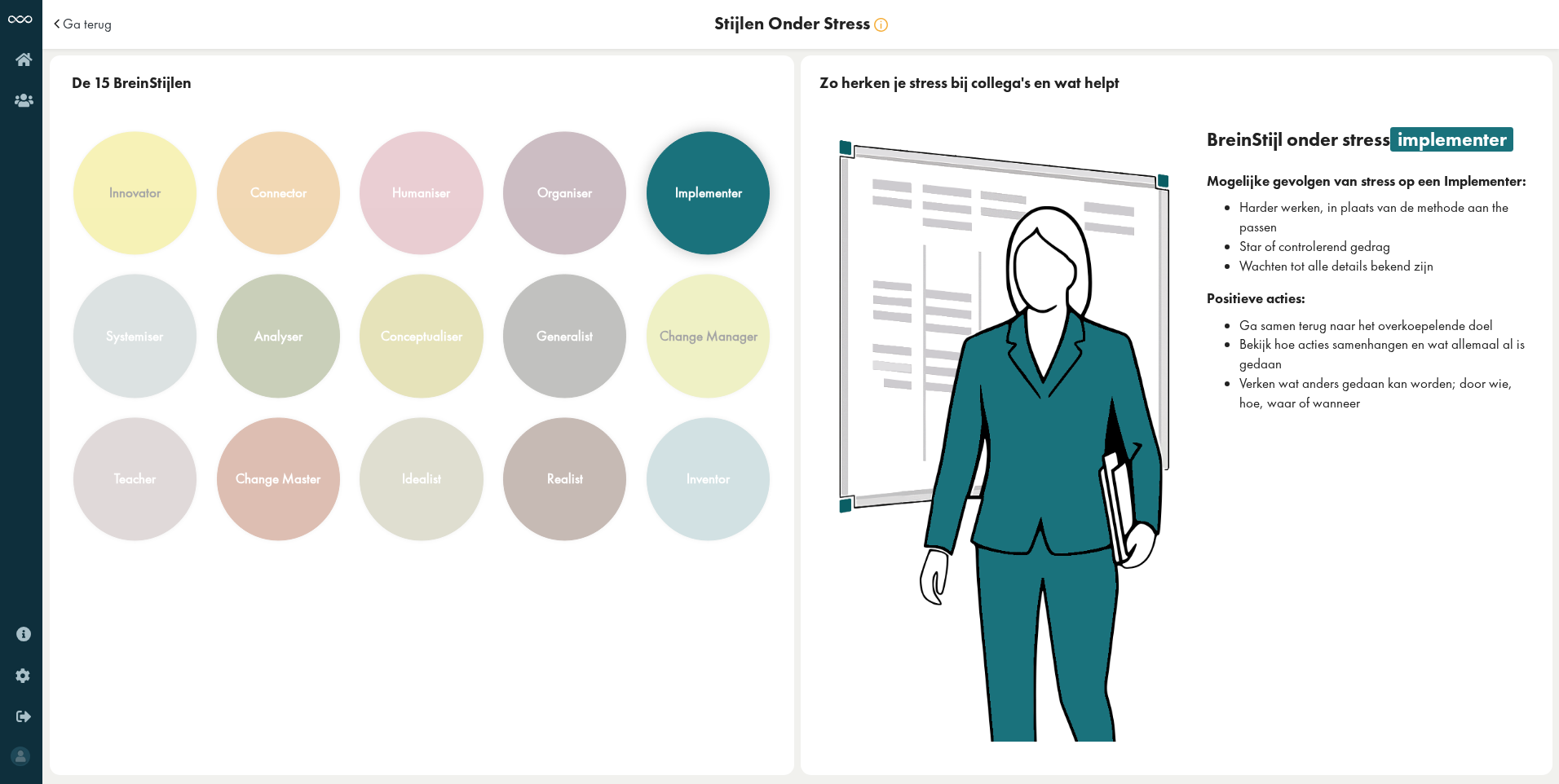
click at [666, 190] on div "implementer" at bounding box center [708, 192] width 121 height 121
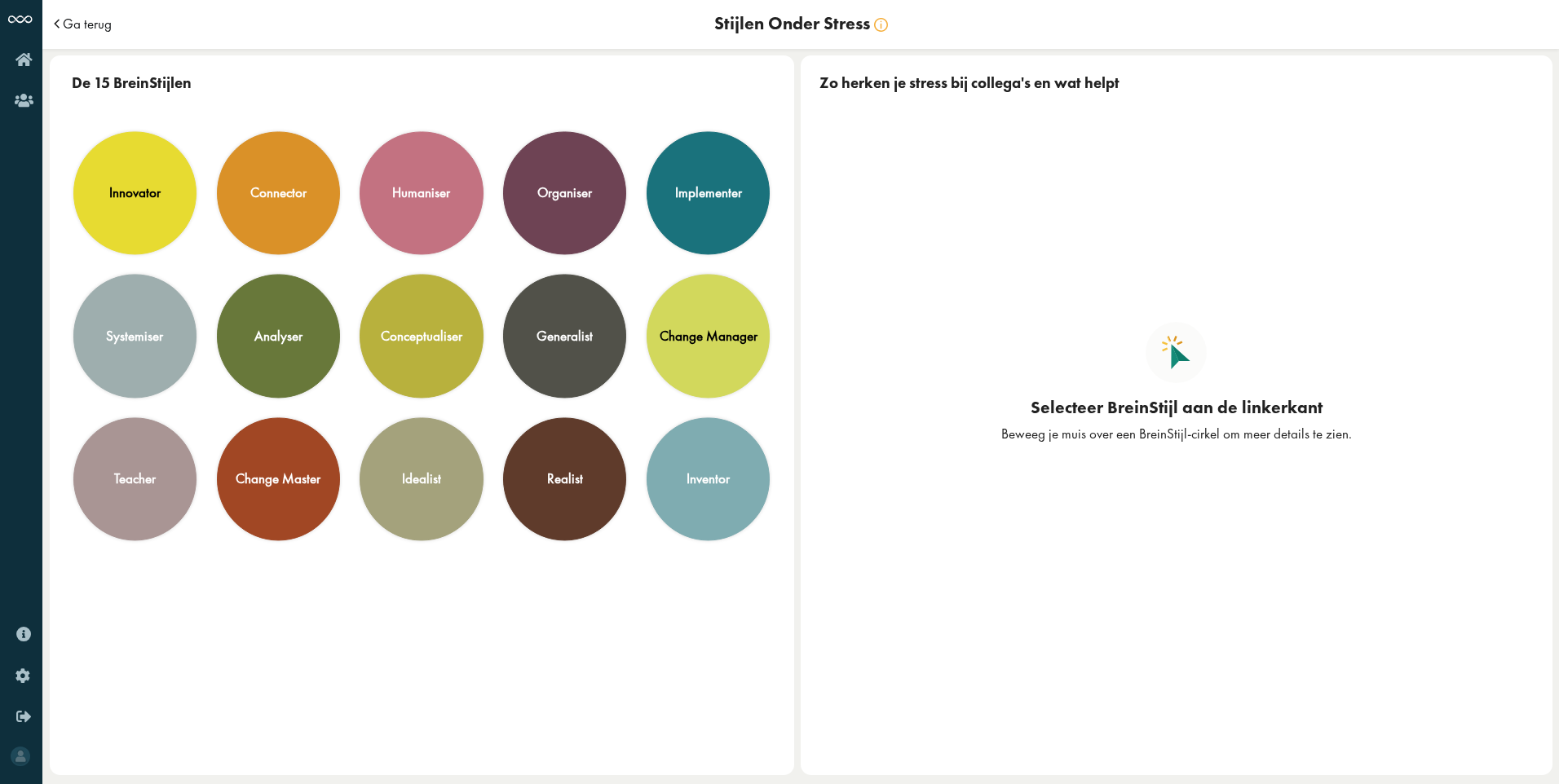
click at [68, 27] on span "Ga terug" at bounding box center [87, 24] width 49 height 14
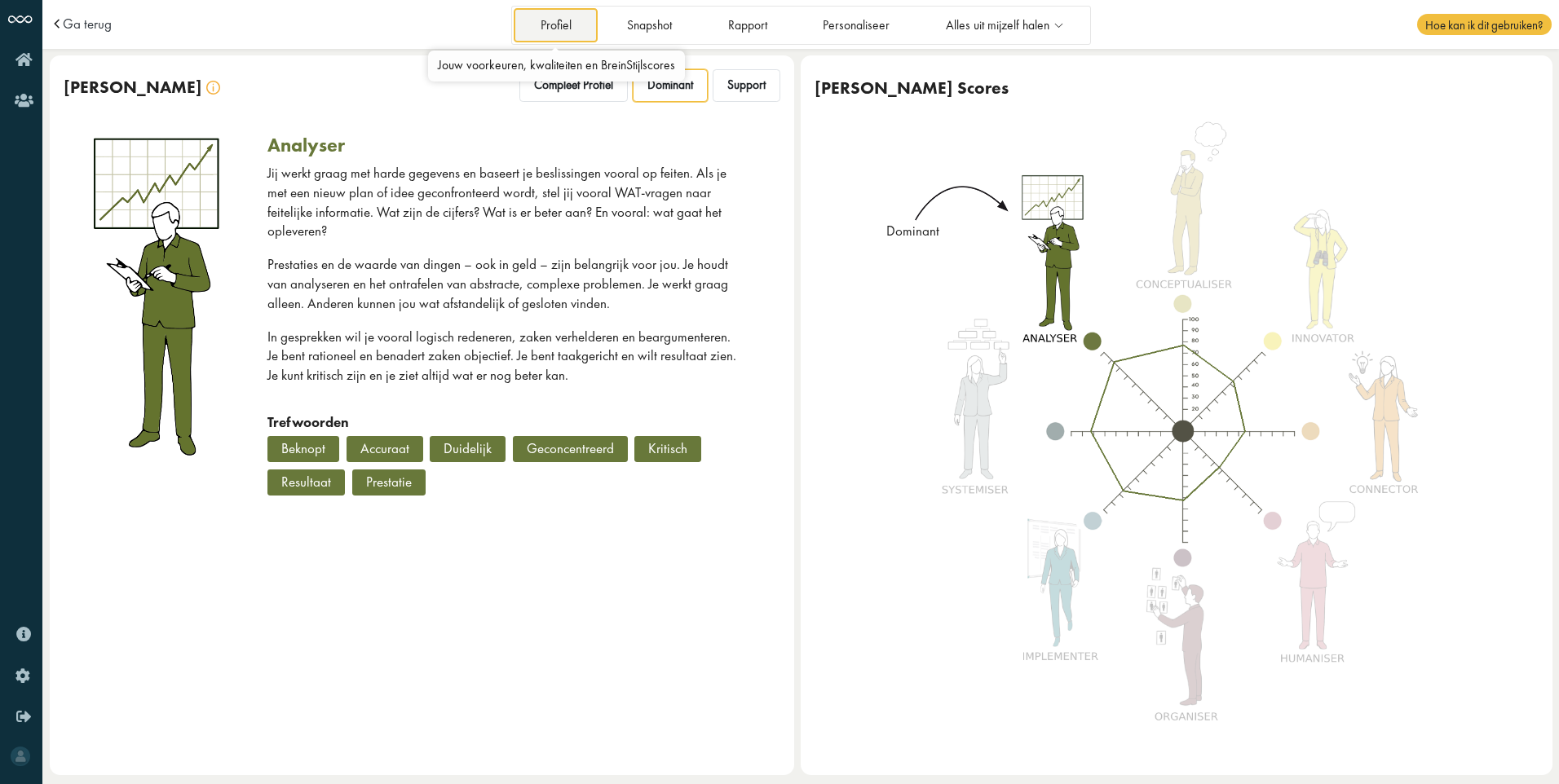
click at [549, 15] on link "Profiel" at bounding box center [555, 24] width 84 height 33
click at [632, 28] on link "Snapshot" at bounding box center [650, 24] width 98 height 33
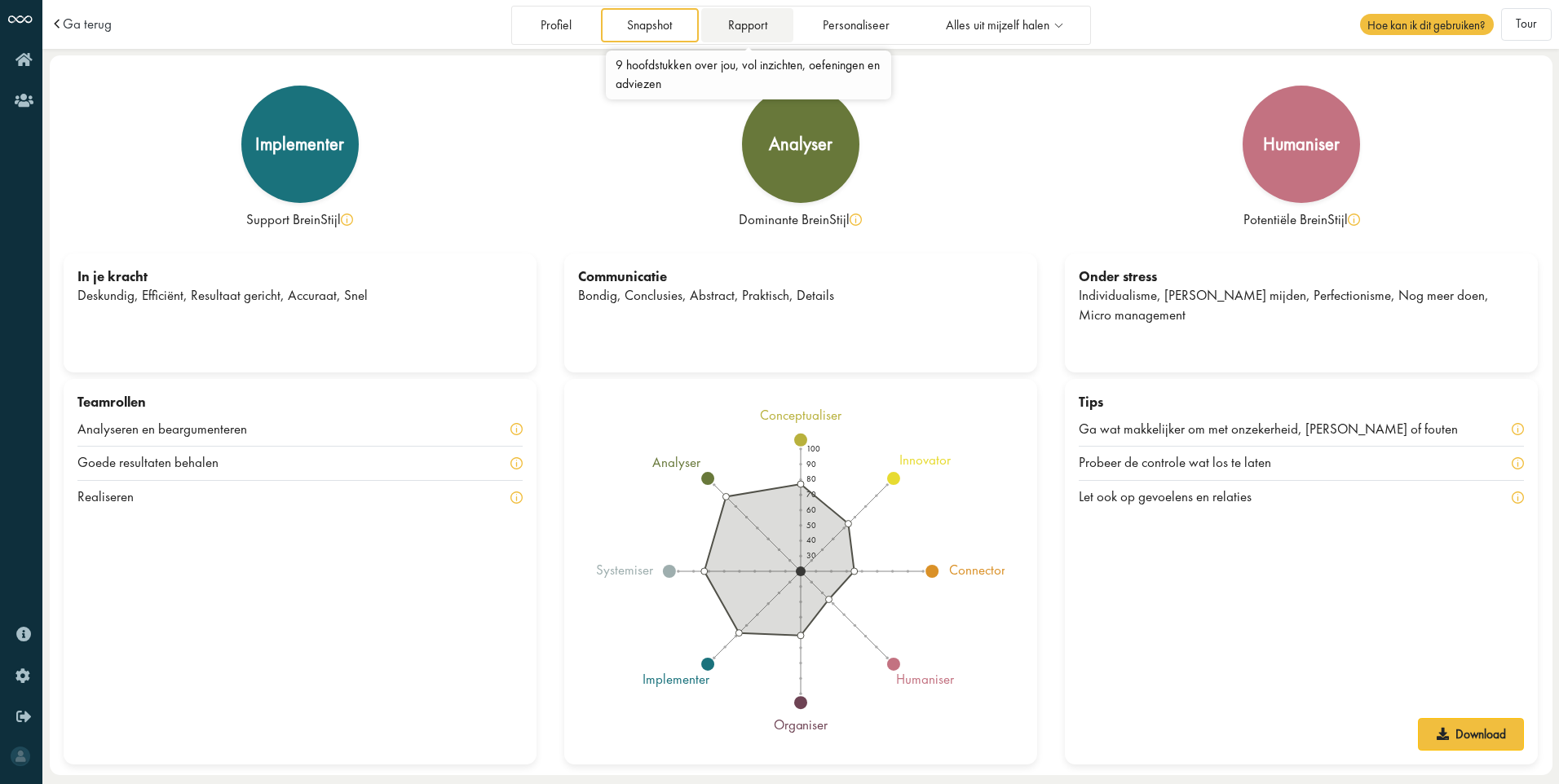
click at [753, 29] on link "Rapport" at bounding box center [747, 24] width 92 height 33
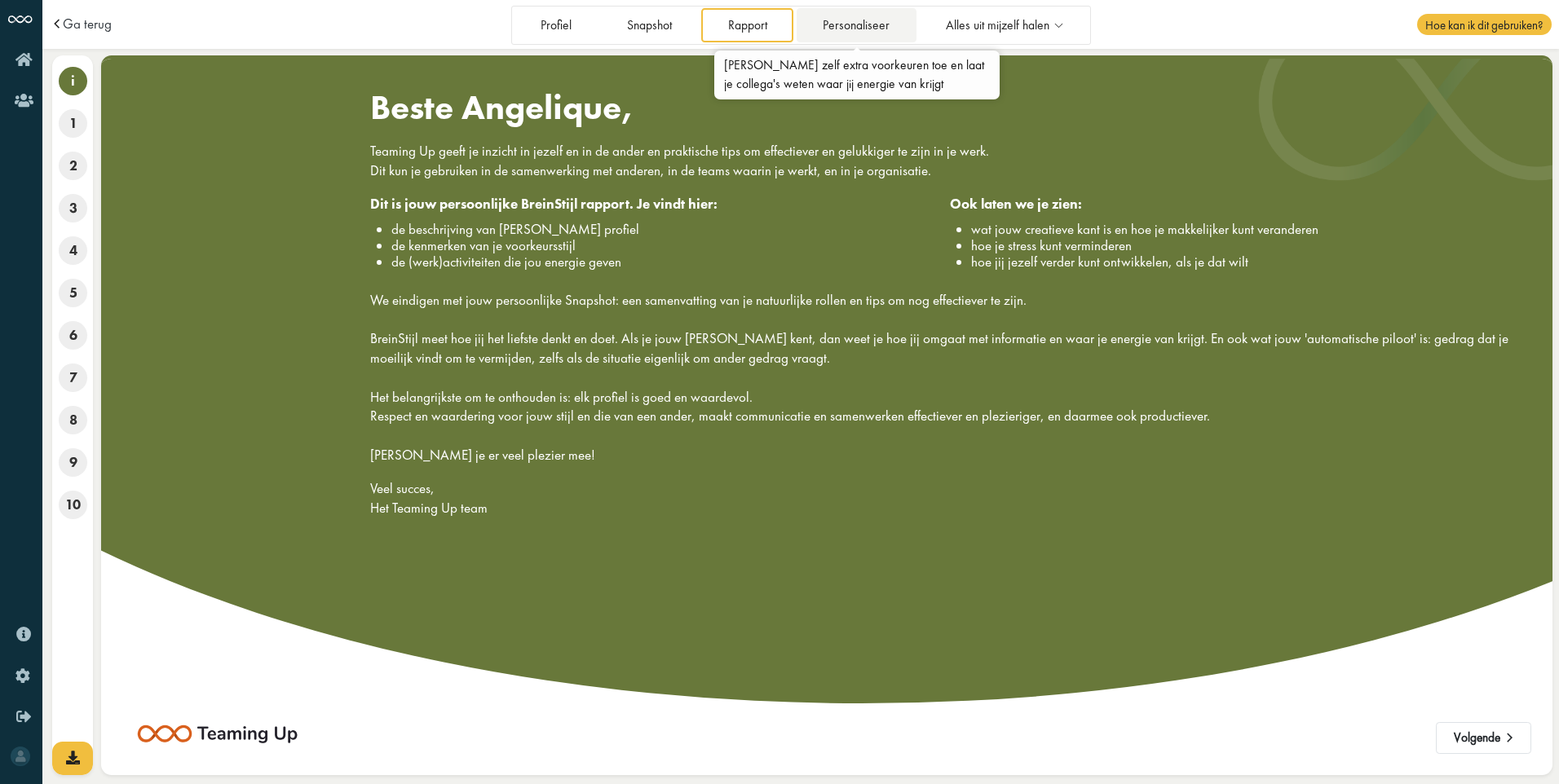
click at [872, 30] on link "Personaliseer" at bounding box center [856, 24] width 120 height 33
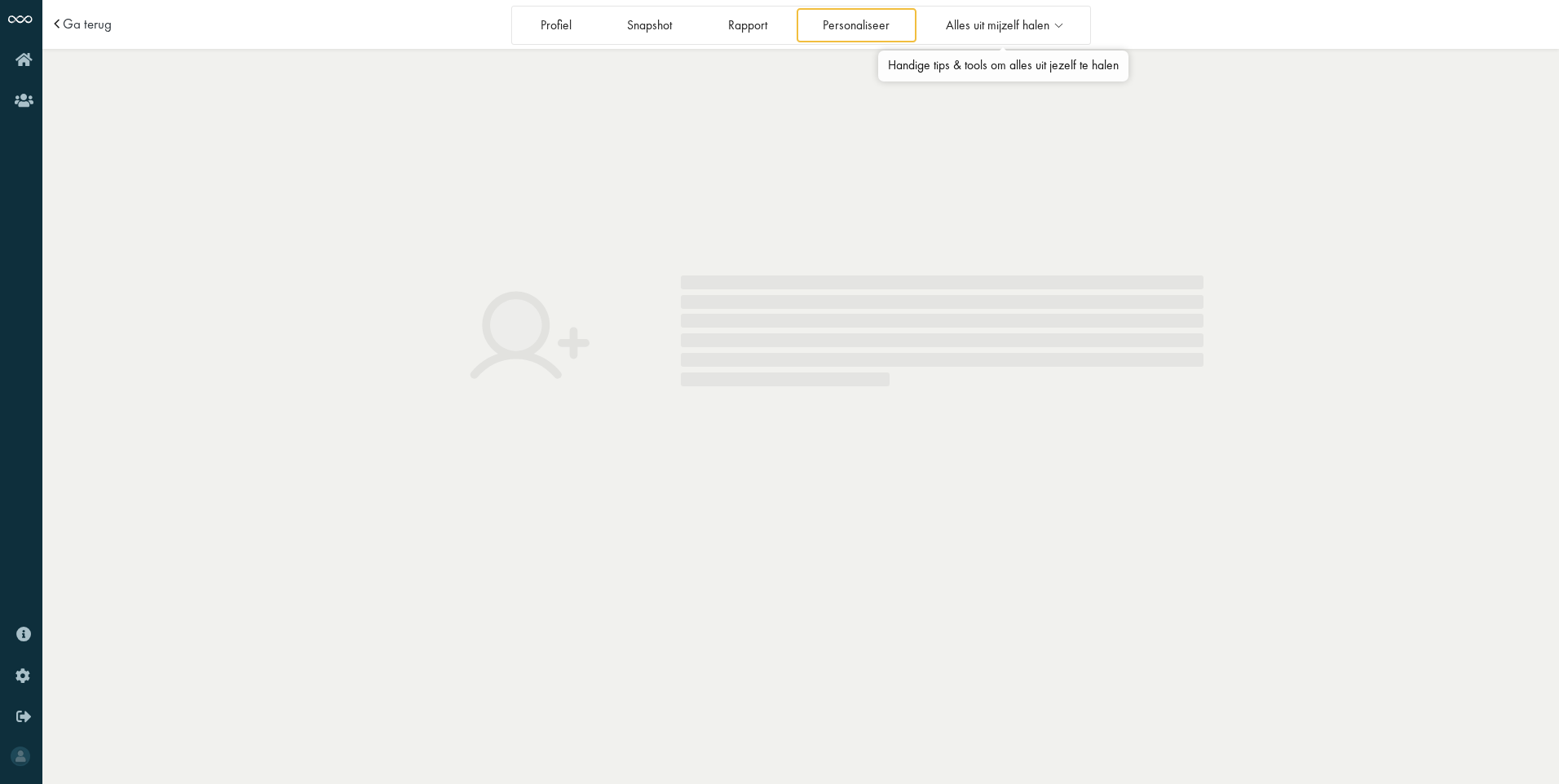
click at [968, 23] on span "Alles uit mijzelf halen" at bounding box center [997, 25] width 104 height 14
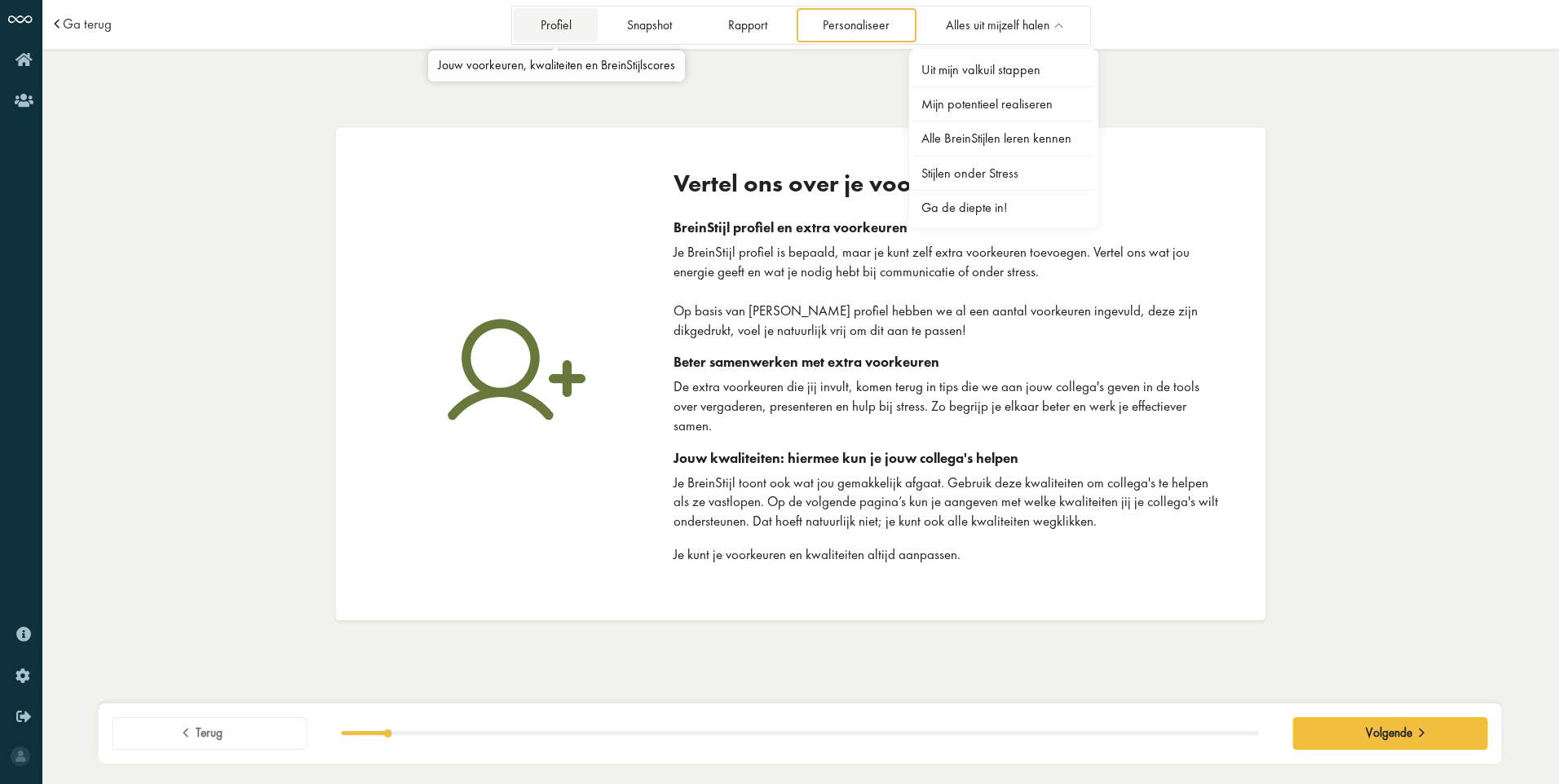
click at [575, 20] on link "Profiel" at bounding box center [555, 24] width 84 height 33
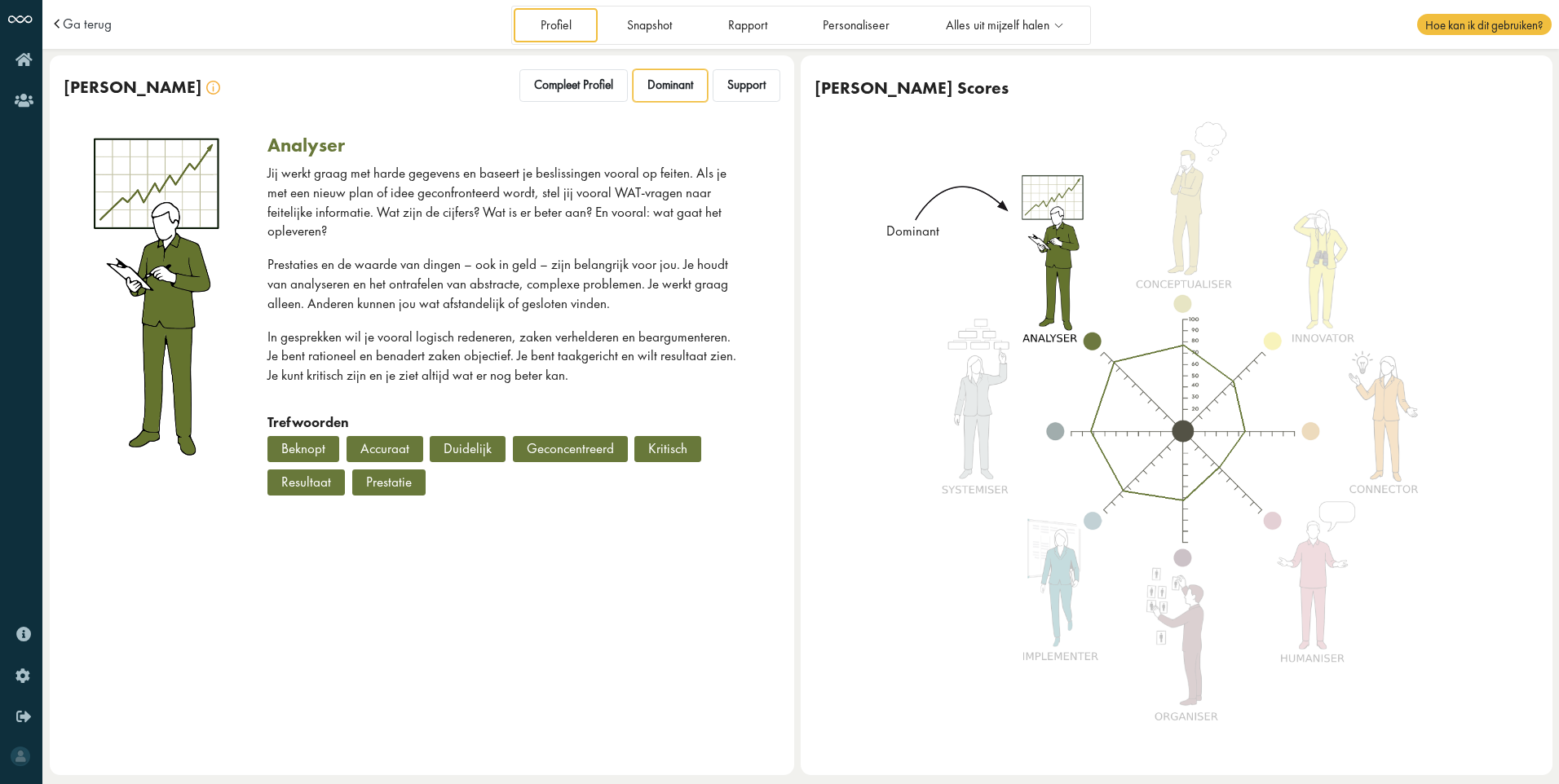
click at [586, 293] on p "Prestaties en de waarde van dingen – ook in geld – zijn belangrijk voor jou. Je…" at bounding box center [503, 284] width 471 height 58
click at [544, 18] on link "Profiel" at bounding box center [555, 24] width 84 height 33
click at [660, 30] on link "Snapshot" at bounding box center [650, 24] width 98 height 33
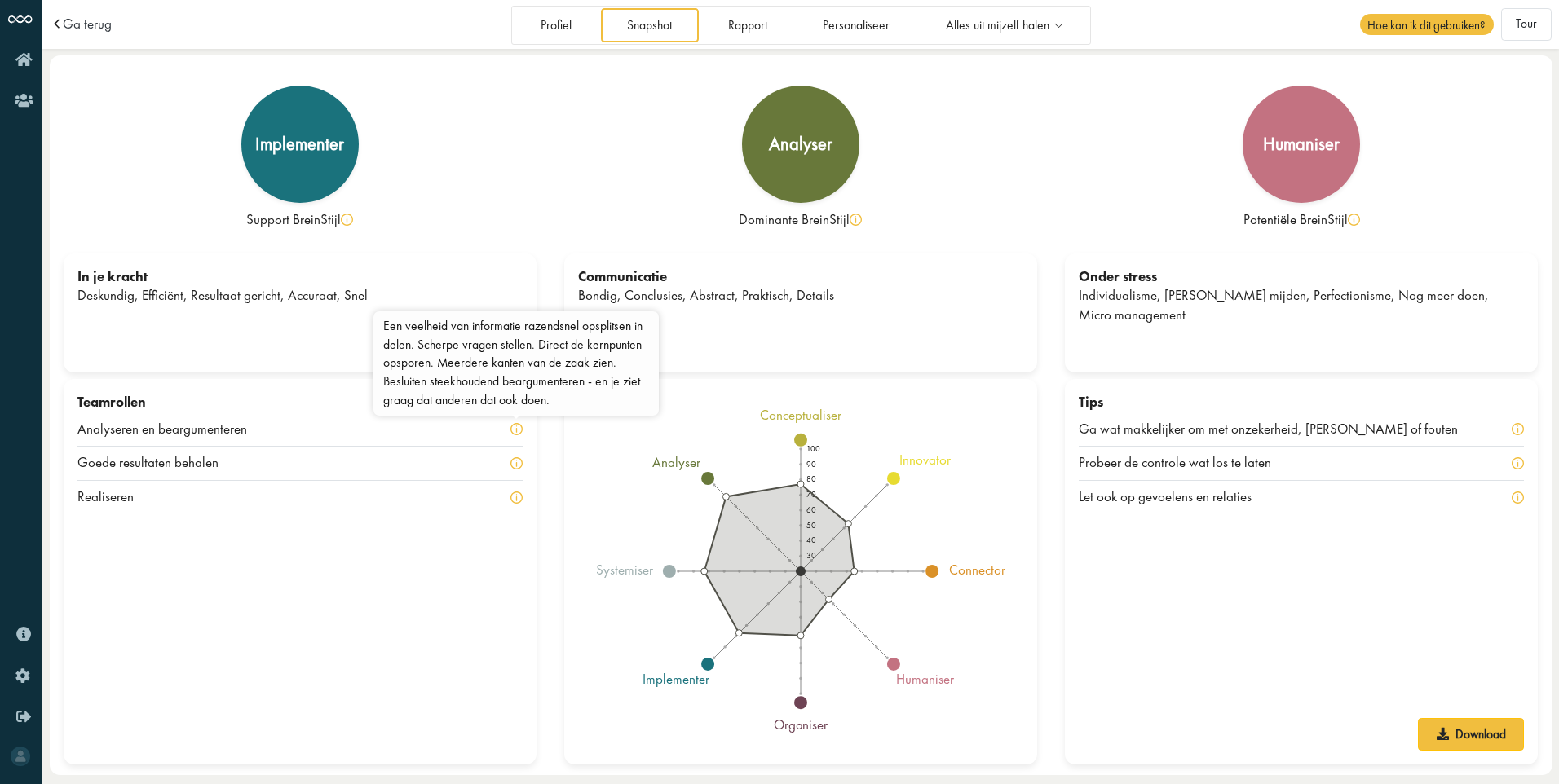
click at [516, 429] on img at bounding box center [516, 429] width 12 height 12
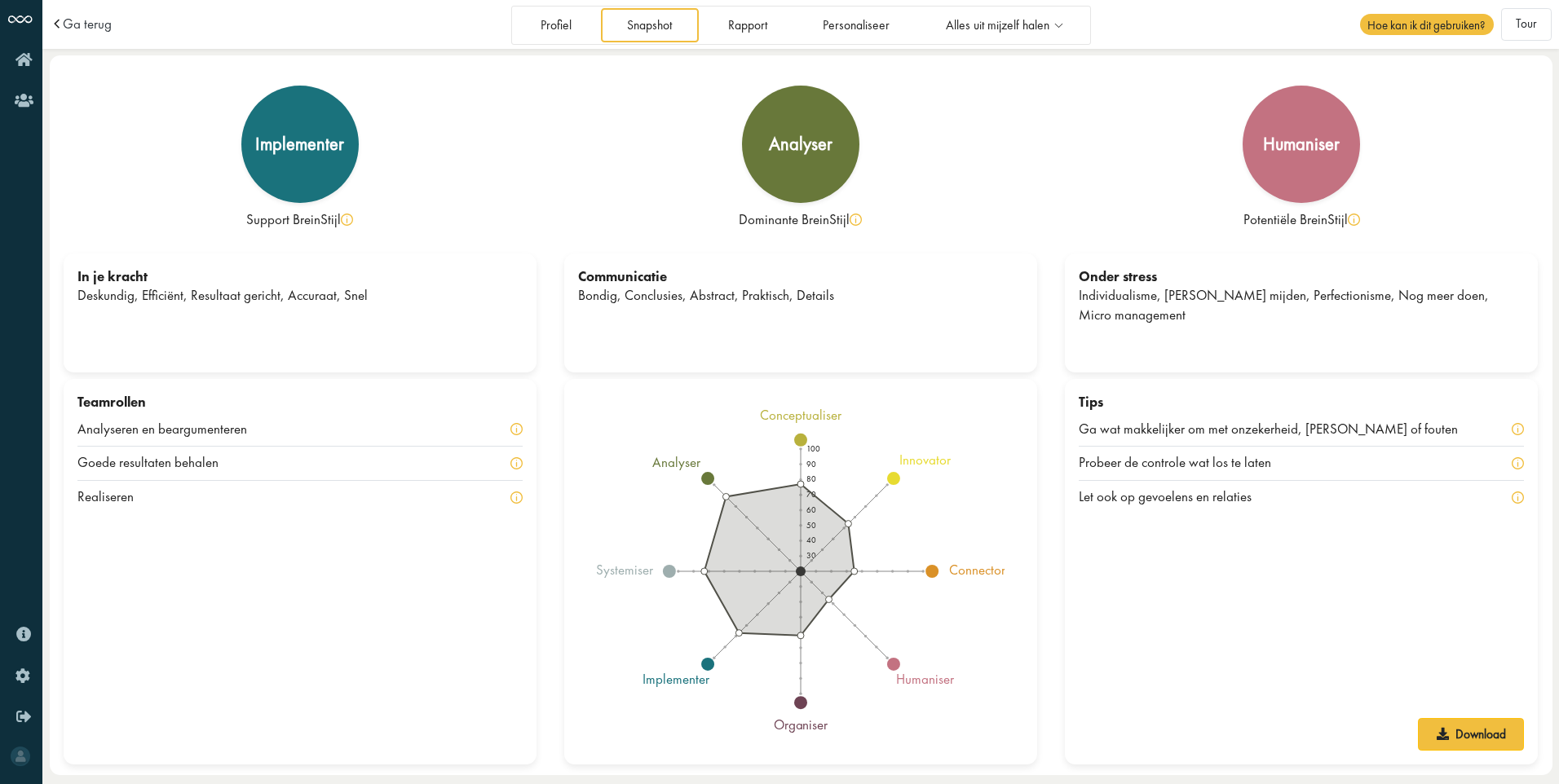
click at [516, 429] on img at bounding box center [516, 429] width 12 height 12
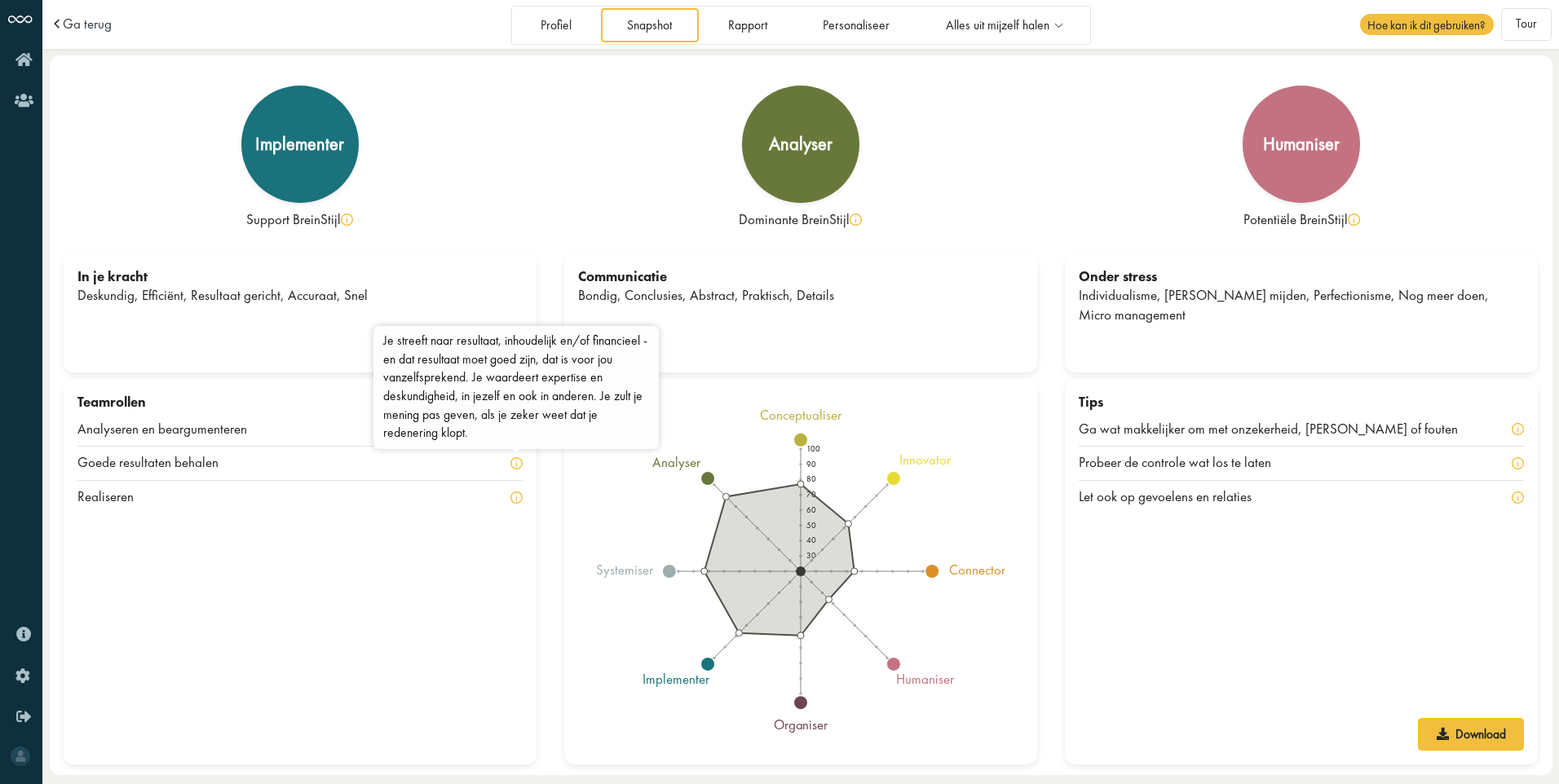
click at [515, 462] on img at bounding box center [516, 463] width 12 height 12
click at [518, 434] on img at bounding box center [516, 429] width 12 height 12
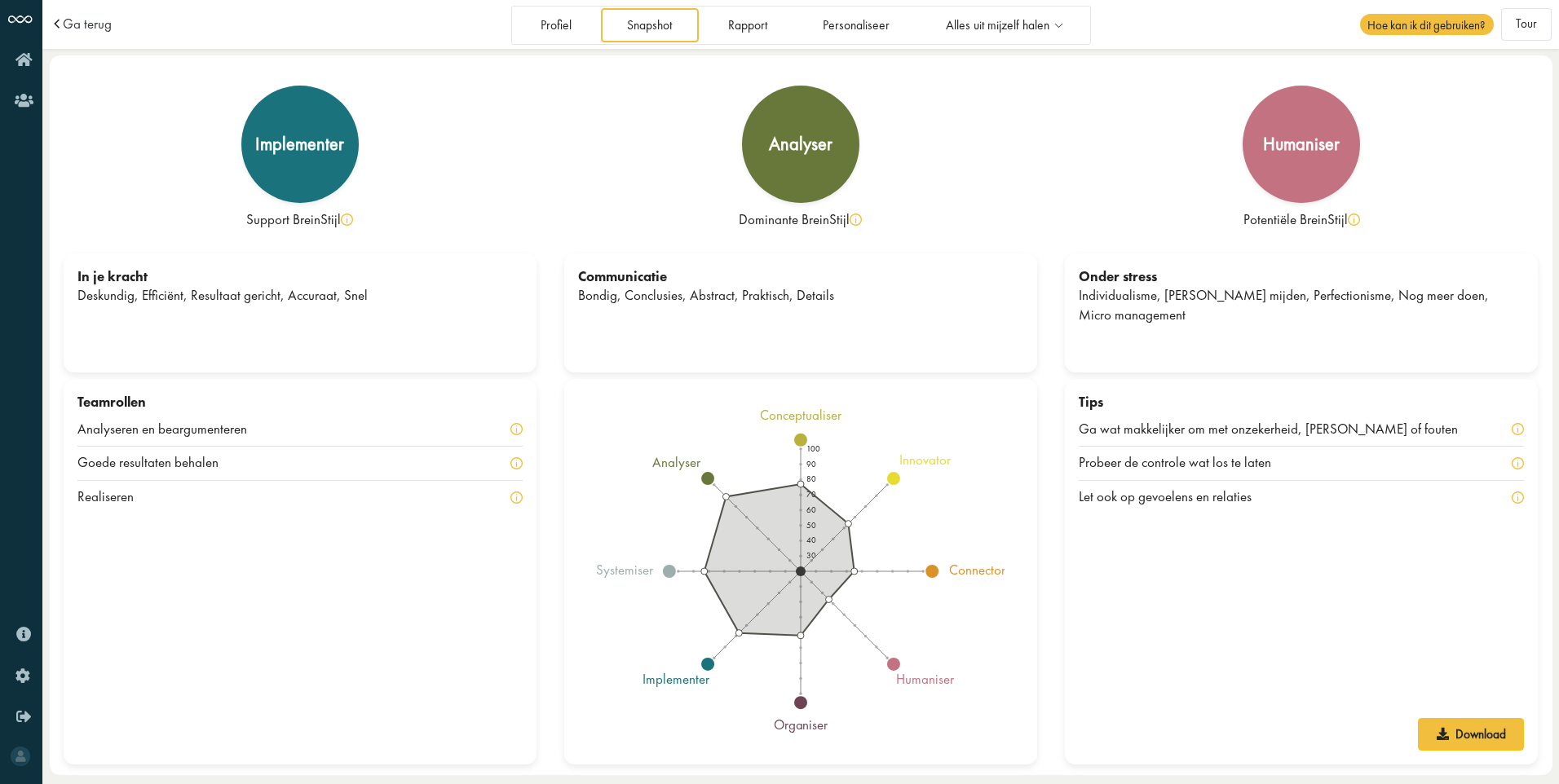
click at [518, 434] on img at bounding box center [516, 429] width 12 height 12
click at [515, 429] on img at bounding box center [516, 429] width 12 height 12
click at [515, 425] on img at bounding box center [516, 429] width 12 height 12
click at [514, 426] on img at bounding box center [516, 429] width 12 height 12
click at [514, 429] on img at bounding box center [516, 429] width 12 height 12
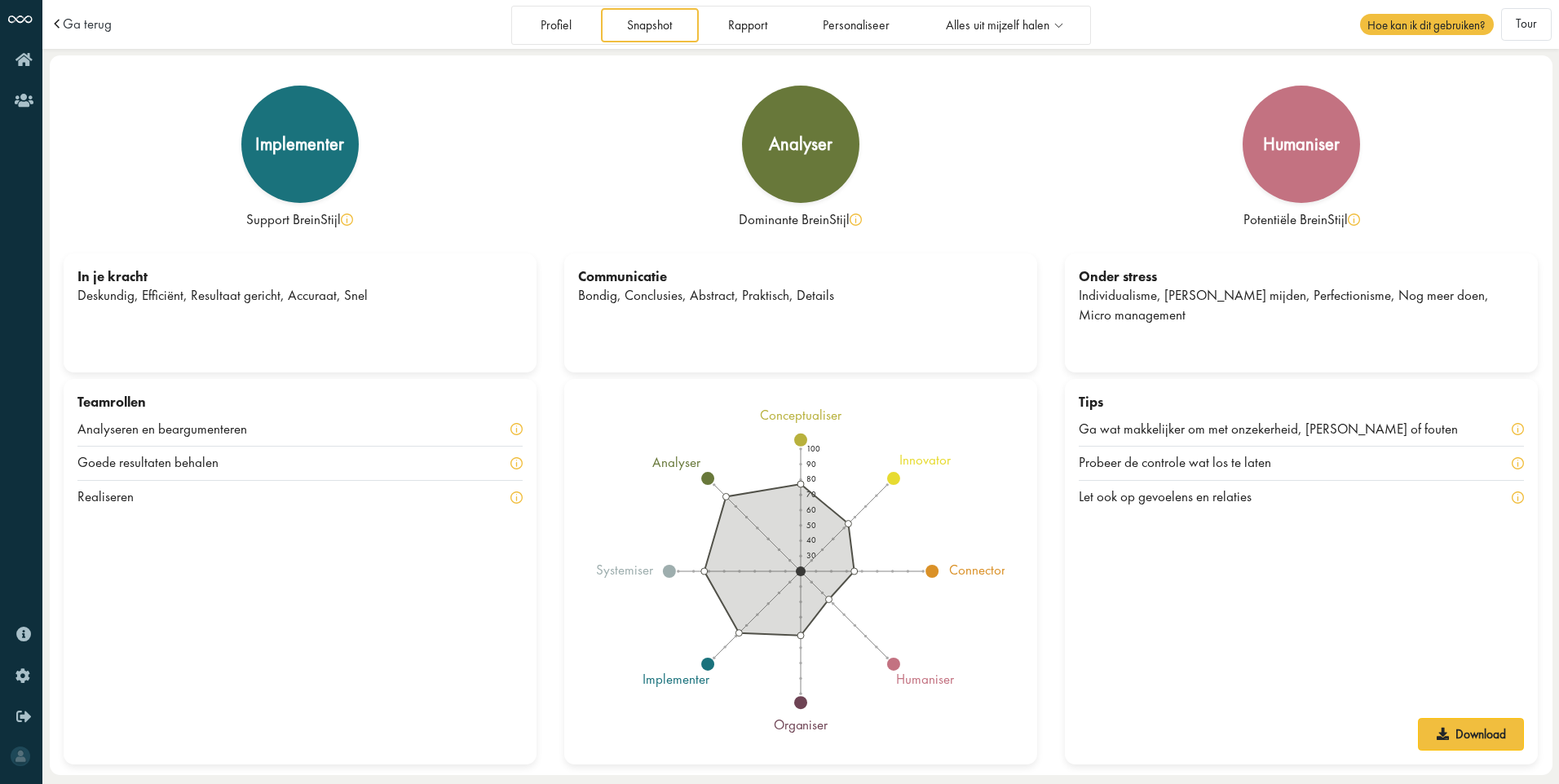
click at [514, 429] on img at bounding box center [516, 429] width 12 height 12
click at [515, 429] on img at bounding box center [516, 429] width 12 height 12
click at [515, 433] on img at bounding box center [516, 429] width 12 height 12
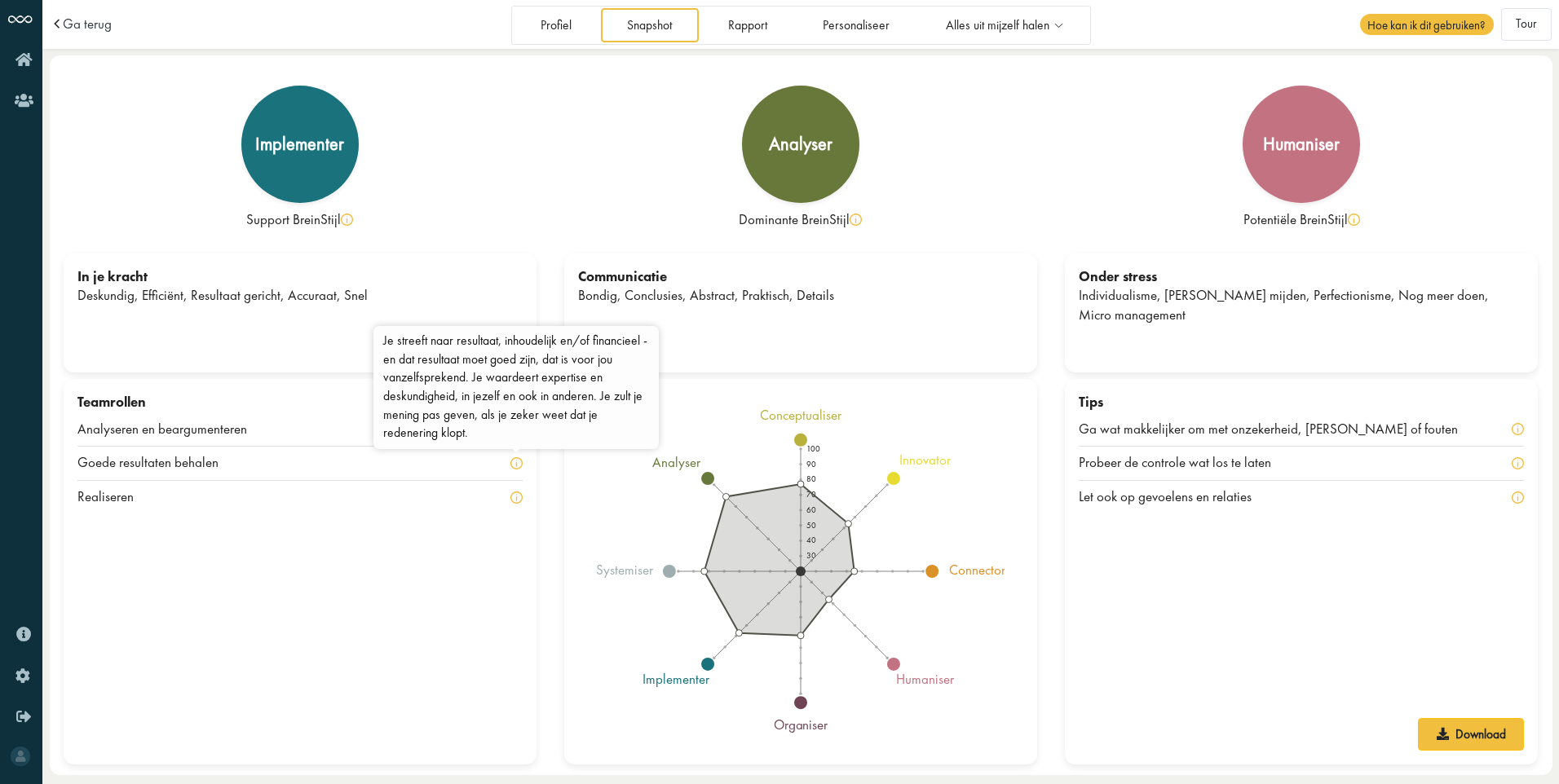
click at [510, 462] on img at bounding box center [516, 463] width 12 height 12
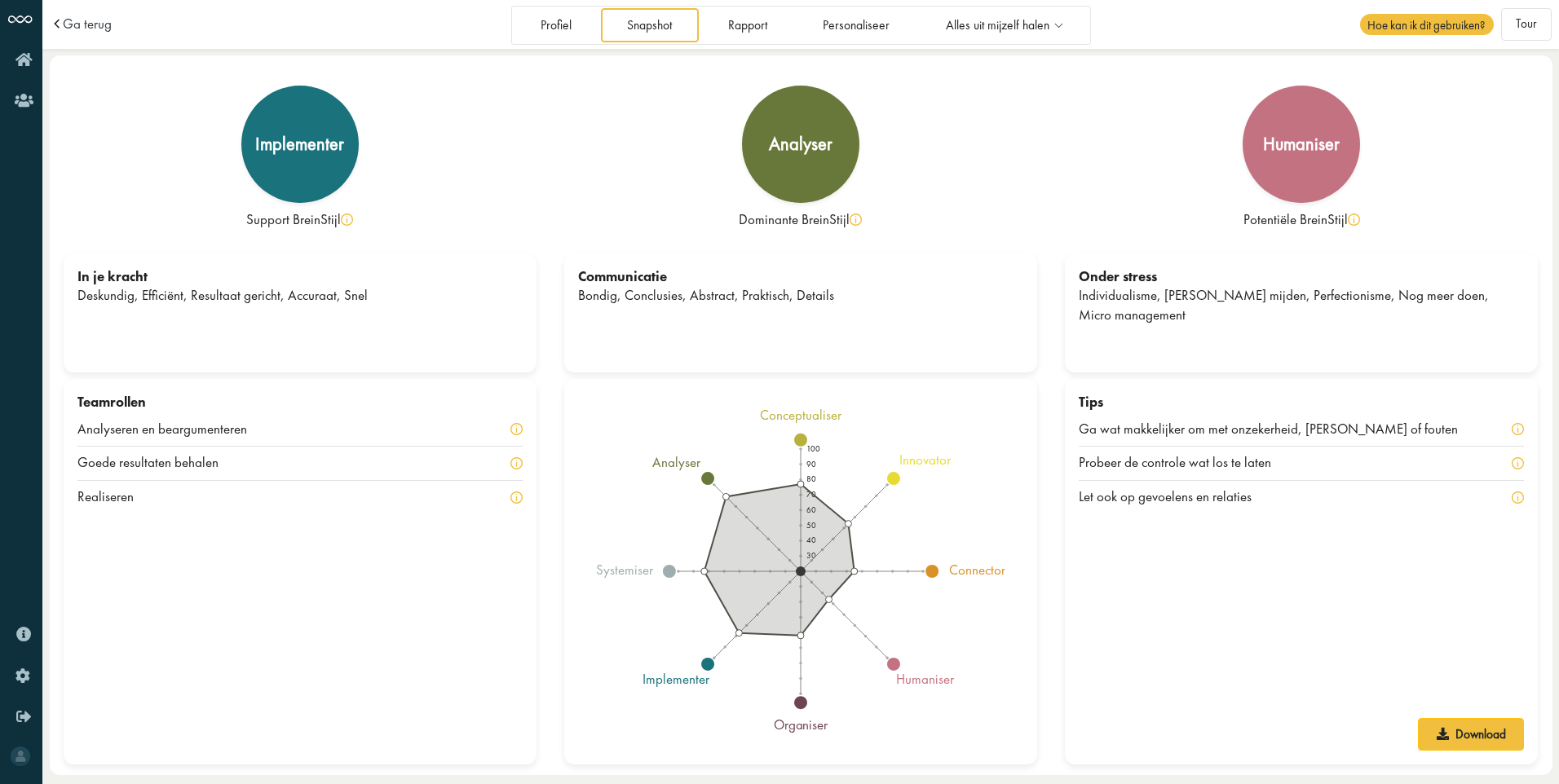
click at [697, 286] on div "Bondig, Conclusies, Abstract, Praktisch, Details" at bounding box center [801, 296] width 445 height 20
click at [744, 24] on link "Rapport" at bounding box center [747, 24] width 92 height 33
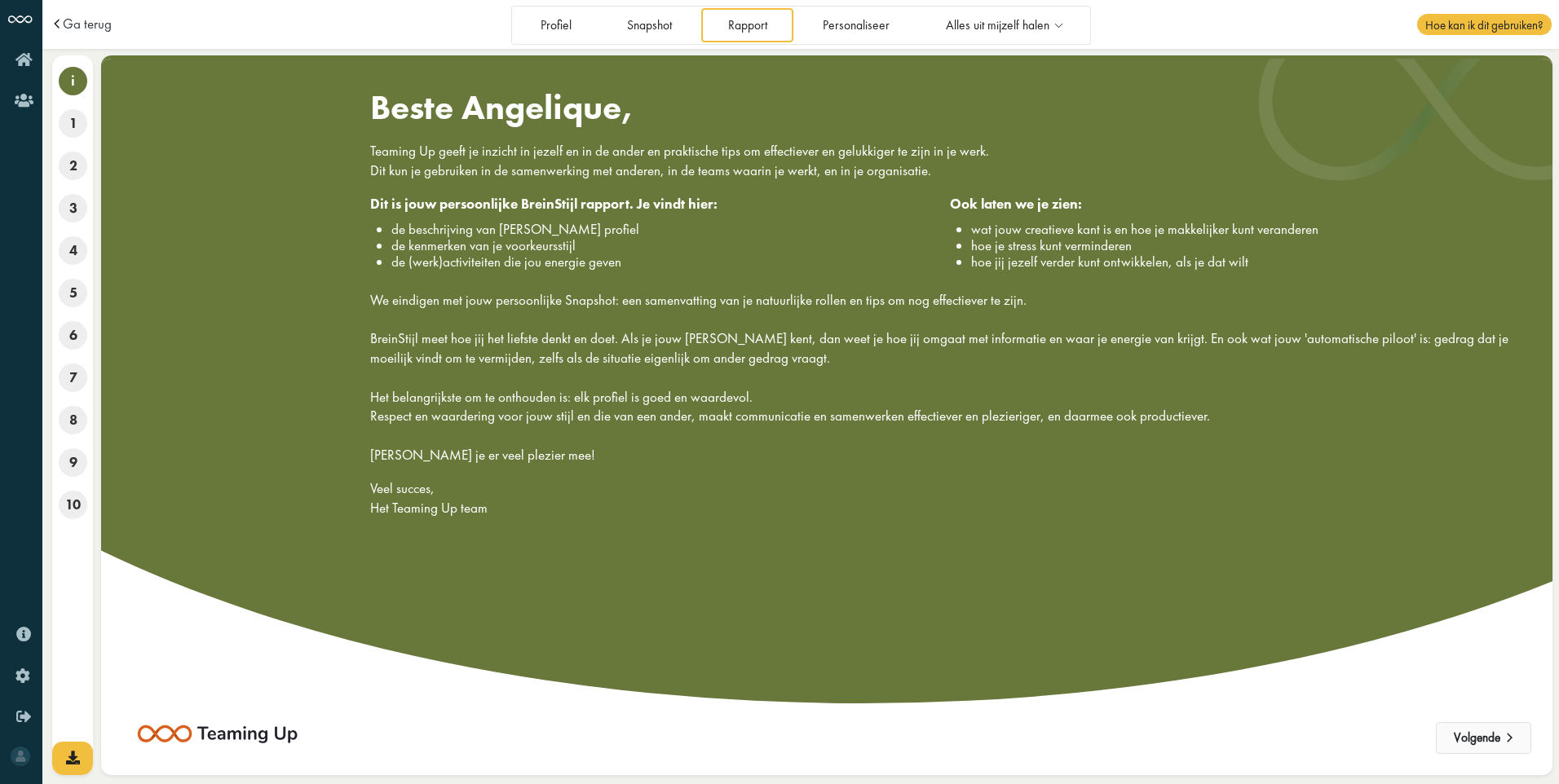
click at [1491, 734] on button "Volgende" at bounding box center [1483, 738] width 95 height 33
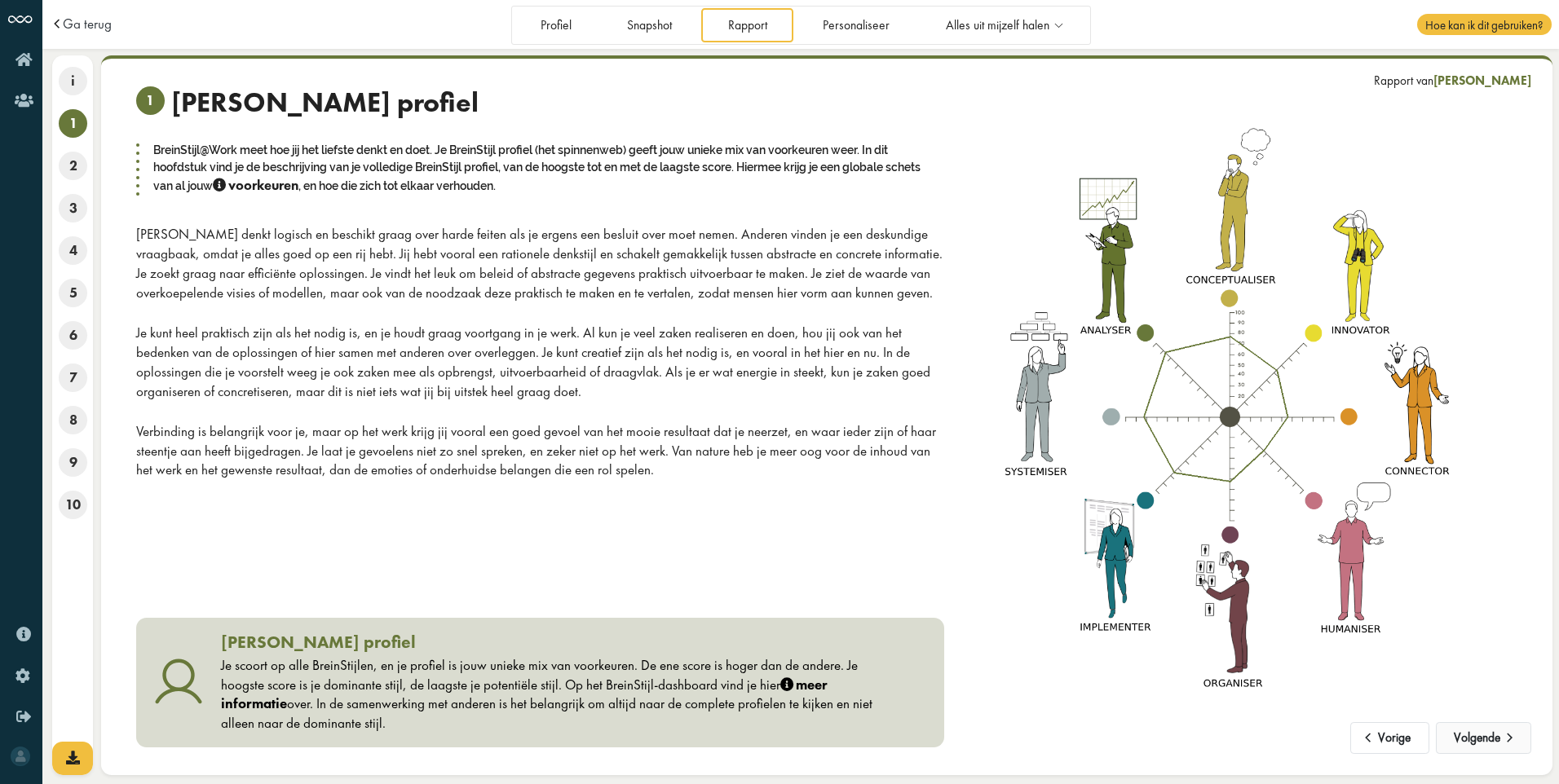
click at [1478, 737] on button "Volgende" at bounding box center [1483, 738] width 95 height 33
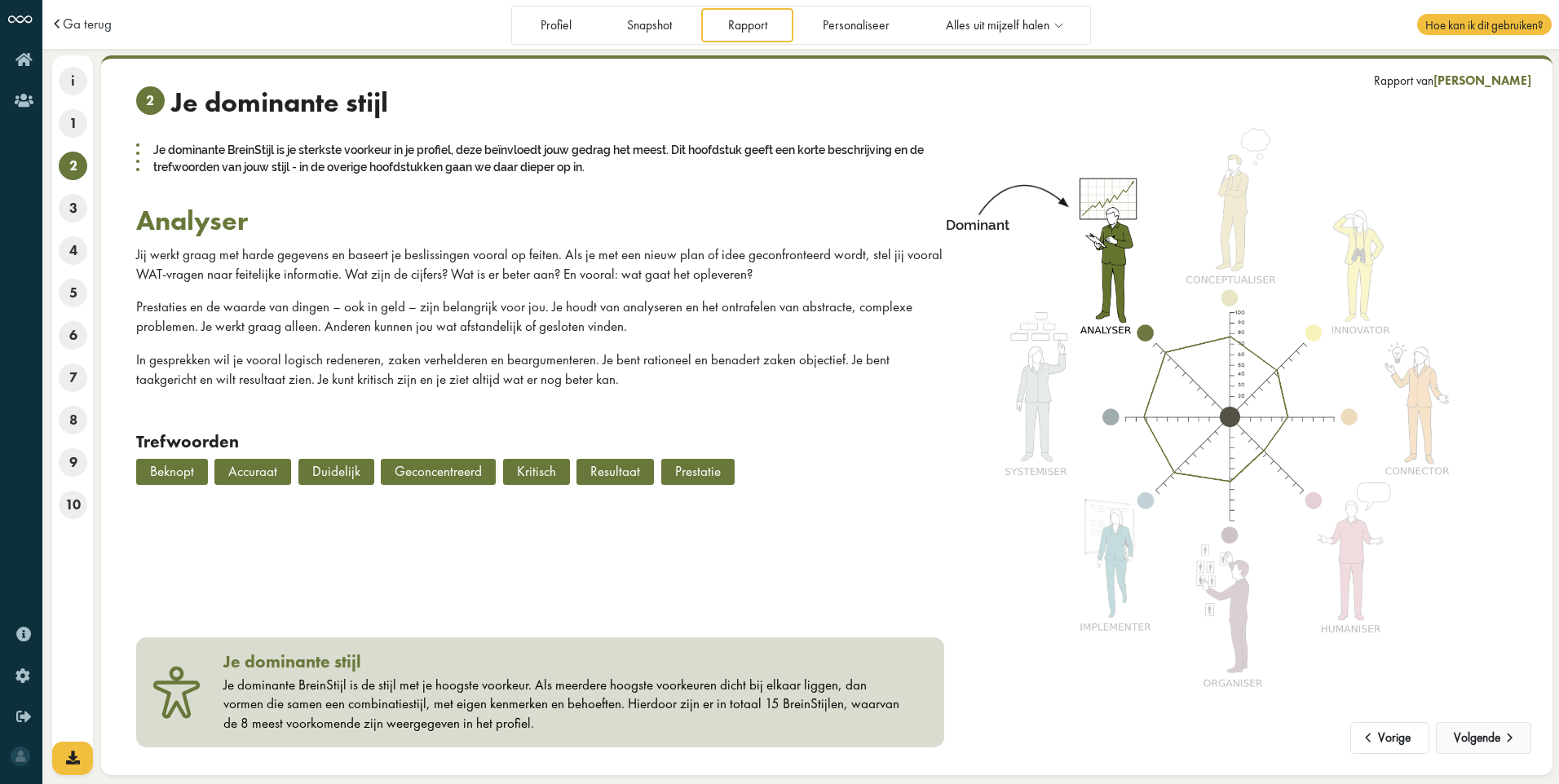
click at [1478, 737] on button "Volgende" at bounding box center [1483, 738] width 95 height 33
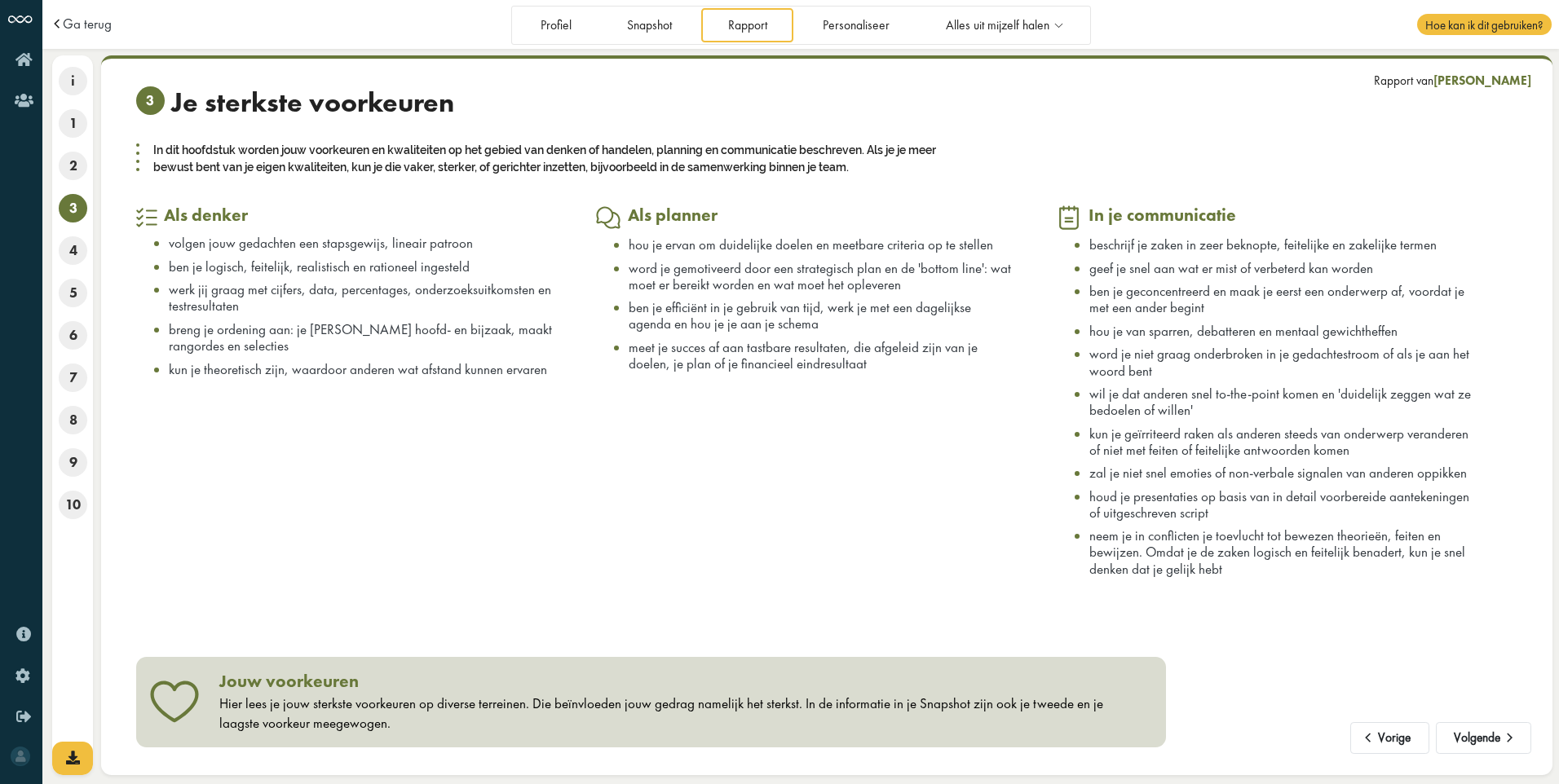
click at [822, 513] on div "Als planner hou je ervan om duidelijke doelen en meetbare criteria op te stelle…" at bounding box center [826, 401] width 461 height 393
click at [1231, 478] on span "zal je niet snel emoties of non-verbale signalen van anderen oppikken" at bounding box center [1278, 473] width 378 height 18
click at [1110, 473] on span "zal je niet snel emoties of non-verbale signalen van anderen oppikken" at bounding box center [1278, 473] width 378 height 18
click at [1495, 736] on button "Volgende" at bounding box center [1483, 738] width 95 height 33
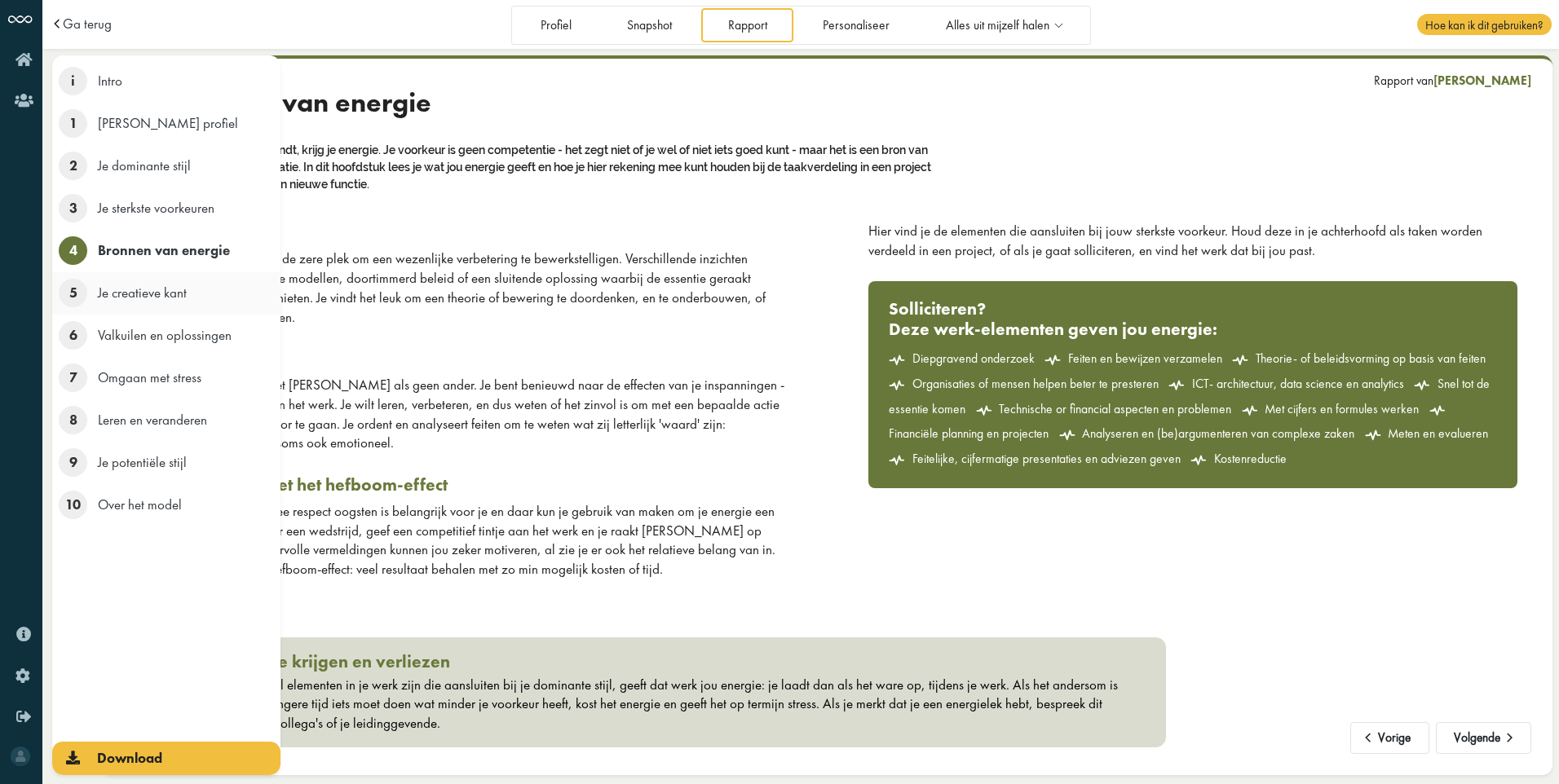
click at [68, 293] on span "5" at bounding box center [73, 293] width 29 height 29
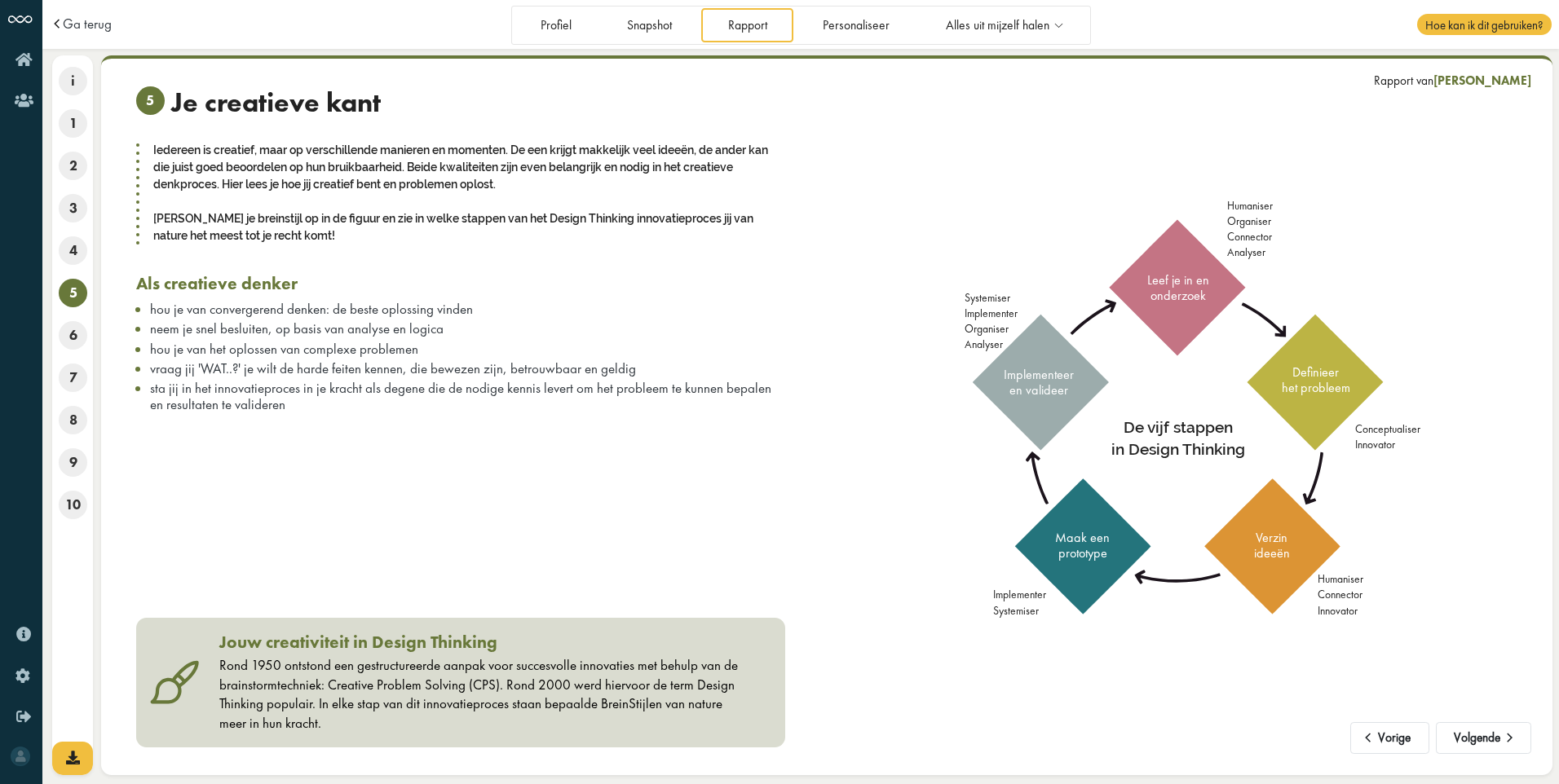
click at [647, 420] on div "5 Je creatieve kant Iedereen is creatief, maar op verschillende manieren en mom…" at bounding box center [461, 256] width 649 height 340
click at [360, 171] on div "Iedereen is creatief, maar op verschillende manieren en momenten. De een krijgt…" at bounding box center [461, 192] width 649 height 105
click at [1491, 742] on button "Volgende" at bounding box center [1483, 738] width 95 height 33
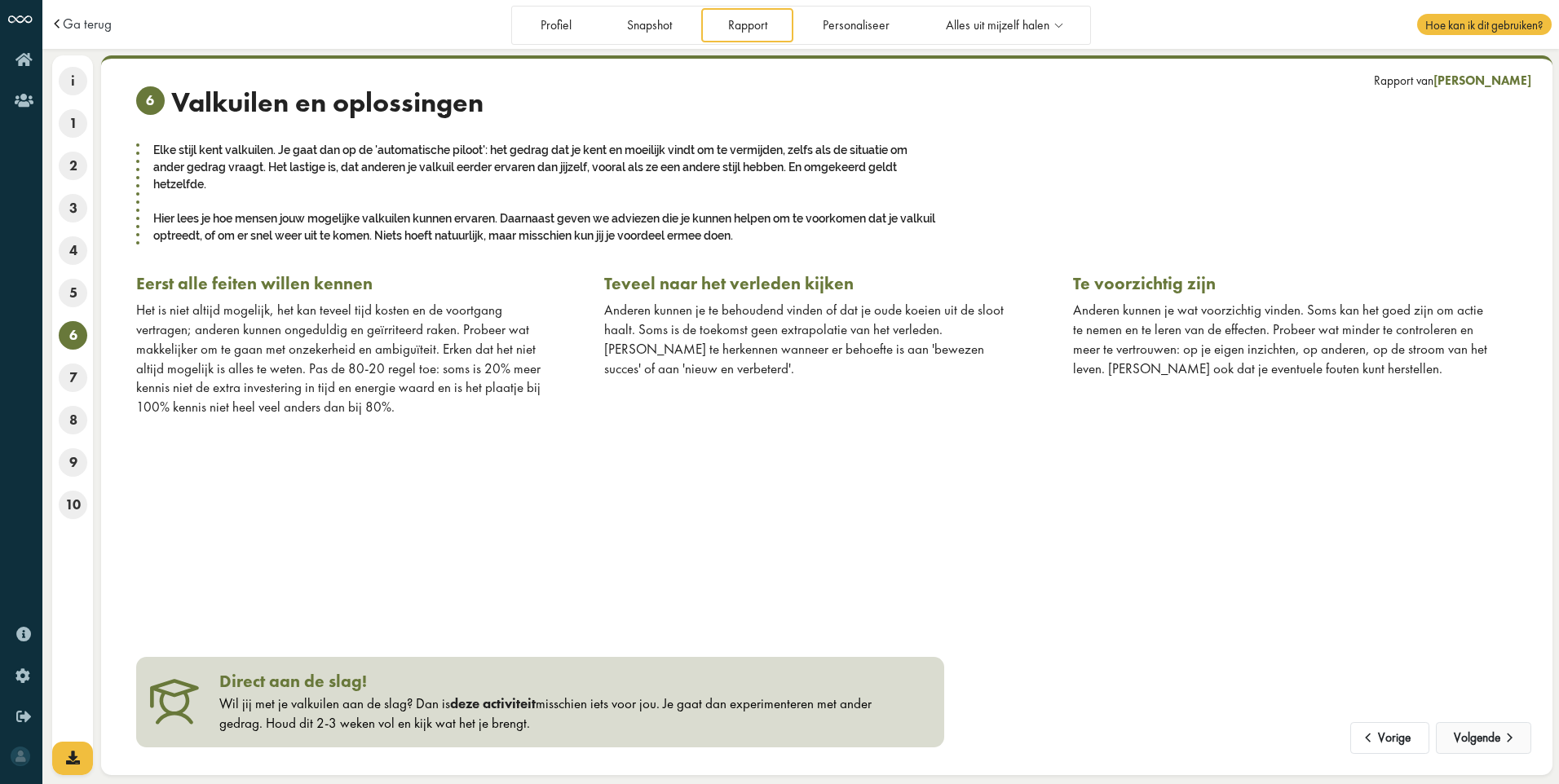
click at [1496, 743] on button "Volgende" at bounding box center [1483, 738] width 95 height 33
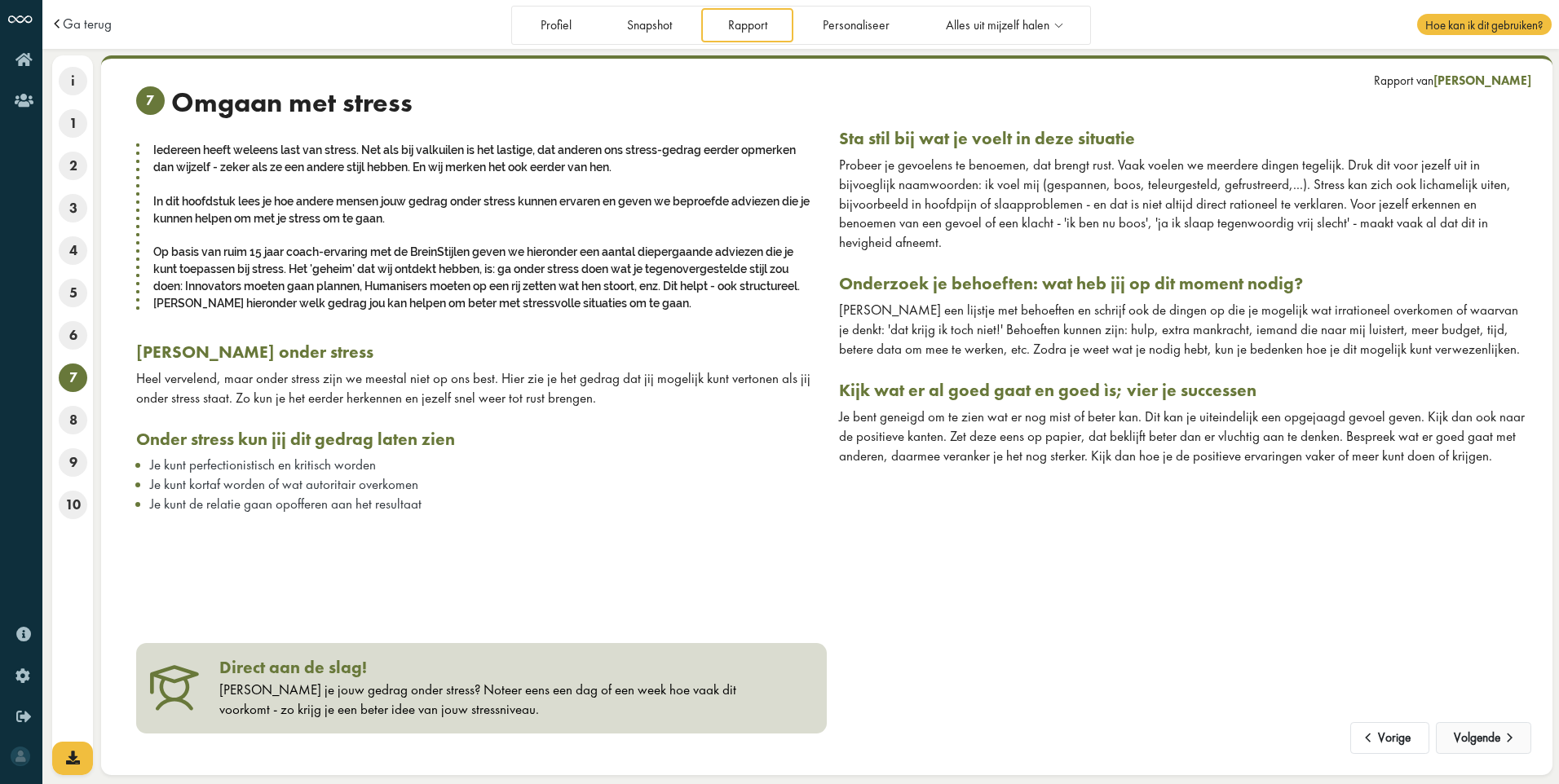
click at [1494, 743] on button "Volgende" at bounding box center [1483, 738] width 95 height 33
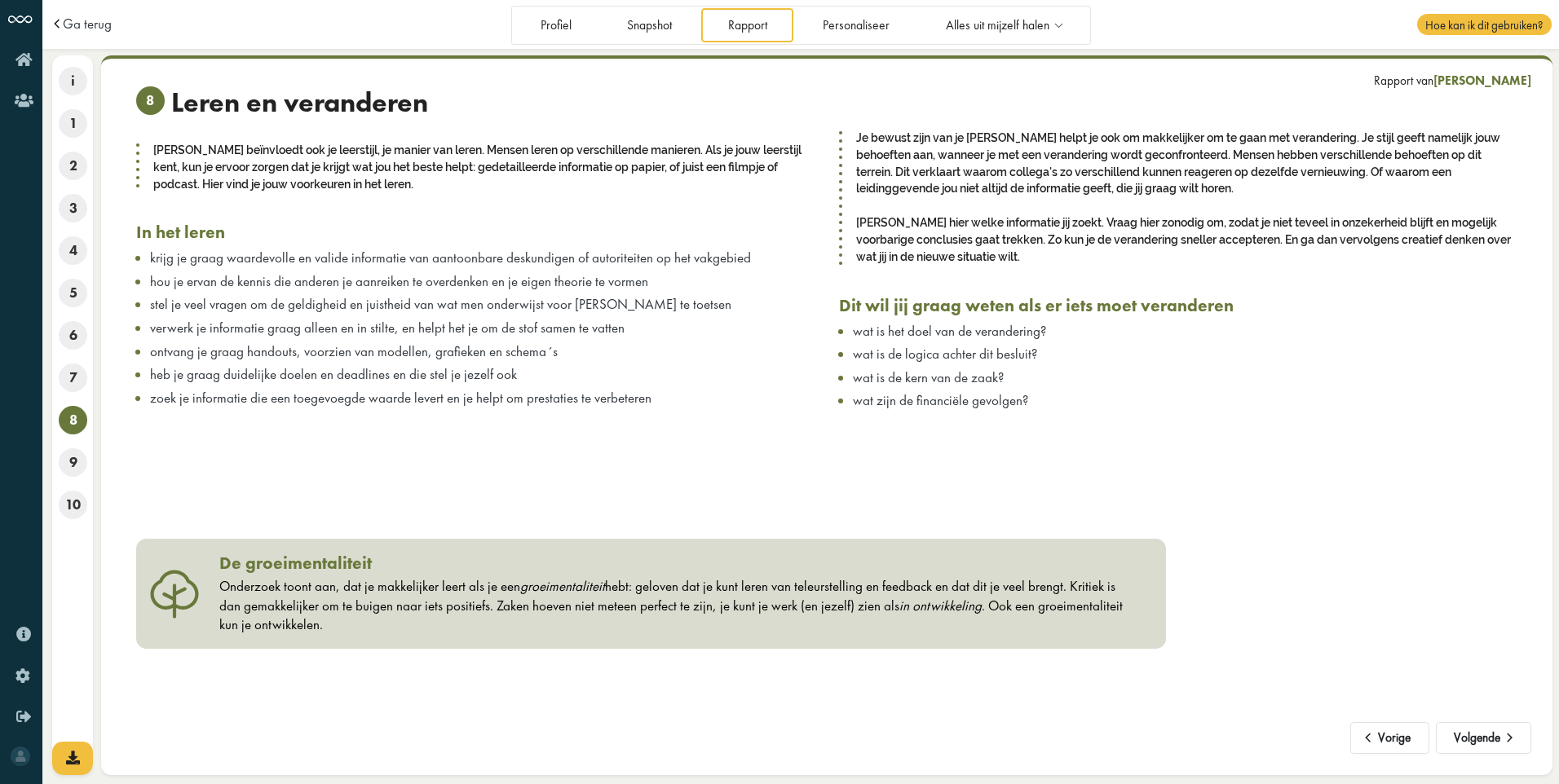
click at [874, 472] on div "Je bewust zijn van je BreinStijl helpt je ook om makkelijker om te gaan met ver…" at bounding box center [1178, 326] width 703 height 397
click at [1475, 733] on button "Volgende" at bounding box center [1483, 738] width 95 height 33
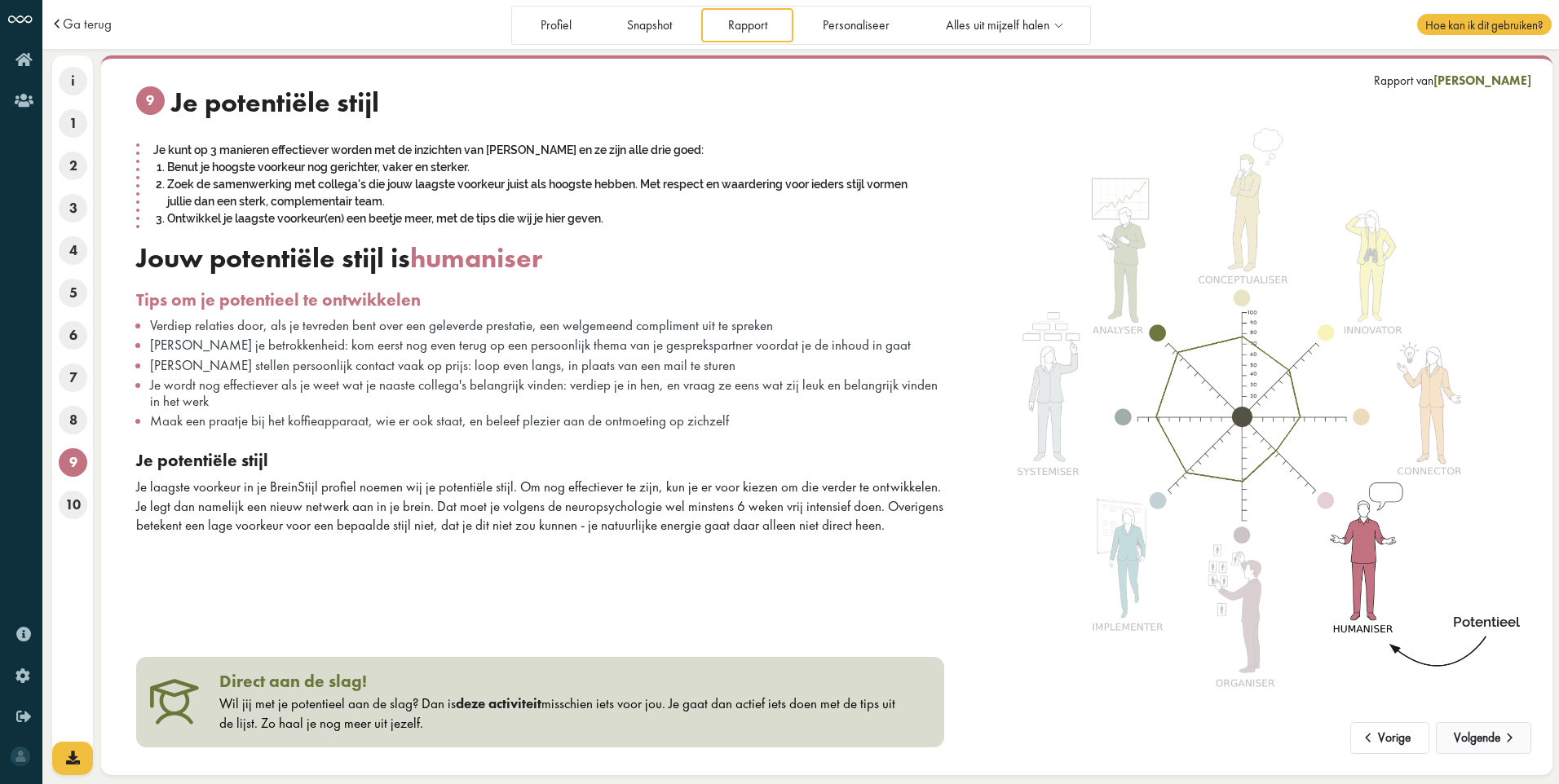
click at [1473, 738] on button "Volgende" at bounding box center [1483, 738] width 95 height 33
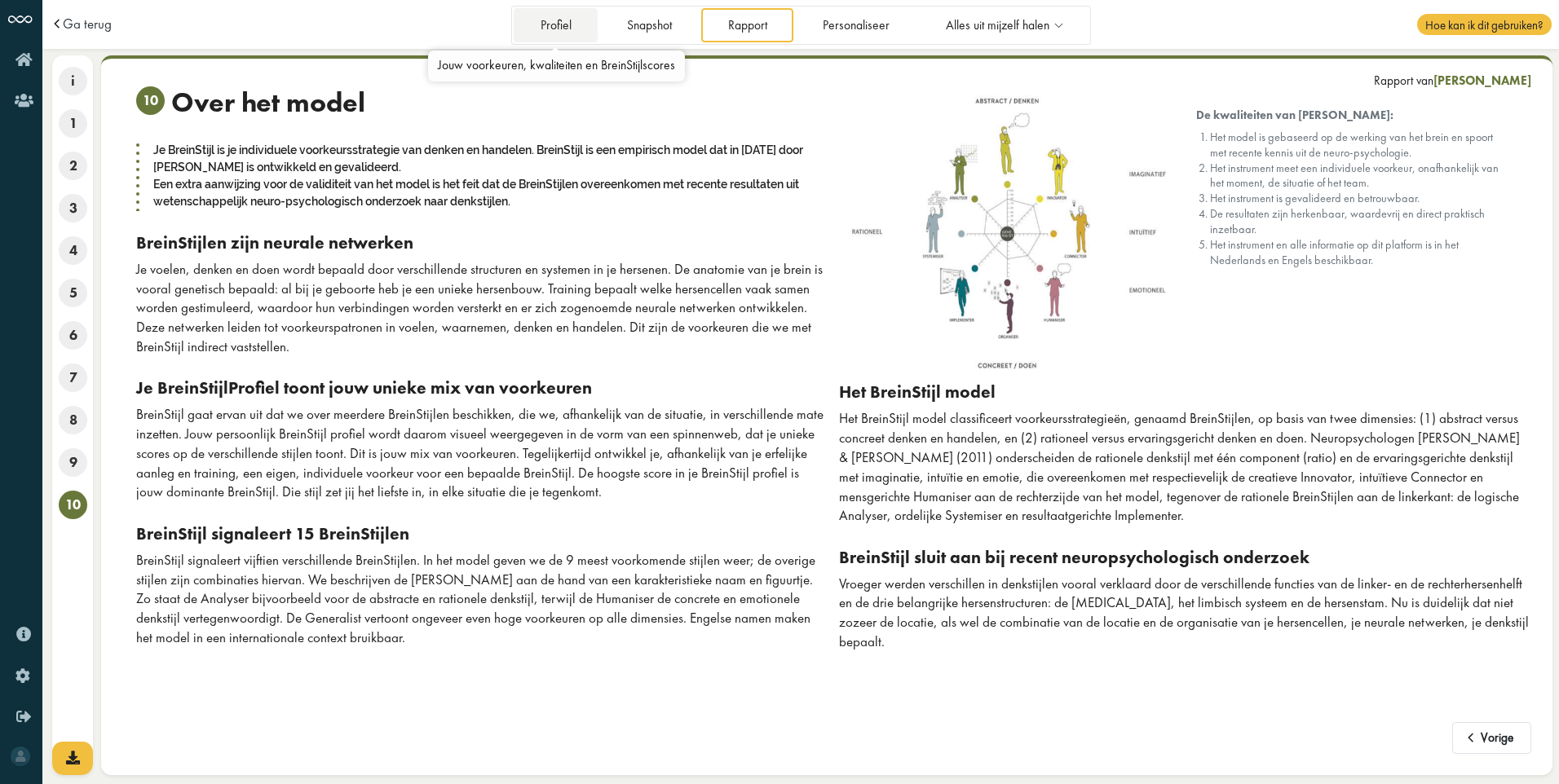
click at [549, 20] on link "Profiel" at bounding box center [555, 24] width 84 height 33
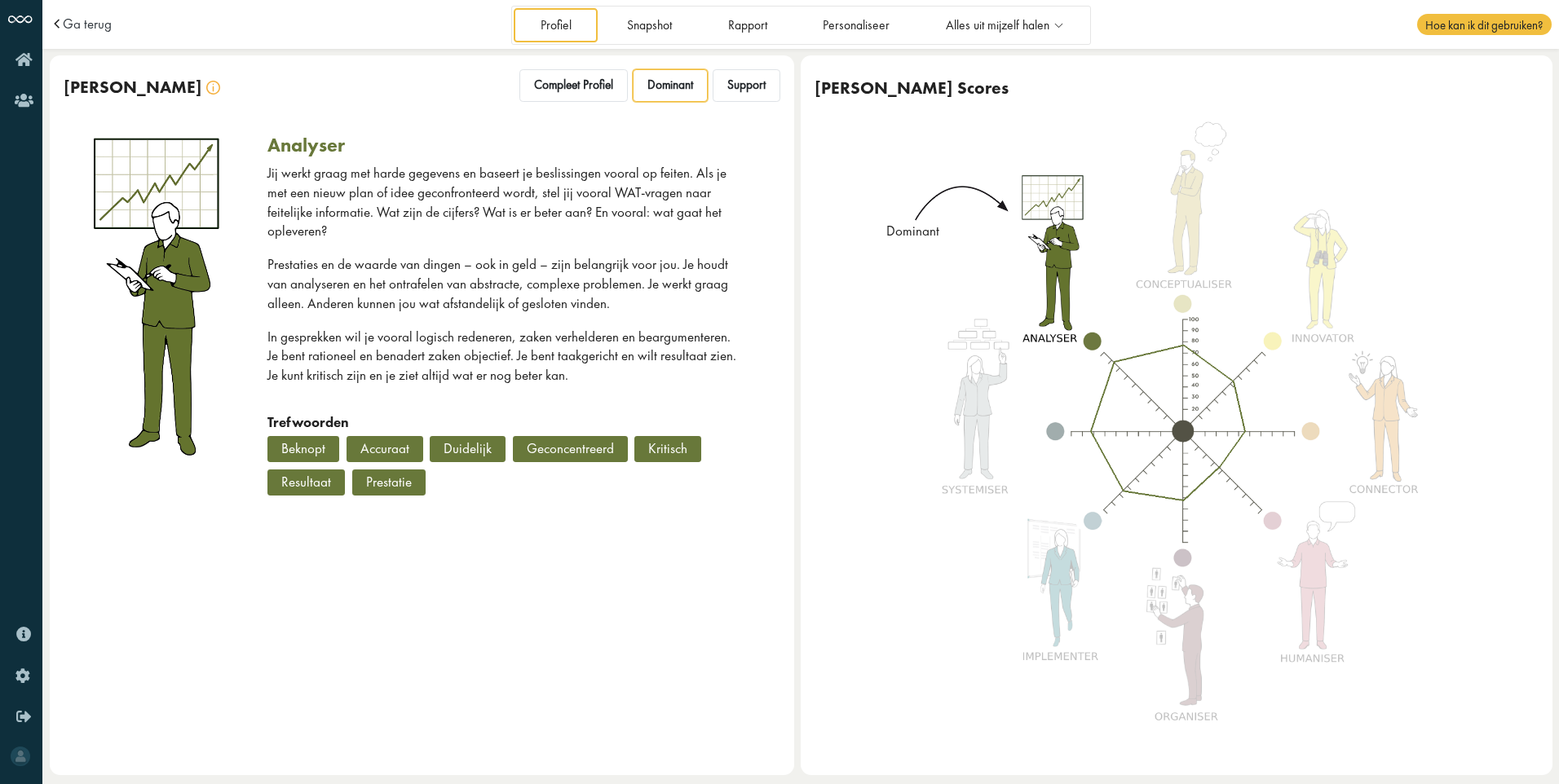
click at [669, 84] on span "Dominant" at bounding box center [670, 85] width 46 height 15
click at [753, 84] on span "Support" at bounding box center [746, 85] width 38 height 15
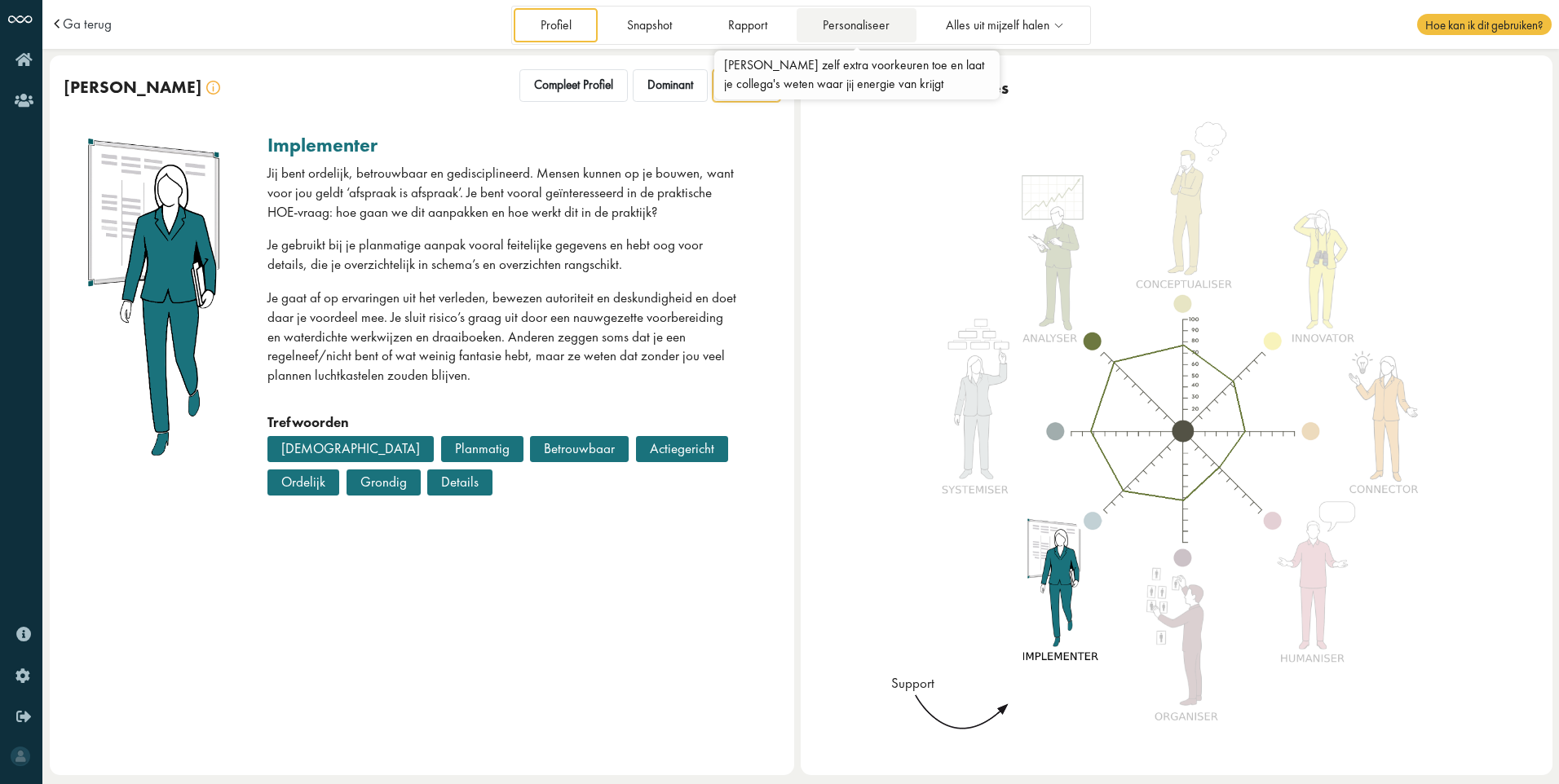
click at [863, 31] on link "Personaliseer" at bounding box center [856, 24] width 120 height 33
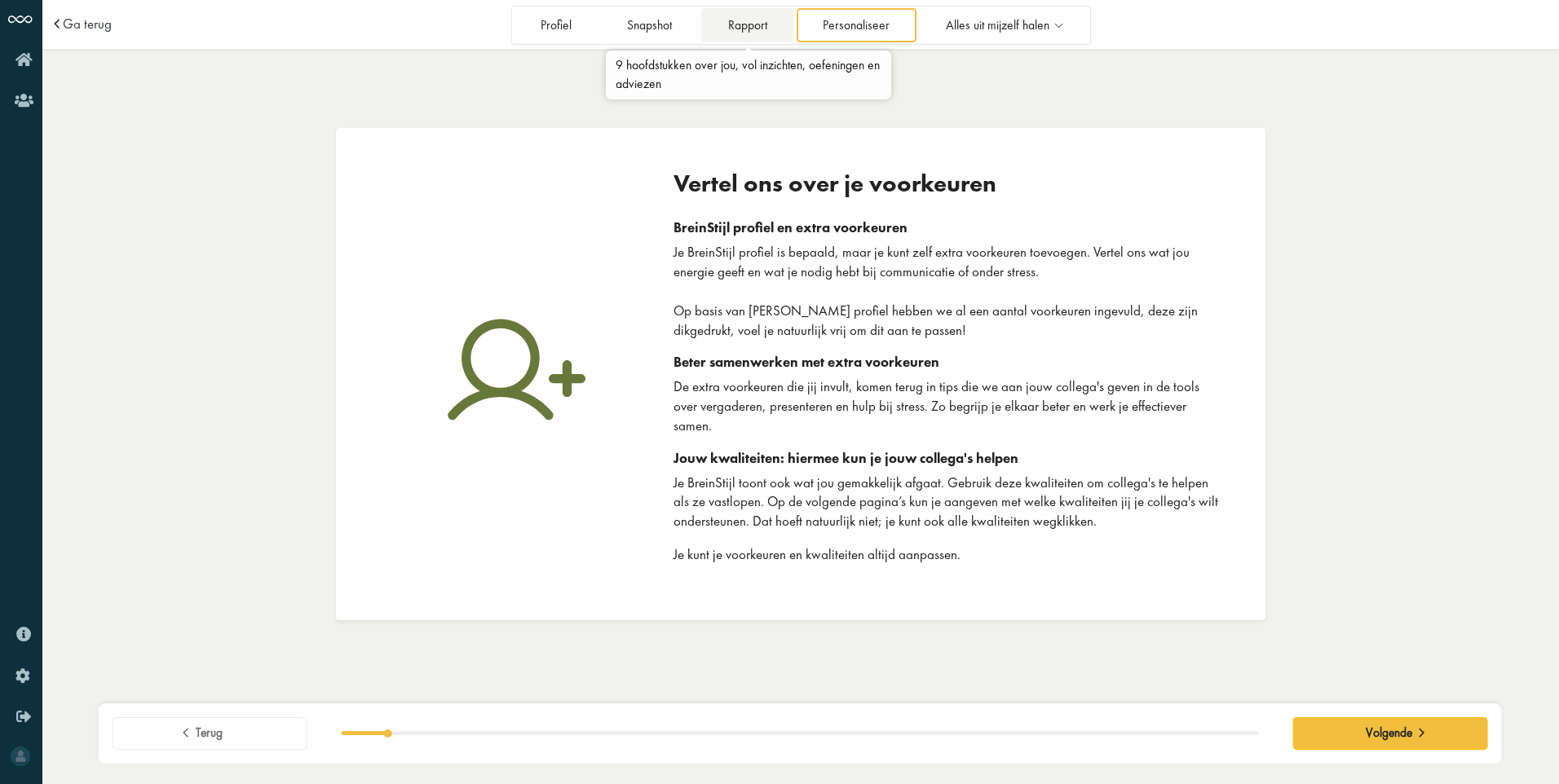
click at [788, 28] on link "Rapport" at bounding box center [747, 24] width 92 height 33
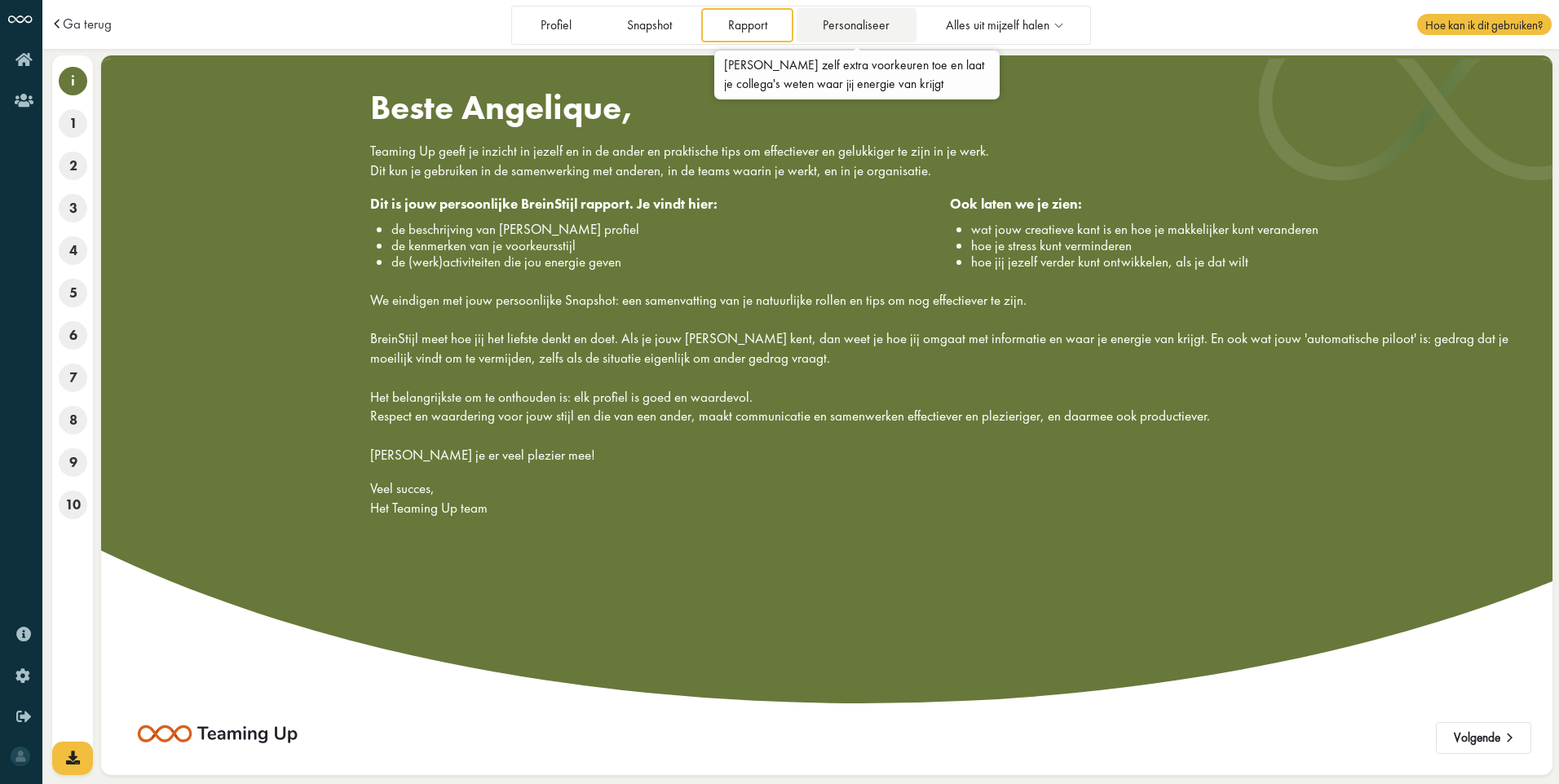
click at [835, 25] on link "Personaliseer" at bounding box center [856, 24] width 120 height 33
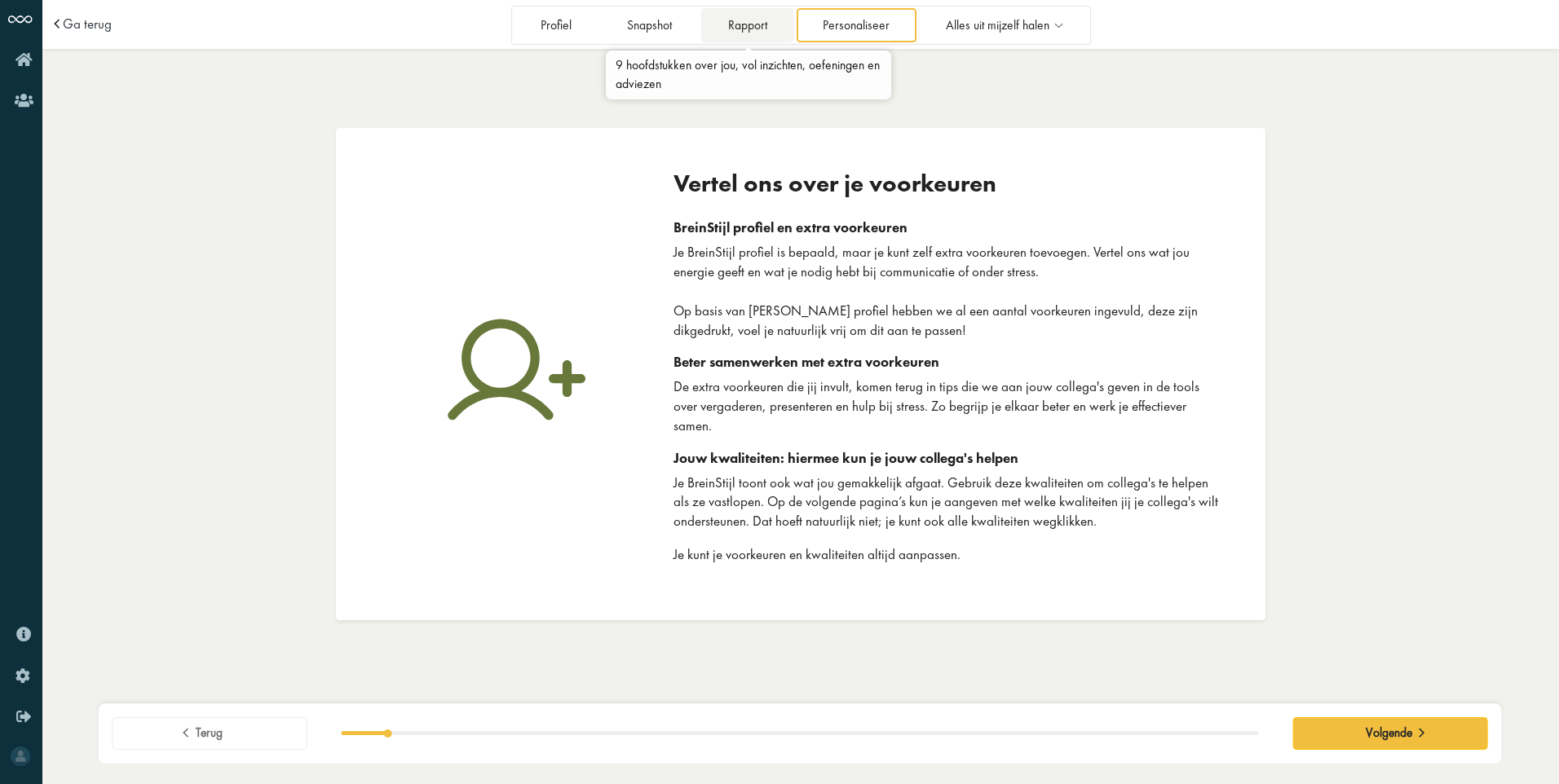
click at [731, 15] on link "Rapport" at bounding box center [747, 24] width 92 height 33
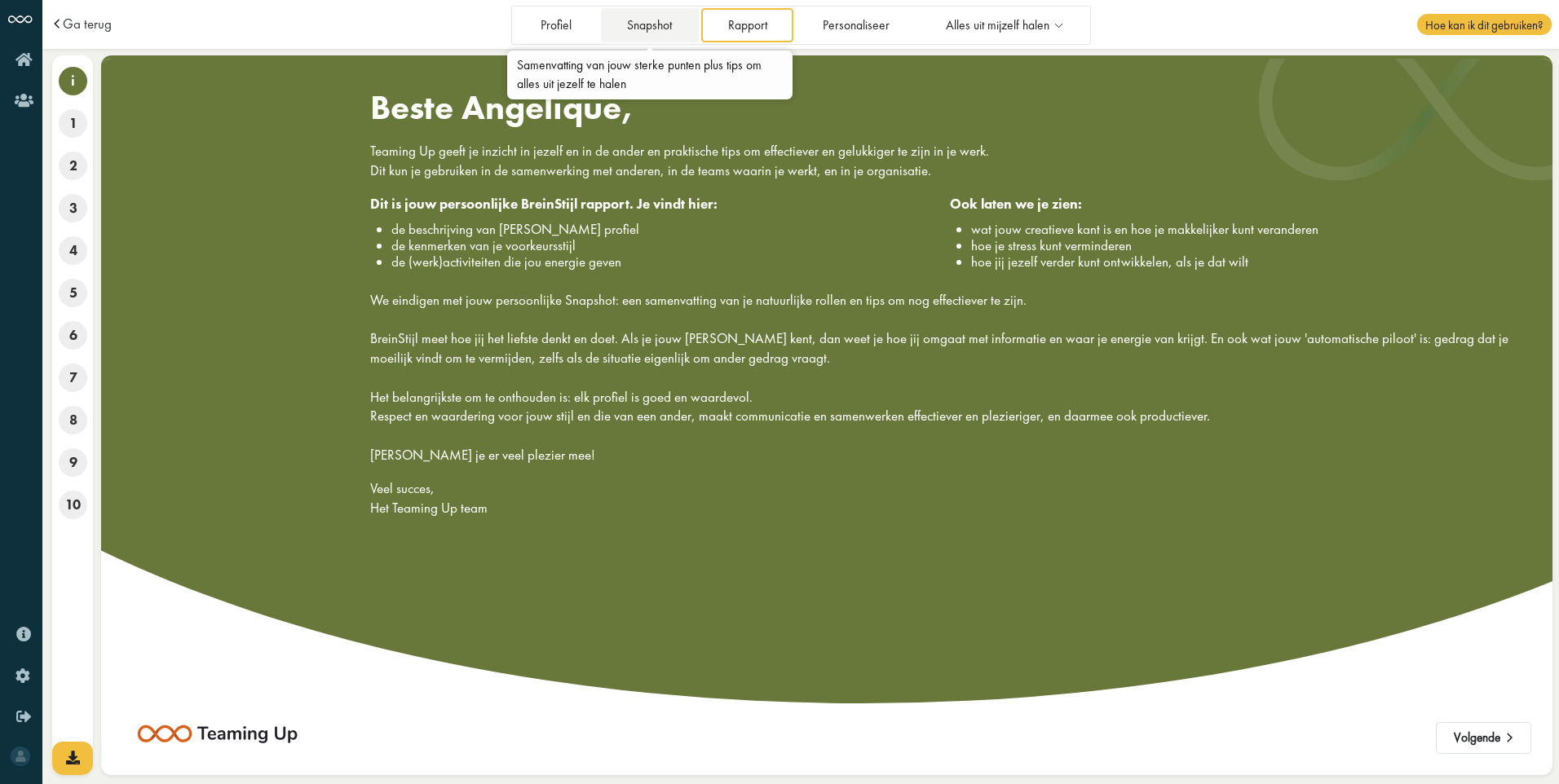
click at [660, 16] on link "Snapshot" at bounding box center [650, 24] width 98 height 33
